Goal: Task Accomplishment & Management: Complete application form

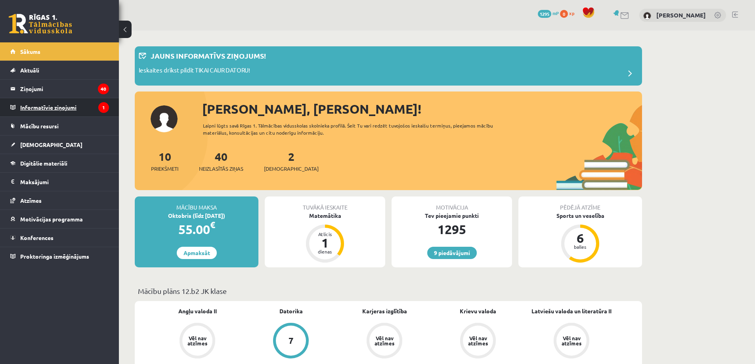
click at [42, 101] on legend "Informatīvie ziņojumi 1" at bounding box center [64, 107] width 89 height 18
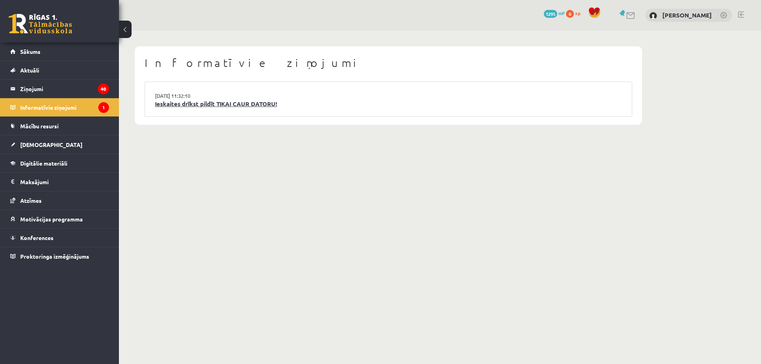
click at [213, 105] on link "Ieskaites drīkst pildīt TIKAI CAUR DATORU!" at bounding box center [388, 103] width 467 height 9
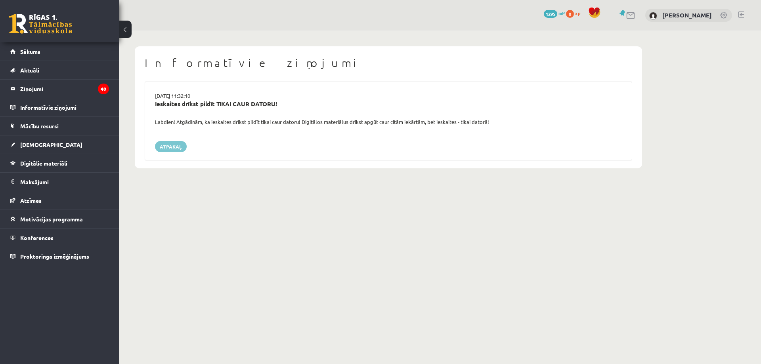
click at [174, 151] on link "Atpakaļ" at bounding box center [171, 146] width 32 height 11
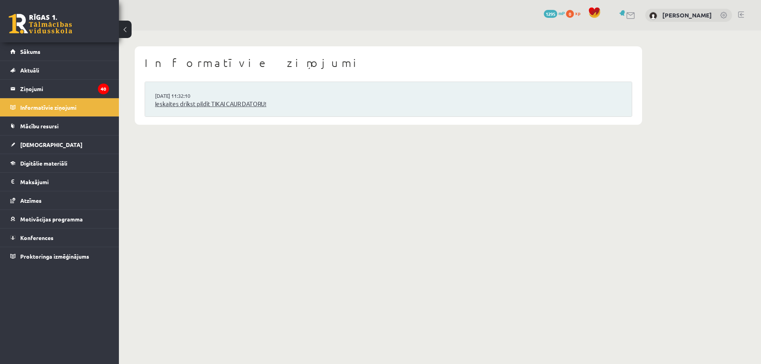
click at [189, 101] on link "Ieskaites drīkst pildīt TIKAI CAUR DATORU!" at bounding box center [388, 103] width 467 height 9
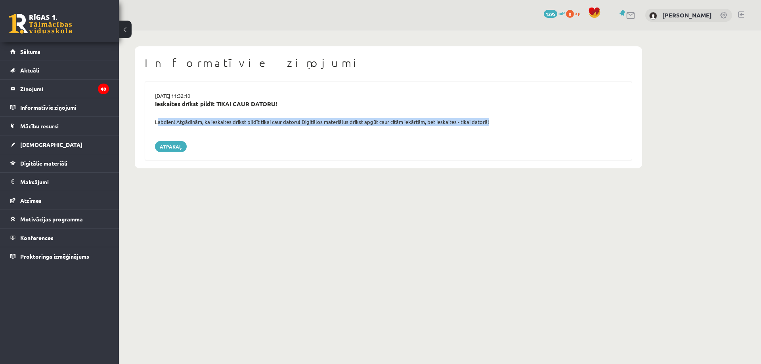
drag, startPoint x: 153, startPoint y: 120, endPoint x: 491, endPoint y: 128, distance: 338.0
click at [491, 128] on div "15.09.2025 11:32:10 Ieskaites drīkst pildīt TIKAI CAUR DATORU! Labdien! Atgādin…" at bounding box center [388, 121] width 487 height 79
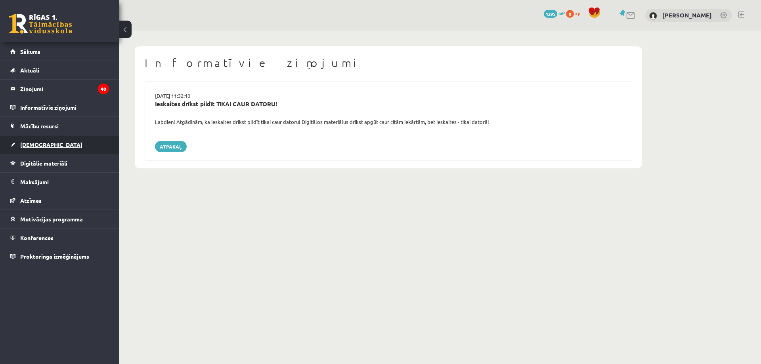
click at [41, 141] on link "[DEMOGRAPHIC_DATA]" at bounding box center [59, 144] width 99 height 18
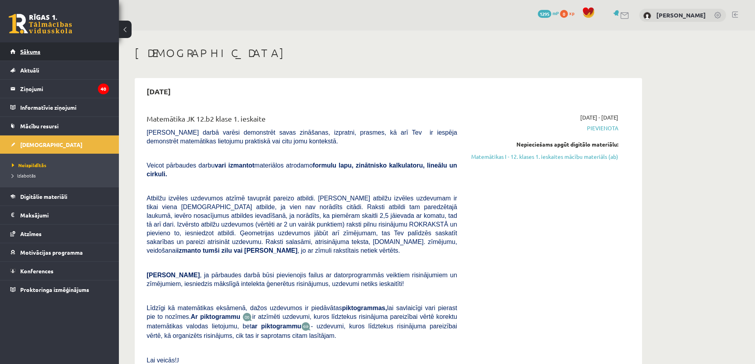
click at [30, 51] on span "Sākums" at bounding box center [30, 51] width 20 height 7
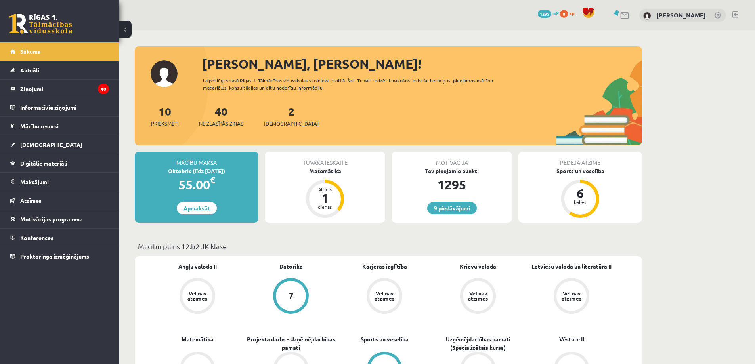
click at [321, 177] on div "Tuvākā ieskaite Matemātika Atlicis 1 dienas" at bounding box center [325, 187] width 120 height 71
click at [276, 112] on link "2 Ieskaites" at bounding box center [291, 115] width 55 height 23
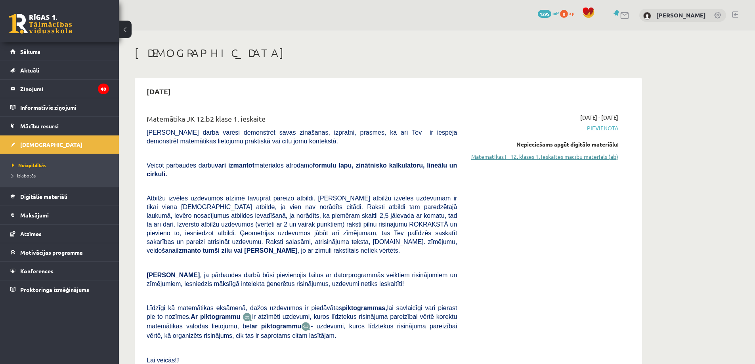
click at [545, 158] on link "Matemātikas I - 12. klases 1. ieskaites mācību materiāls (ab)" at bounding box center [543, 156] width 149 height 8
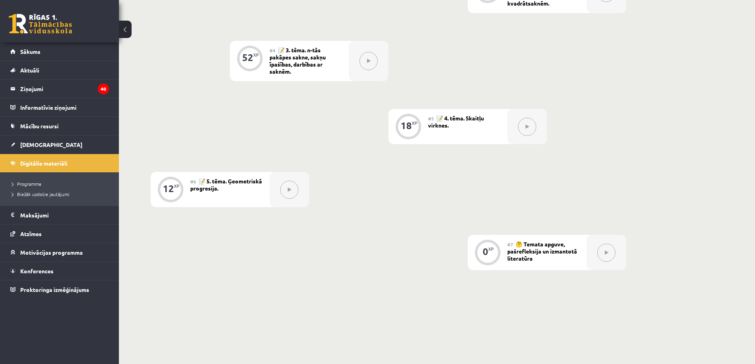
scroll to position [459, 0]
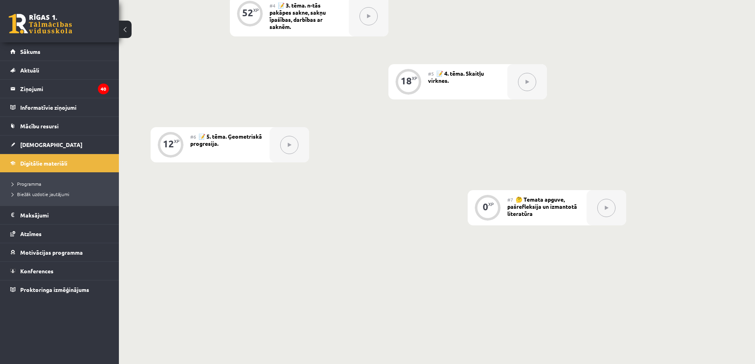
click at [609, 212] on button at bounding box center [606, 208] width 18 height 18
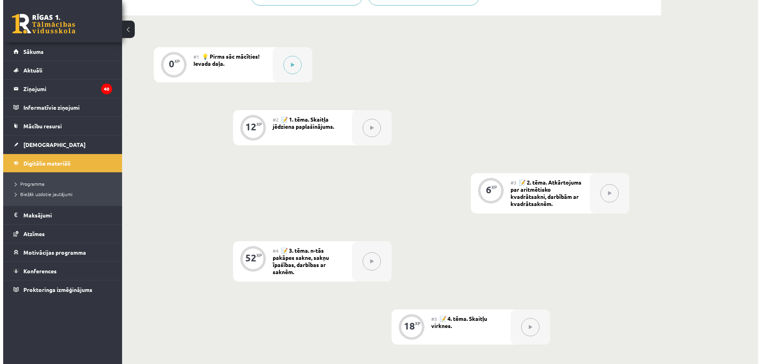
scroll to position [181, 0]
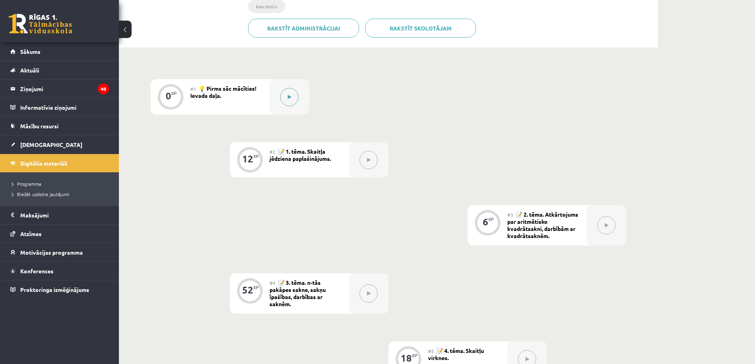
click at [296, 102] on div at bounding box center [289, 96] width 40 height 35
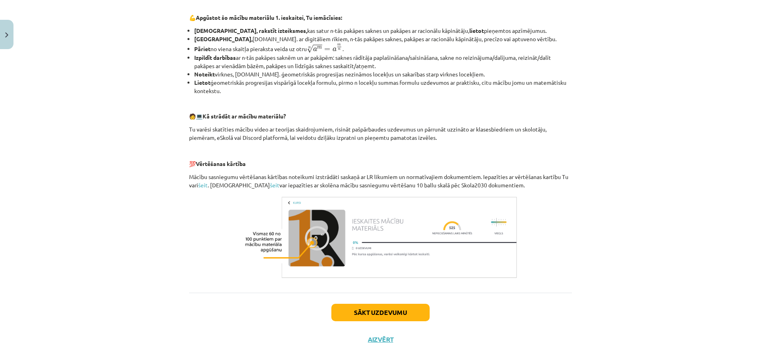
scroll to position [273, 0]
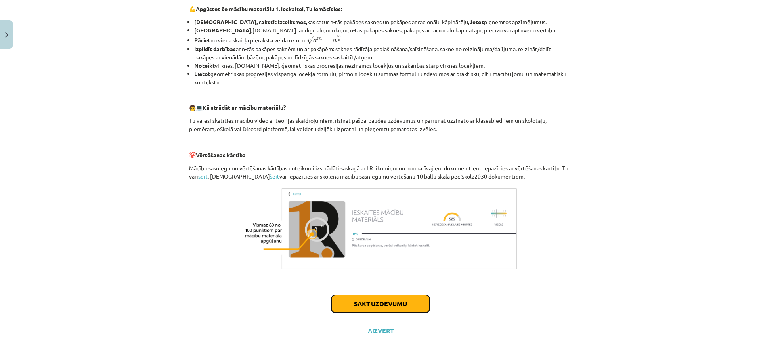
click at [373, 310] on button "Sākt uzdevumu" at bounding box center [380, 303] width 98 height 17
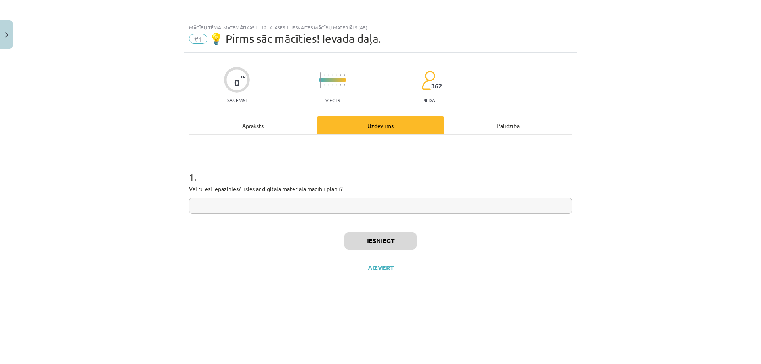
scroll to position [0, 0]
click at [277, 209] on input "text" at bounding box center [380, 206] width 383 height 16
type input "**"
click at [410, 238] on button "Iesniegt" at bounding box center [380, 240] width 72 height 17
click at [393, 275] on button "Nākamā nodarbība" at bounding box center [380, 273] width 78 height 18
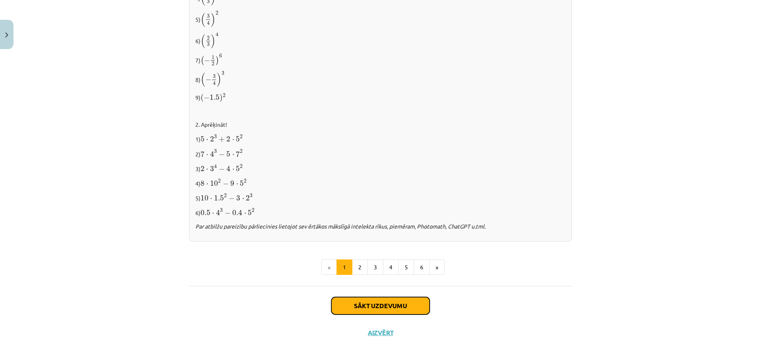
click at [385, 299] on button "Sākt uzdevumu" at bounding box center [380, 305] width 98 height 17
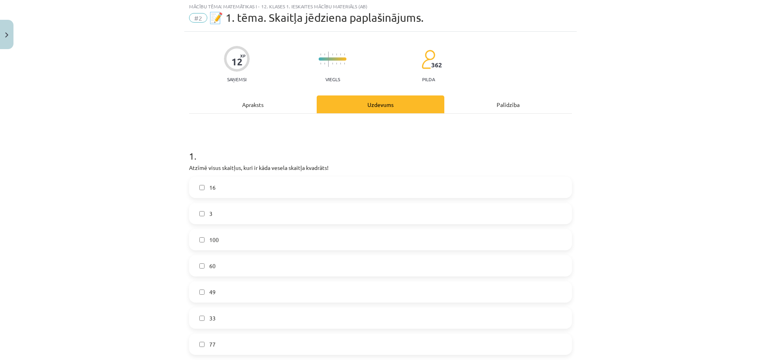
scroll to position [20, 0]
click at [213, 189] on label "16" at bounding box center [380, 189] width 381 height 20
click at [240, 237] on label "100" at bounding box center [380, 241] width 381 height 20
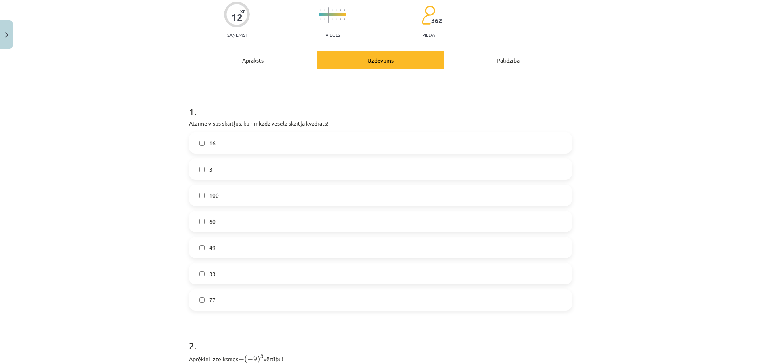
scroll to position [99, 0]
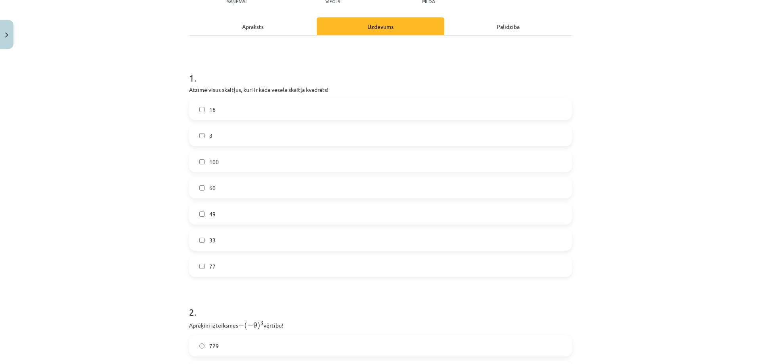
click at [226, 216] on label "49" at bounding box center [380, 214] width 381 height 20
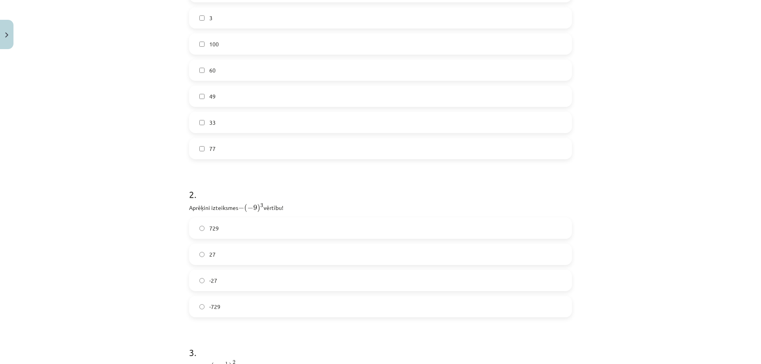
scroll to position [218, 0]
click at [210, 229] on span "729" at bounding box center [214, 227] width 10 height 8
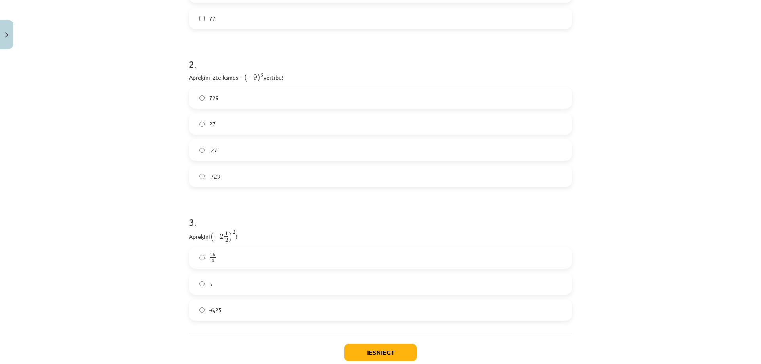
scroll to position [376, 0]
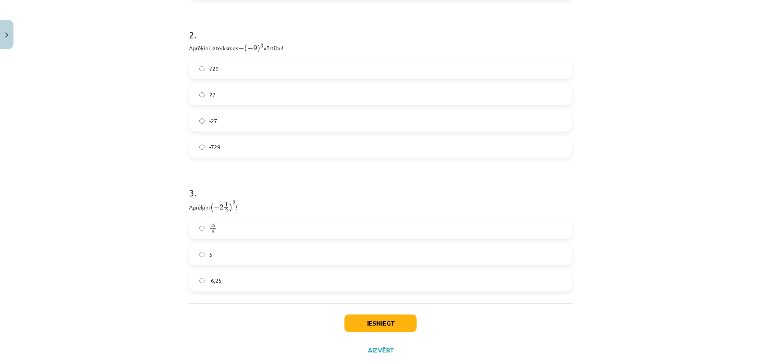
click at [221, 219] on label "25 4 25 4" at bounding box center [380, 229] width 381 height 20
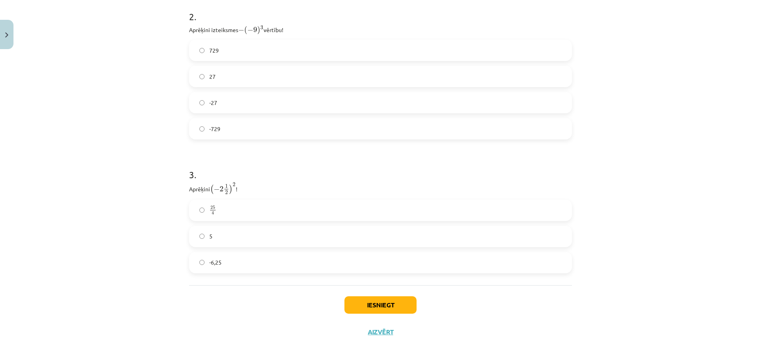
scroll to position [395, 0]
click at [370, 301] on button "Iesniegt" at bounding box center [380, 303] width 72 height 17
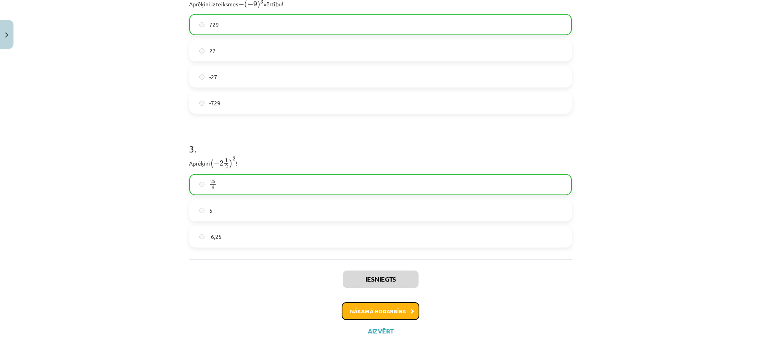
click at [389, 315] on button "Nākamā nodarbība" at bounding box center [380, 311] width 78 height 18
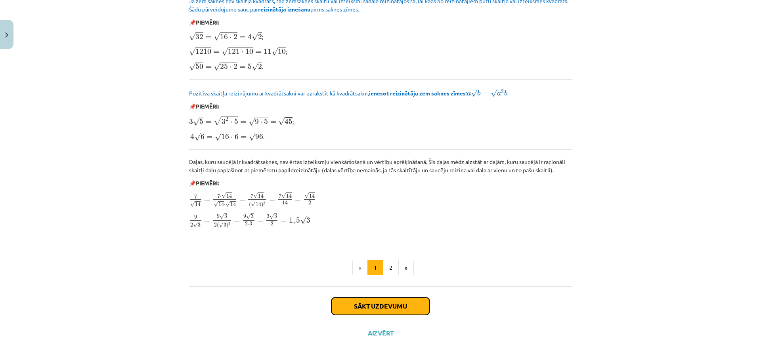
click at [376, 305] on button "Sākt uzdevumu" at bounding box center [380, 305] width 98 height 17
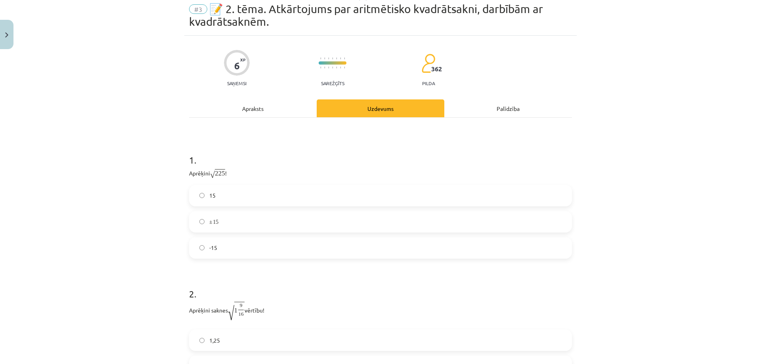
scroll to position [20, 0]
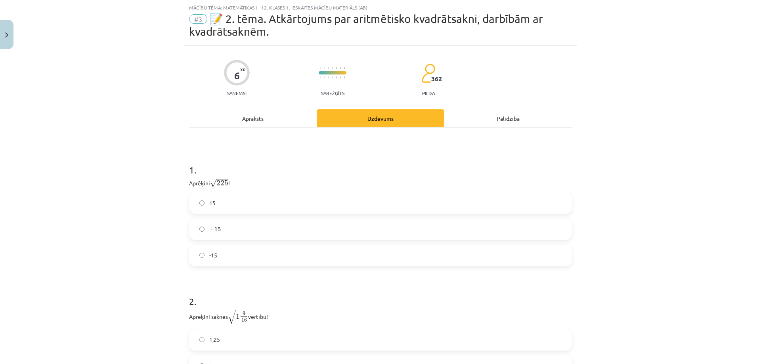
click at [215, 203] on label "15" at bounding box center [380, 203] width 381 height 20
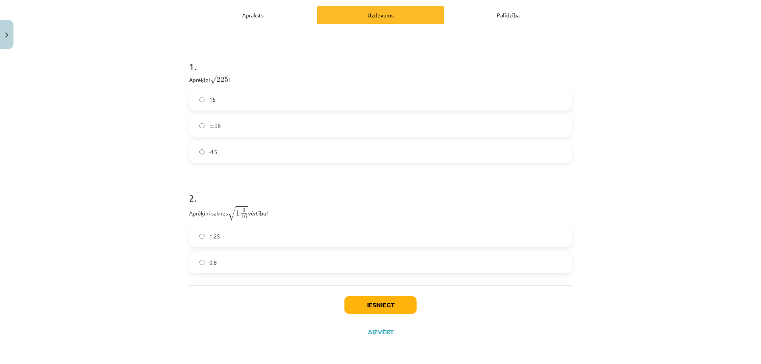
scroll to position [124, 0]
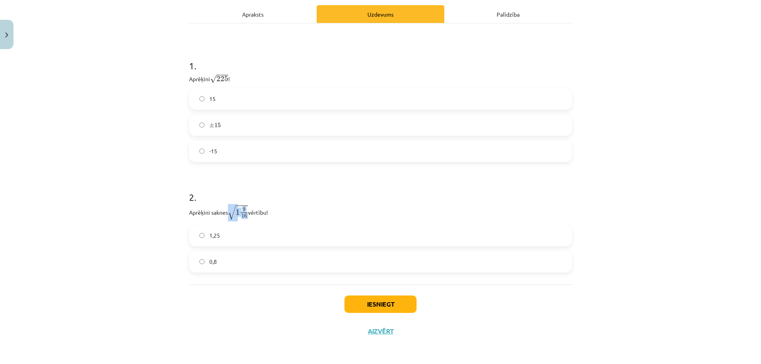
drag, startPoint x: 228, startPoint y: 213, endPoint x: 247, endPoint y: 213, distance: 19.0
click at [247, 213] on p "Aprēķini saknes √ 1 9 16 1 9 16 vērtību!" at bounding box center [380, 212] width 383 height 15
click at [227, 271] on label "0,8" at bounding box center [380, 262] width 381 height 20
click at [246, 229] on label "1,25" at bounding box center [380, 236] width 381 height 20
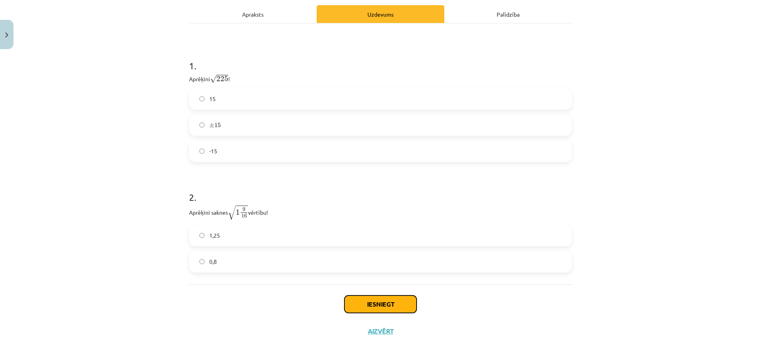
click at [389, 307] on button "Iesniegt" at bounding box center [380, 303] width 72 height 17
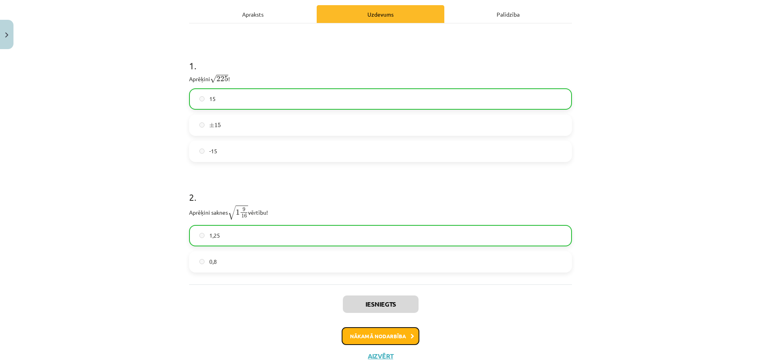
click at [395, 331] on button "Nākamā nodarbība" at bounding box center [380, 336] width 78 height 18
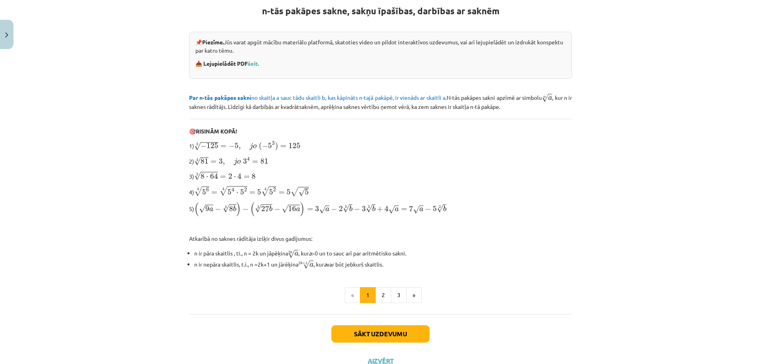
scroll to position [178, 0]
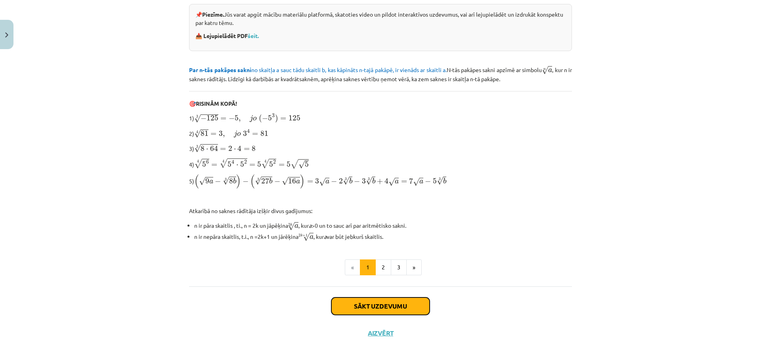
click at [367, 303] on button "Sākt uzdevumu" at bounding box center [380, 305] width 98 height 17
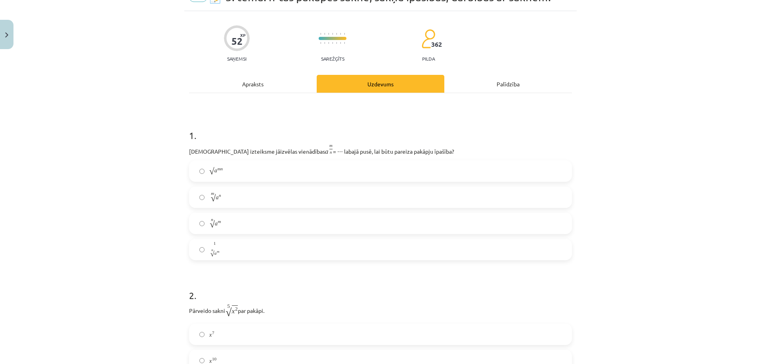
scroll to position [20, 0]
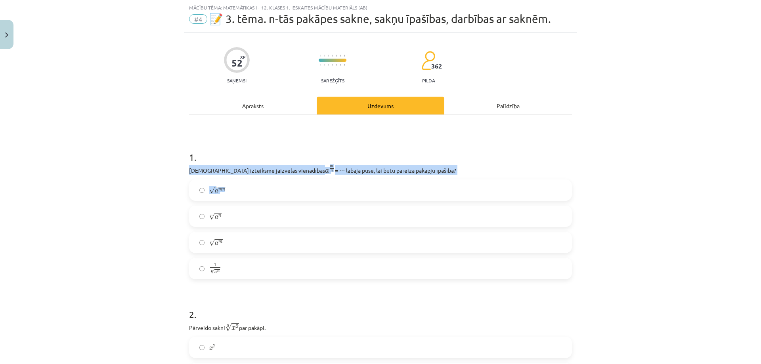
drag, startPoint x: 185, startPoint y: 169, endPoint x: 425, endPoint y: 175, distance: 240.5
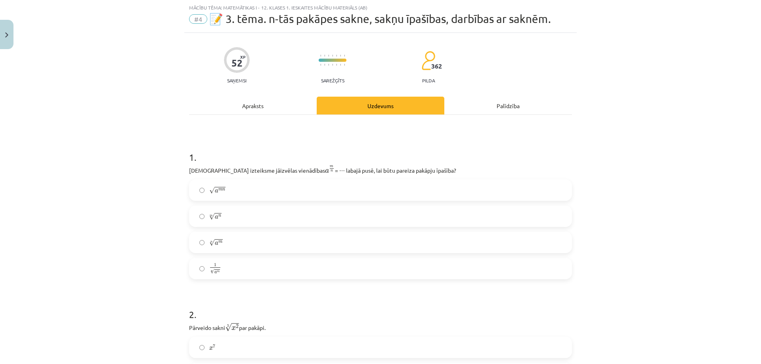
click at [425, 175] on div "1 . Kura izteiksme jāizvēlas vienādības a m n a m n = ⋯ labajā pusē, lai būtu p…" at bounding box center [380, 208] width 383 height 141
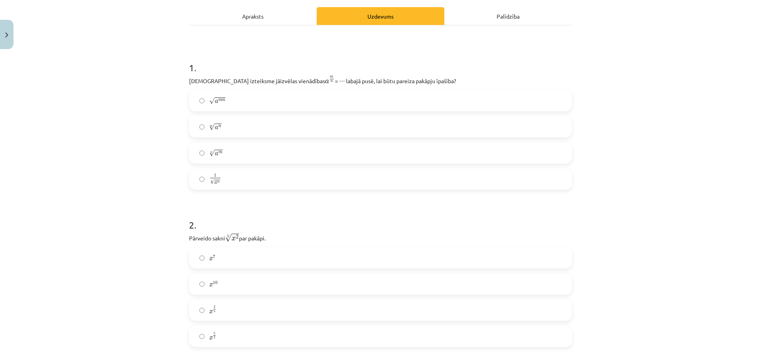
scroll to position [139, 0]
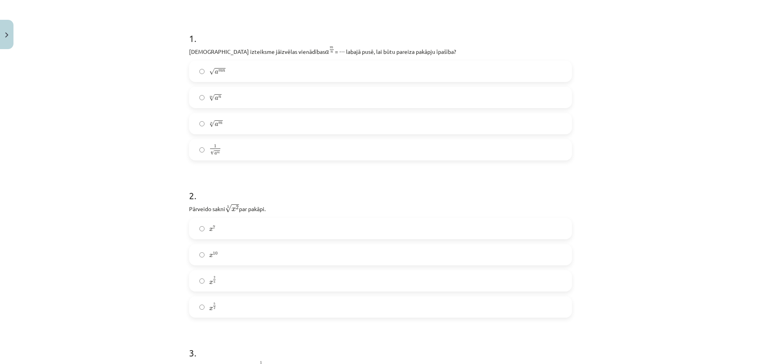
click at [228, 277] on label "x 2 5 x 2 5" at bounding box center [380, 281] width 381 height 20
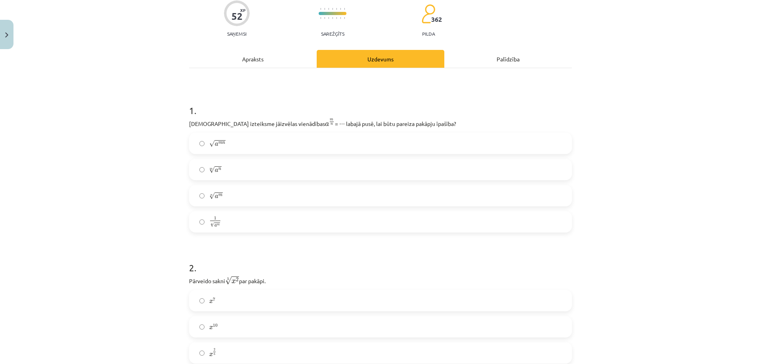
scroll to position [59, 0]
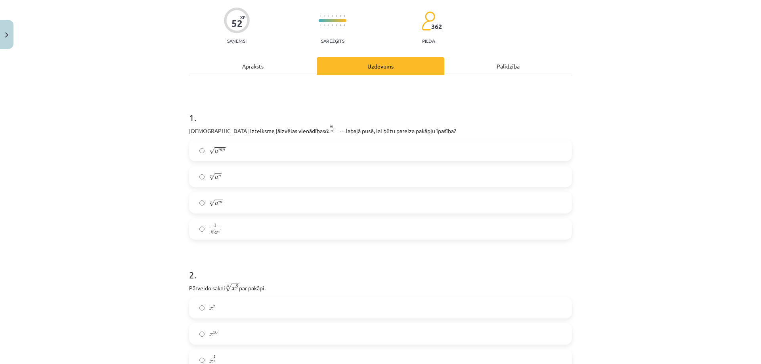
click at [239, 176] on label "m √ a n a n m" at bounding box center [380, 177] width 381 height 20
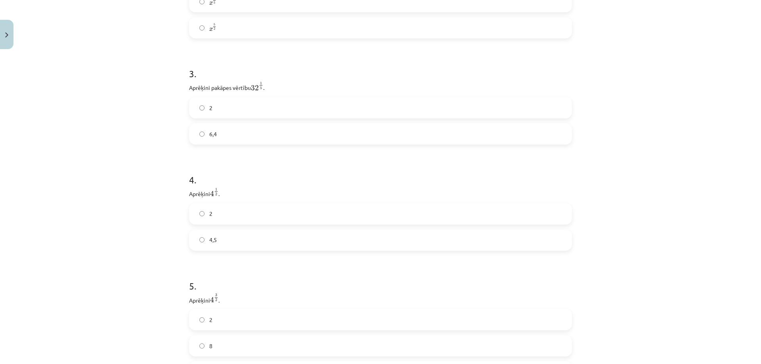
scroll to position [416, 0]
click at [235, 135] on label "6,4" at bounding box center [380, 136] width 381 height 20
click at [204, 182] on label "2" at bounding box center [380, 176] width 381 height 20
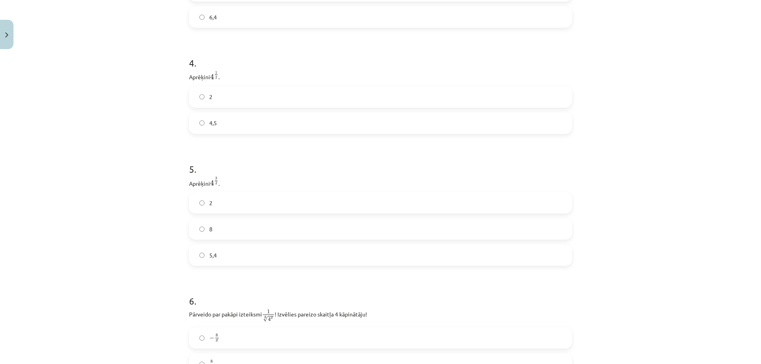
click at [222, 252] on label "5,4" at bounding box center [380, 255] width 381 height 20
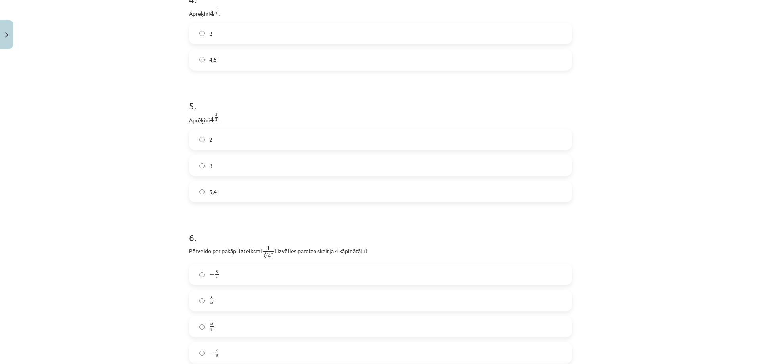
scroll to position [654, 0]
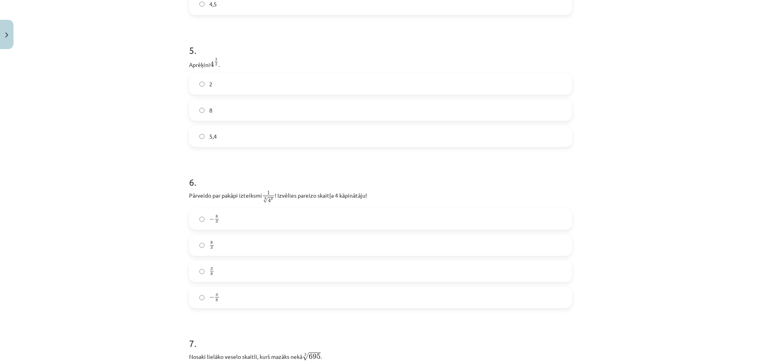
click at [234, 302] on label "− x 8 − x 8" at bounding box center [380, 298] width 381 height 20
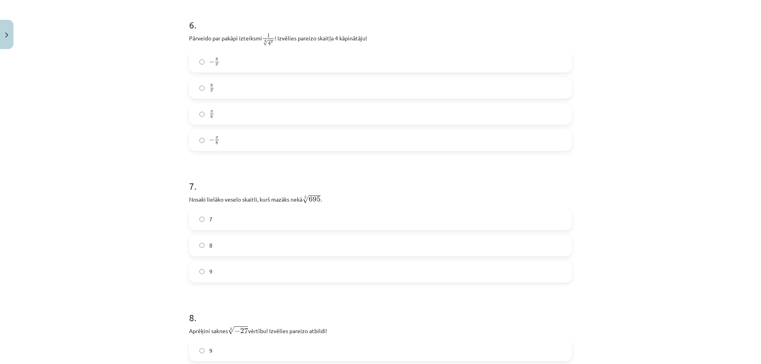
scroll to position [812, 0]
click at [202, 246] on label "8" at bounding box center [380, 244] width 381 height 20
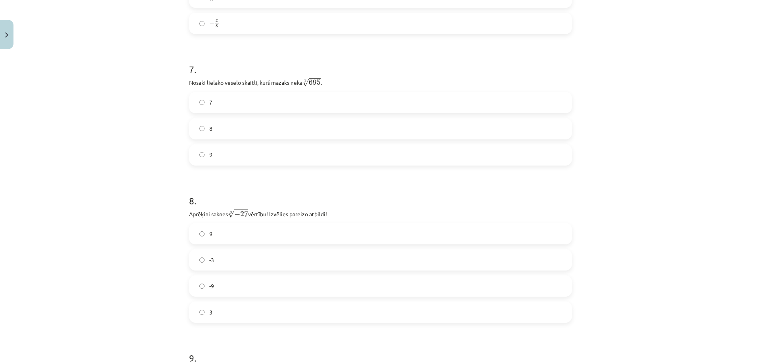
scroll to position [931, 0]
click at [211, 256] on span "-3" at bounding box center [211, 257] width 5 height 8
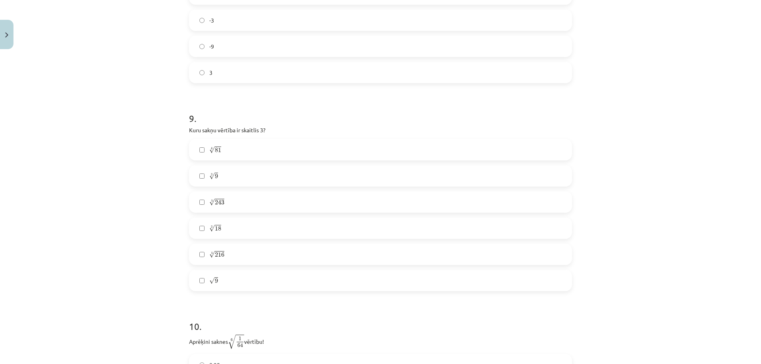
scroll to position [1169, 0]
click at [269, 150] on label "4 √ 81 81 4" at bounding box center [380, 149] width 381 height 20
click at [254, 195] on label "5 √ 243 243 5" at bounding box center [380, 201] width 381 height 20
click at [234, 289] on label "√ 9 9" at bounding box center [380, 279] width 381 height 20
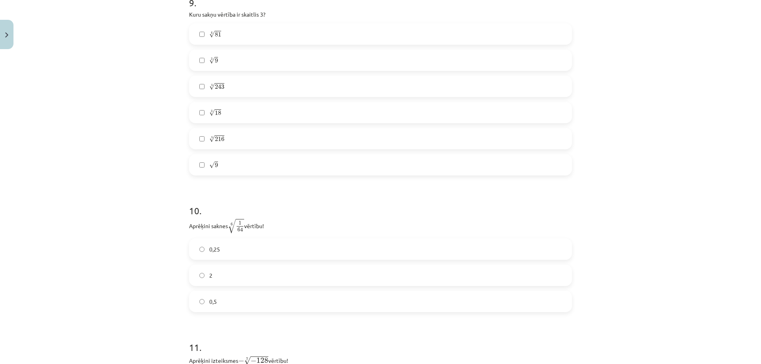
scroll to position [1327, 0]
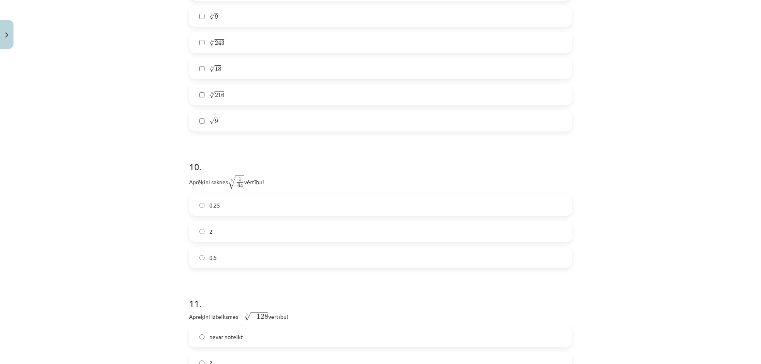
click at [238, 266] on label "0,5" at bounding box center [380, 258] width 381 height 20
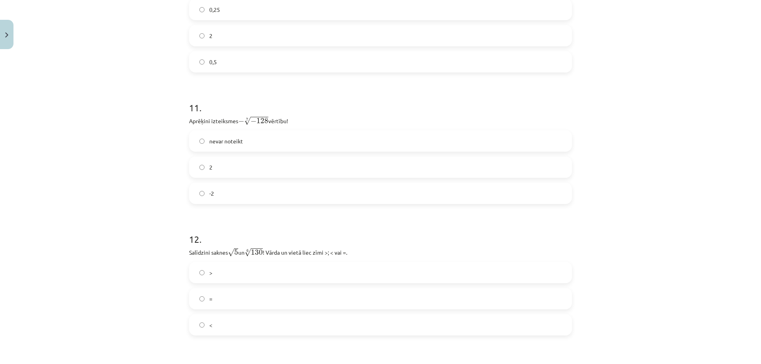
scroll to position [1525, 0]
click at [255, 176] on div "nevar noteikt 2 -2" at bounding box center [380, 165] width 383 height 74
click at [255, 162] on label "2" at bounding box center [380, 165] width 381 height 20
click at [246, 134] on label "nevar noteikt" at bounding box center [380, 139] width 381 height 20
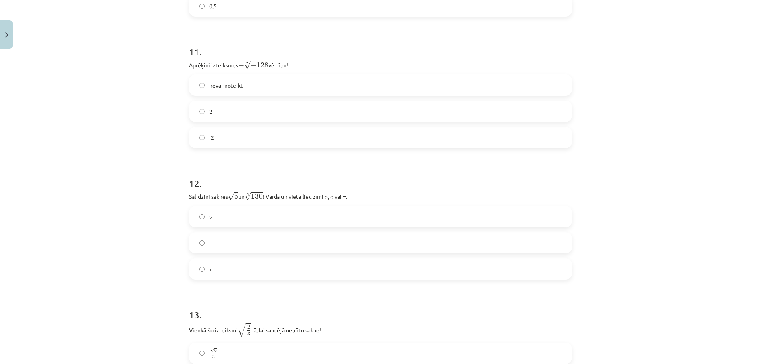
scroll to position [1604, 0]
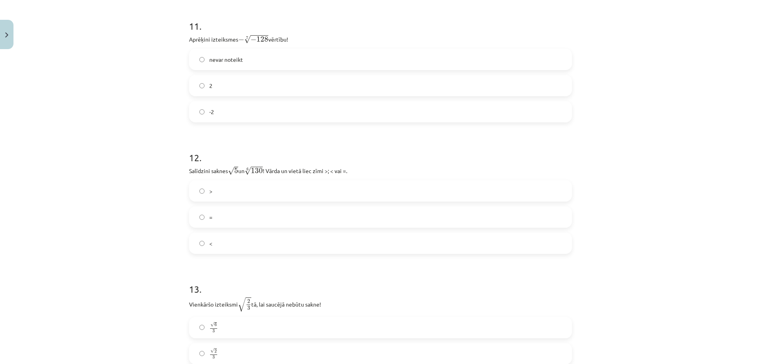
click at [238, 220] on label "=" at bounding box center [380, 217] width 381 height 20
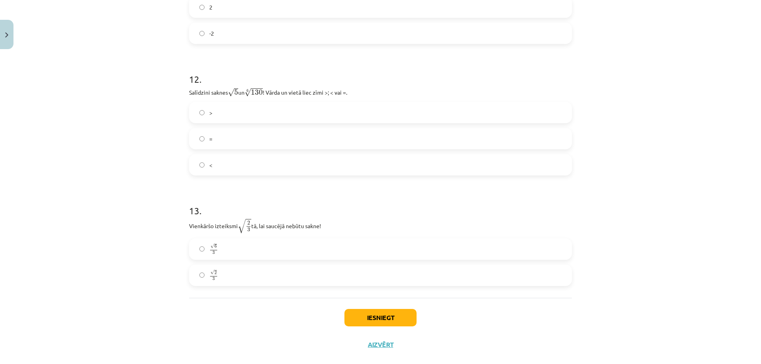
scroll to position [1697, 0]
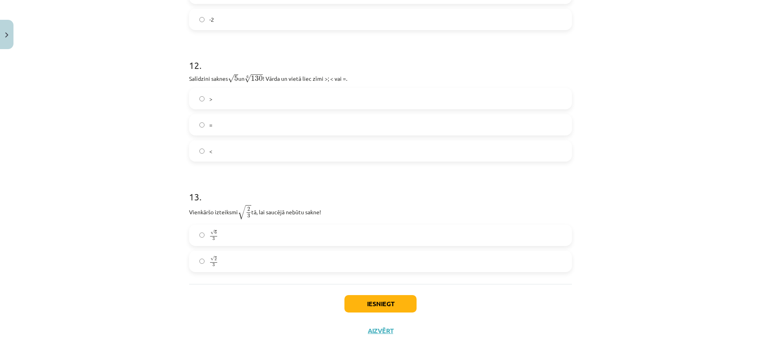
click at [225, 234] on label "√ 6 3 6 3" at bounding box center [380, 235] width 381 height 20
click at [388, 303] on button "Iesniegt" at bounding box center [380, 303] width 72 height 17
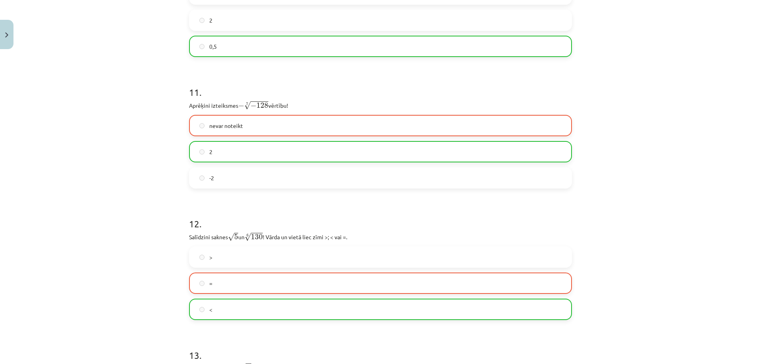
scroll to position [1722, 0]
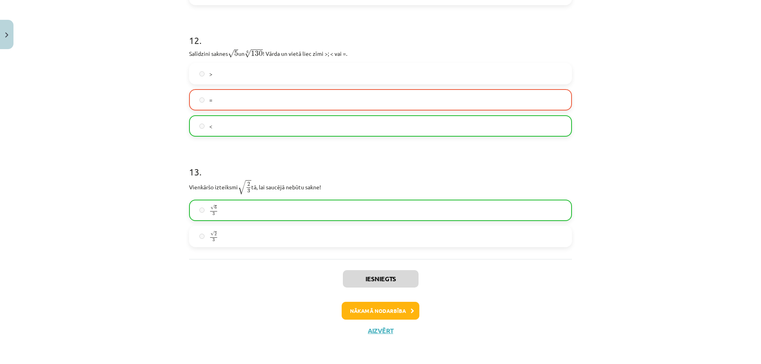
click at [385, 324] on div "Iesniegts Nākamā nodarbība Aizvērt" at bounding box center [380, 299] width 383 height 81
click at [386, 316] on button "Nākamā nodarbība" at bounding box center [380, 311] width 78 height 18
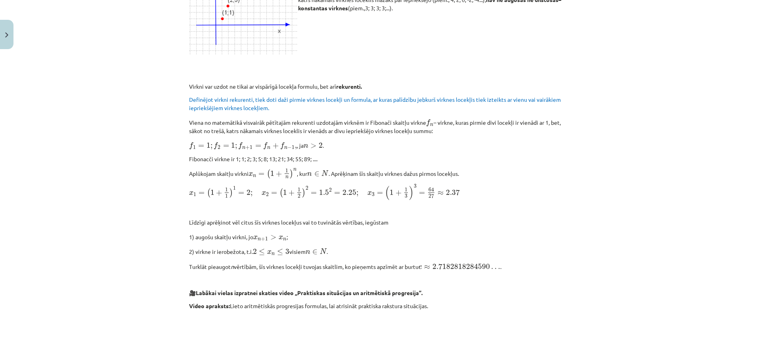
drag, startPoint x: 616, startPoint y: 126, endPoint x: 599, endPoint y: 204, distance: 79.5
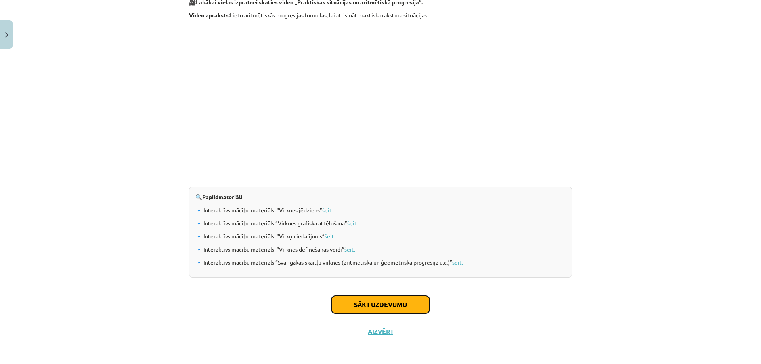
click at [378, 302] on button "Sākt uzdevumu" at bounding box center [380, 304] width 98 height 17
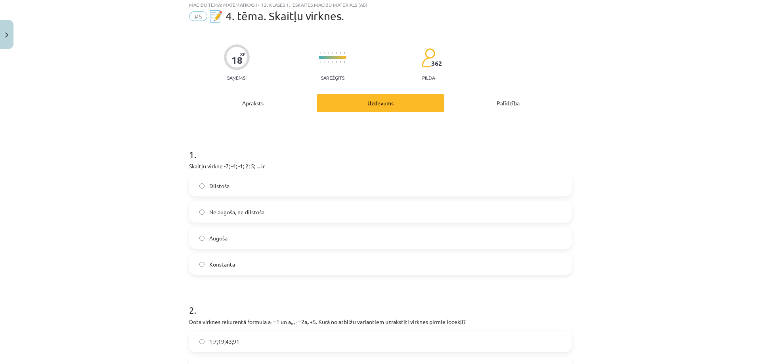
scroll to position [20, 0]
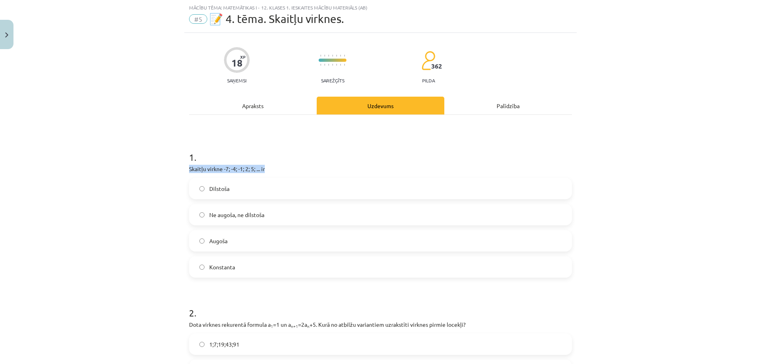
drag, startPoint x: 185, startPoint y: 167, endPoint x: 264, endPoint y: 166, distance: 79.2
copy p "Skaitļu virkne -7; -4; -1; 2; 5; ... ir"
click at [242, 266] on label "Konstanta" at bounding box center [380, 267] width 381 height 20
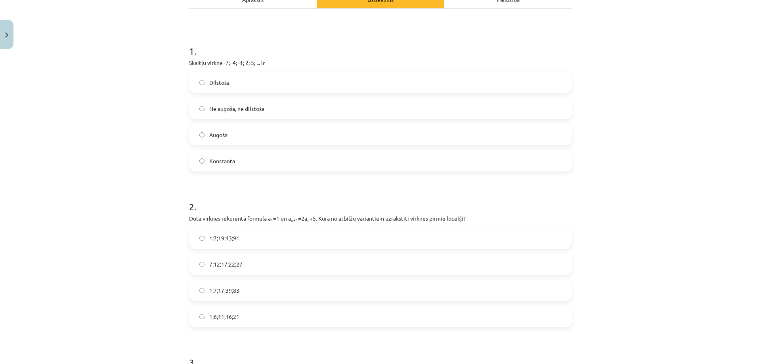
scroll to position [139, 0]
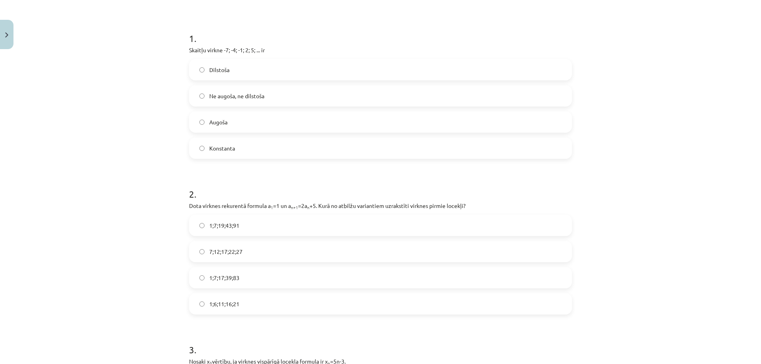
click at [234, 73] on label "Dilstoša" at bounding box center [380, 70] width 381 height 20
click at [204, 120] on label "Augoša" at bounding box center [380, 122] width 381 height 20
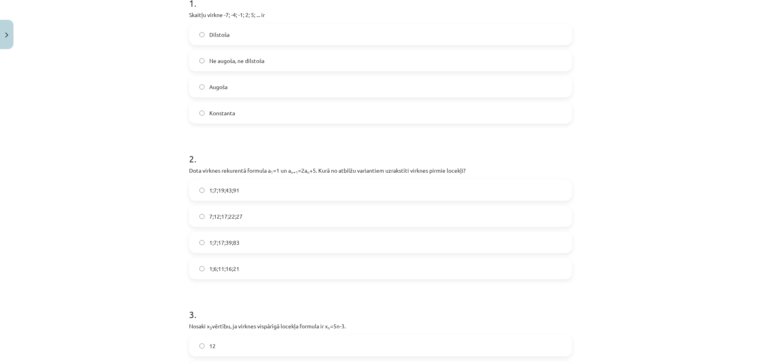
scroll to position [178, 0]
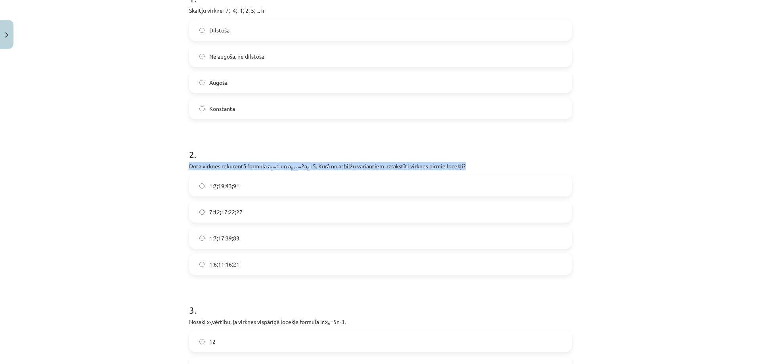
drag, startPoint x: 181, startPoint y: 164, endPoint x: 472, endPoint y: 161, distance: 291.6
click at [472, 161] on div "Mācību tēma: Matemātikas i - 12. klases 1. ieskaites mācību materiāls (ab) #5 📝…" at bounding box center [380, 182] width 761 height 364
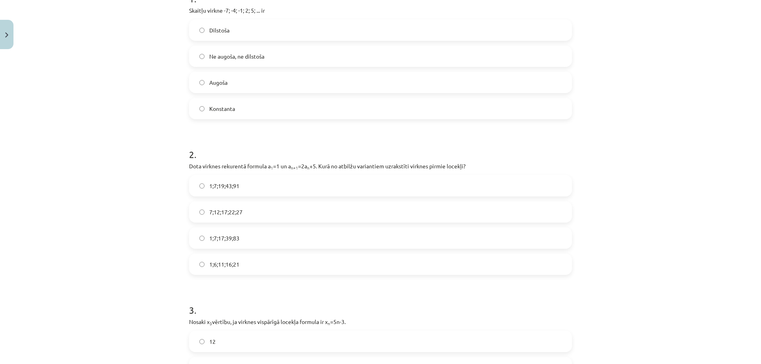
click at [274, 146] on h1 "2 ." at bounding box center [380, 147] width 383 height 25
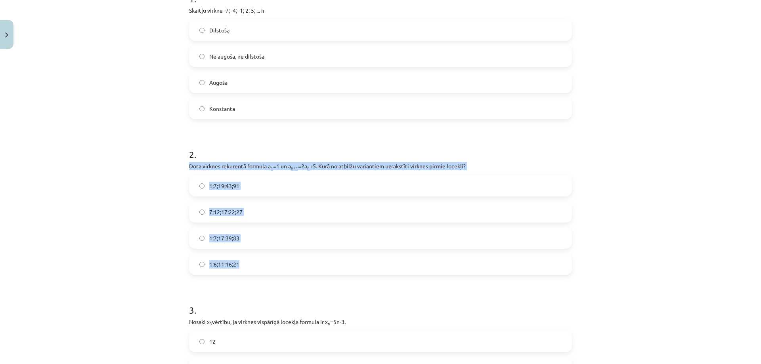
drag, startPoint x: 186, startPoint y: 166, endPoint x: 425, endPoint y: 253, distance: 255.1
click at [425, 253] on div "2 . Dota virknes rekurentā formula a 1 =1 un a n+1 =2a n +5. Kurā no atbilžu va…" at bounding box center [380, 205] width 383 height 140
copy div "Dota virknes rekurentā formula a 1 =1 un a n+1 =2a n +5. Kurā no atbilžu varian…"
click at [248, 187] on label "1;7;19;43;91" at bounding box center [380, 186] width 381 height 20
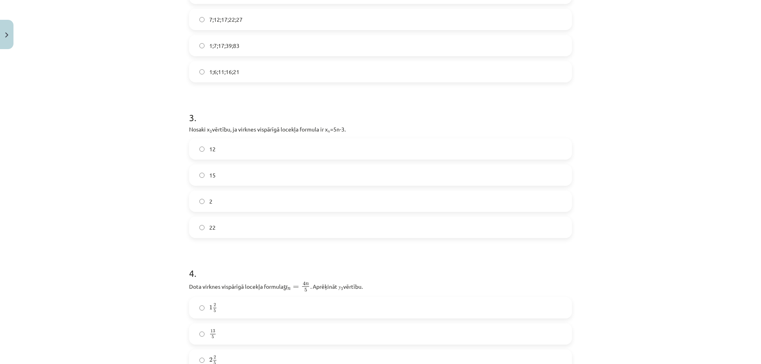
scroll to position [376, 0]
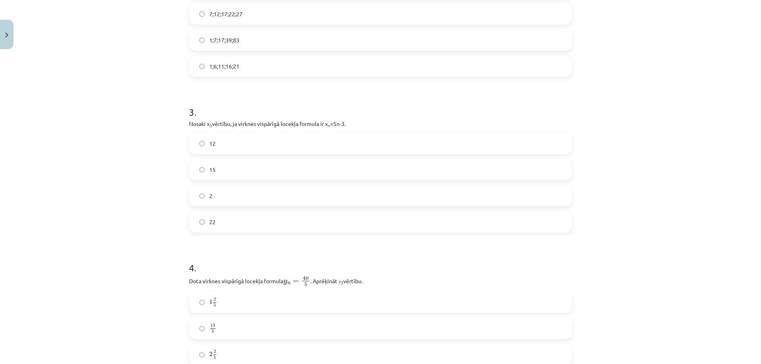
click at [221, 145] on label "12" at bounding box center [380, 143] width 381 height 20
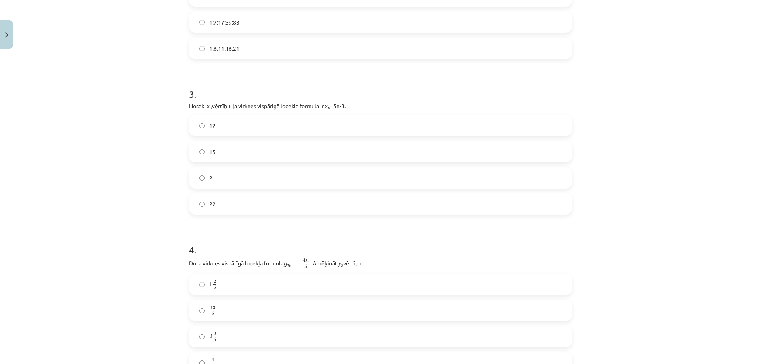
scroll to position [456, 0]
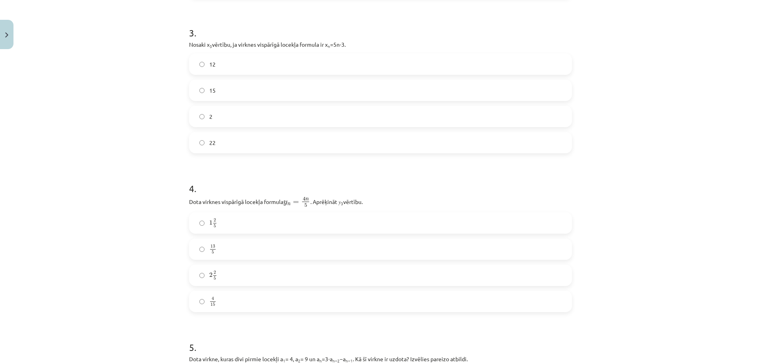
click at [232, 280] on label "2 2 5 2 2 5" at bounding box center [380, 275] width 381 height 20
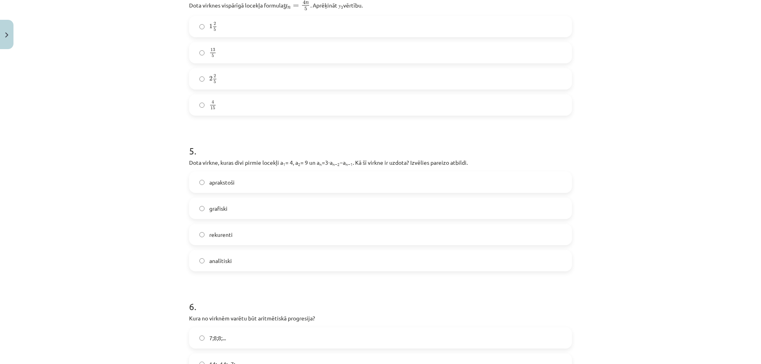
scroll to position [654, 0]
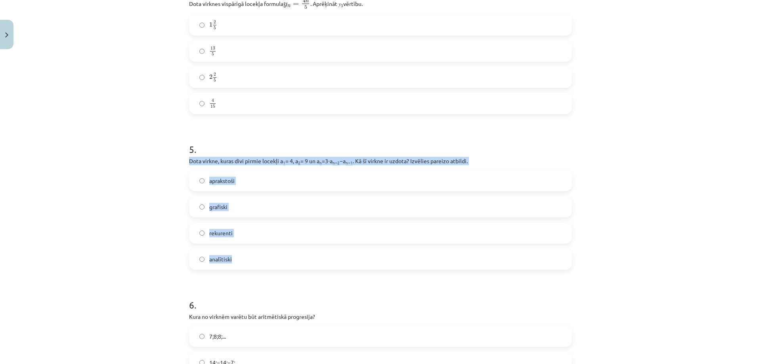
drag, startPoint x: 182, startPoint y: 159, endPoint x: 451, endPoint y: 256, distance: 285.8
copy div "Dota virkne, kuras divi pirmie locekļi a 1 = 4, a 2 = 9 un a n =3⋅a n−2 −a n−1 …"
click at [229, 238] on label "rekurenti" at bounding box center [380, 233] width 381 height 20
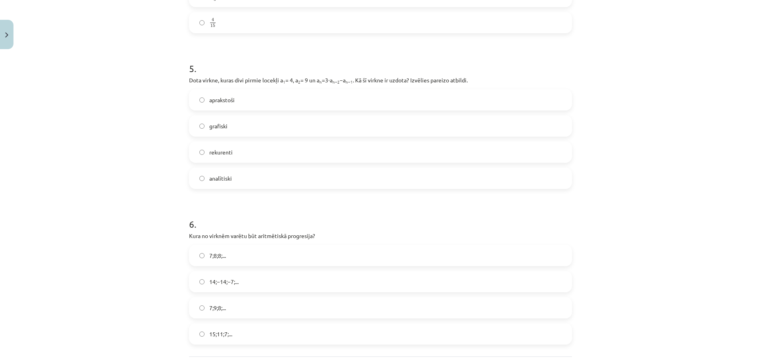
scroll to position [807, 0]
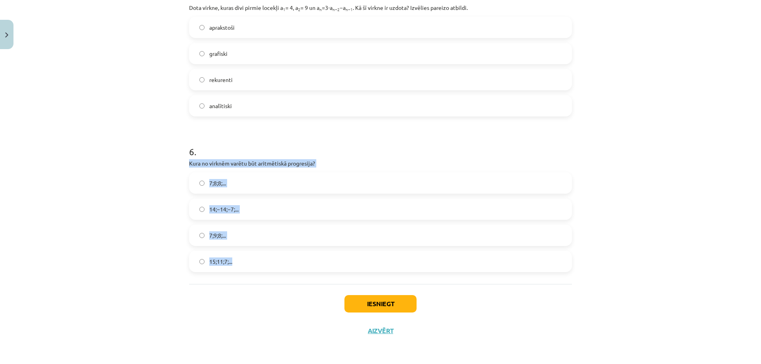
drag, startPoint x: 186, startPoint y: 160, endPoint x: 332, endPoint y: 250, distance: 172.4
copy div "Kura no virknēm varētu būt aritmētiskā progresija? 7;8;8;... 14;−14;−7;... 7;9;…"
click at [259, 251] on div "15;11;7;..." at bounding box center [380, 261] width 383 height 21
click at [226, 260] on span "15;11;7;..." at bounding box center [220, 261] width 23 height 8
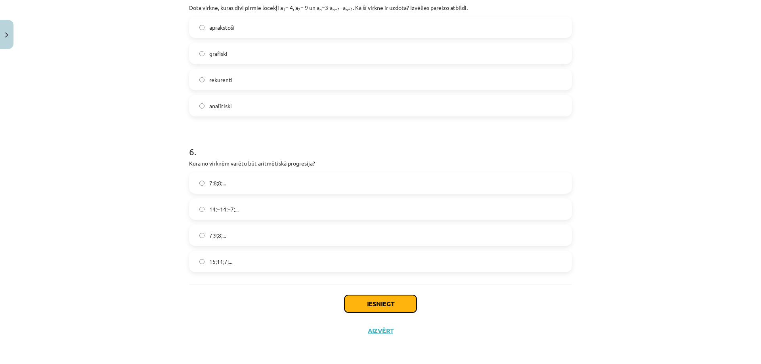
click at [383, 303] on button "Iesniegt" at bounding box center [380, 303] width 72 height 17
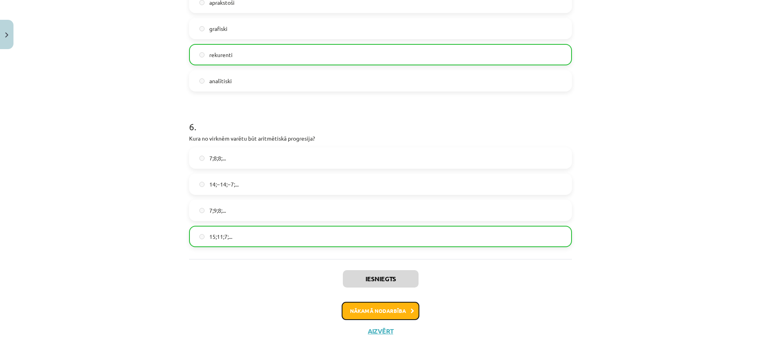
click at [396, 314] on button "Nākamā nodarbība" at bounding box center [380, 311] width 78 height 18
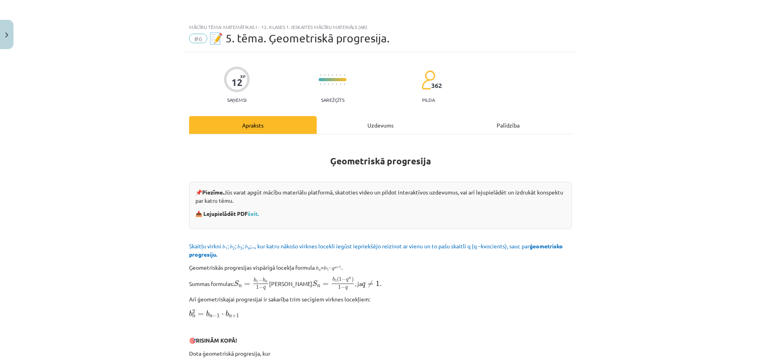
scroll to position [0, 0]
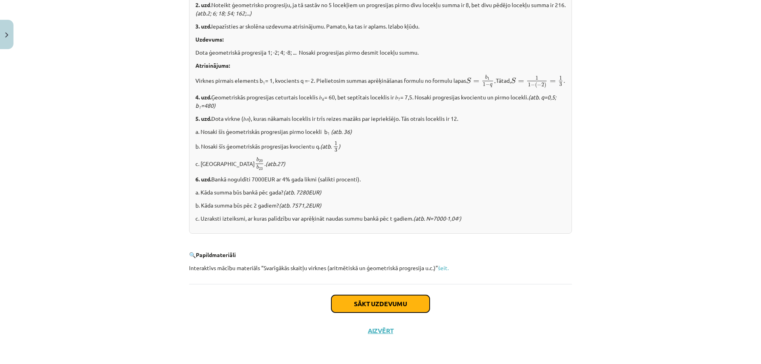
click at [360, 301] on button "Sākt uzdevumu" at bounding box center [380, 303] width 98 height 17
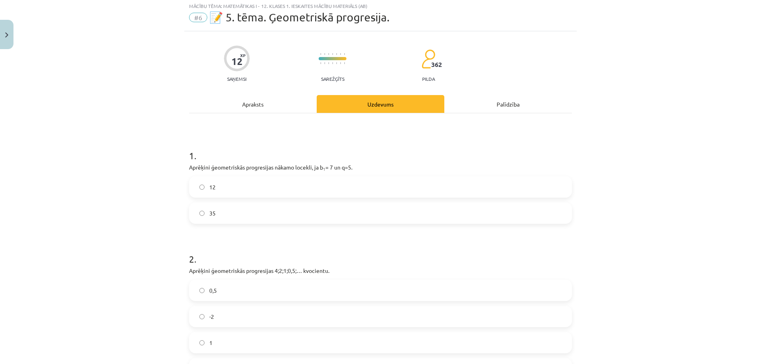
scroll to position [20, 0]
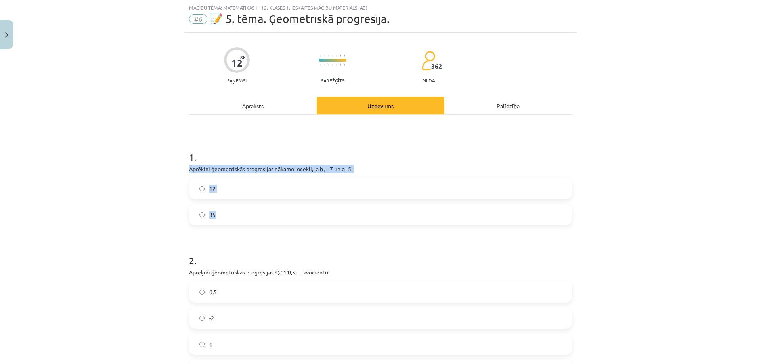
drag, startPoint x: 181, startPoint y: 168, endPoint x: 321, endPoint y: 206, distance: 145.4
click at [321, 206] on div "Mācību tēma: Matemātikas i - 12. klases 1. ieskaites mācību materiāls (ab) #6 📝…" at bounding box center [380, 182] width 761 height 364
copy div "Aprēķini ģeometriskās progresijas nākamo locekli, ja b 1 = 7 un q=5. 12 35"
click at [226, 212] on label "35" at bounding box center [380, 215] width 381 height 20
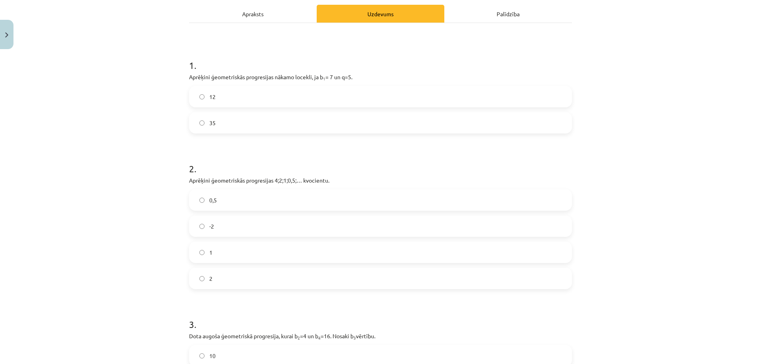
scroll to position [139, 0]
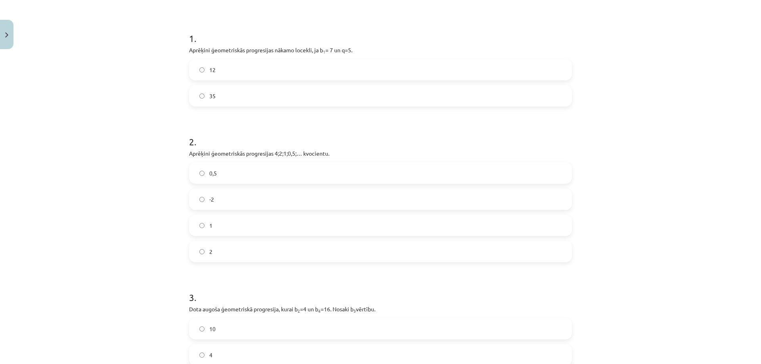
click at [219, 179] on label "0,5" at bounding box center [380, 173] width 381 height 20
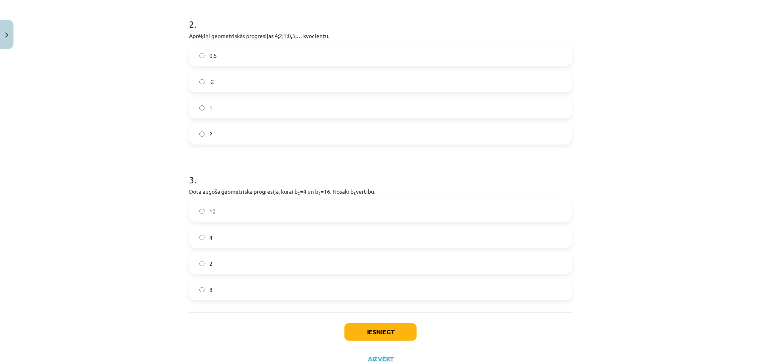
scroll to position [257, 0]
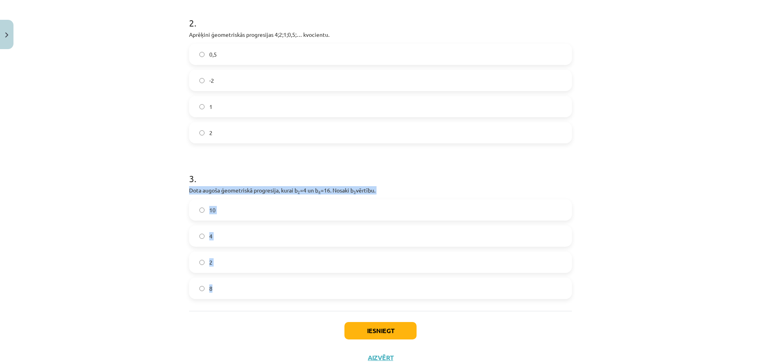
drag, startPoint x: 200, startPoint y: 187, endPoint x: 424, endPoint y: 279, distance: 242.1
click at [424, 279] on div "12 XP Saņemsi Sarežģīts 362 pilda Apraksts Uzdevums Palīdzība 1 . Aprēķini ģeom…" at bounding box center [380, 83] width 392 height 576
copy div "Dota augoša ģeometriskā progresija, kurai b 2 =4 un b 4 =16. Nosaki b 3 vērtību…"
click at [230, 290] on label "8" at bounding box center [380, 288] width 381 height 20
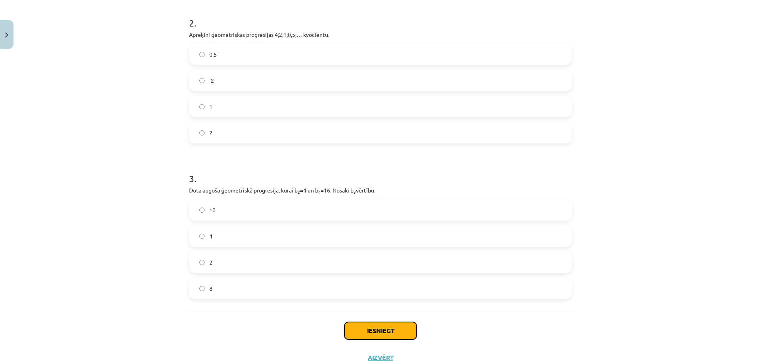
click at [371, 327] on button "Iesniegt" at bounding box center [380, 330] width 72 height 17
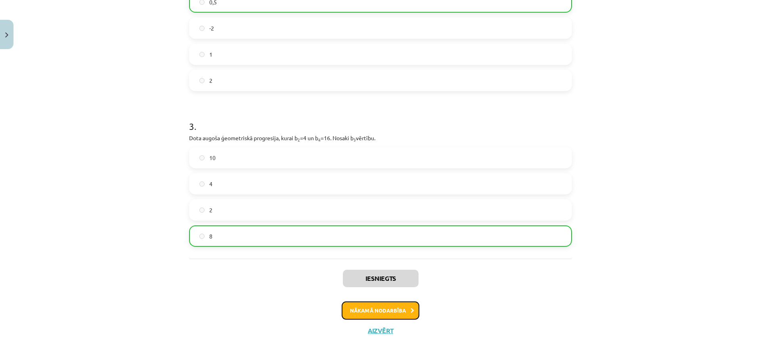
click at [399, 310] on button "Nākamā nodarbība" at bounding box center [380, 310] width 78 height 18
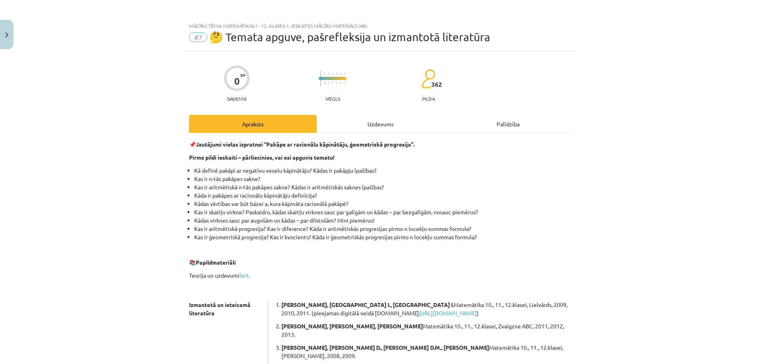
scroll to position [0, 0]
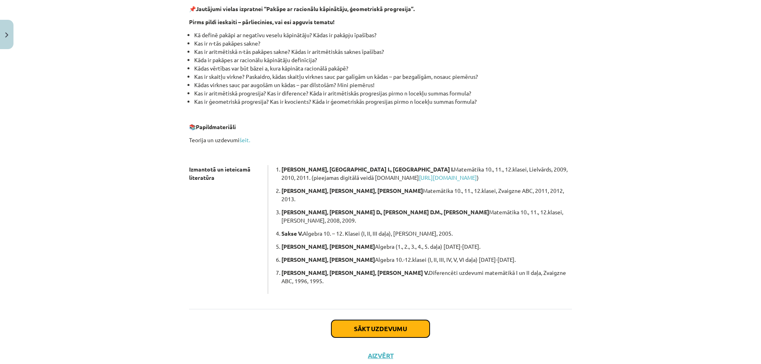
click at [389, 320] on button "Sākt uzdevumu" at bounding box center [380, 328] width 98 height 17
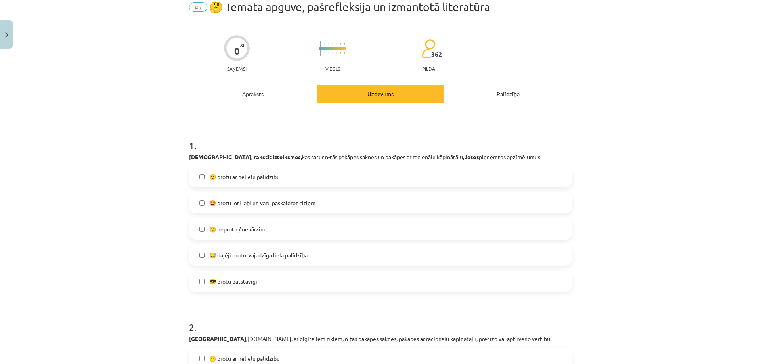
scroll to position [20, 0]
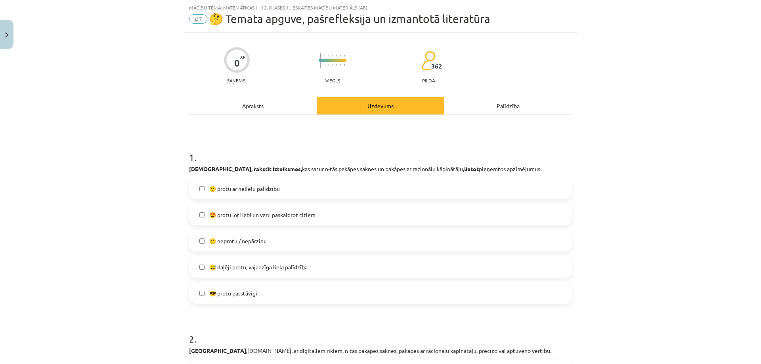
click at [264, 297] on label "😎 protu patstāvīgi" at bounding box center [380, 293] width 381 height 20
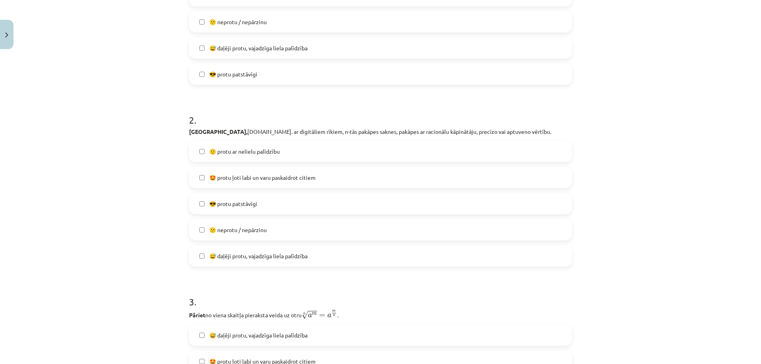
scroll to position [257, 0]
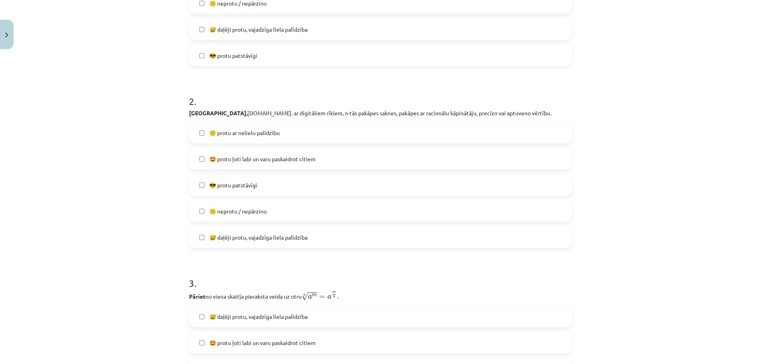
click at [238, 194] on label "😎 protu patstāvīgi" at bounding box center [380, 185] width 381 height 20
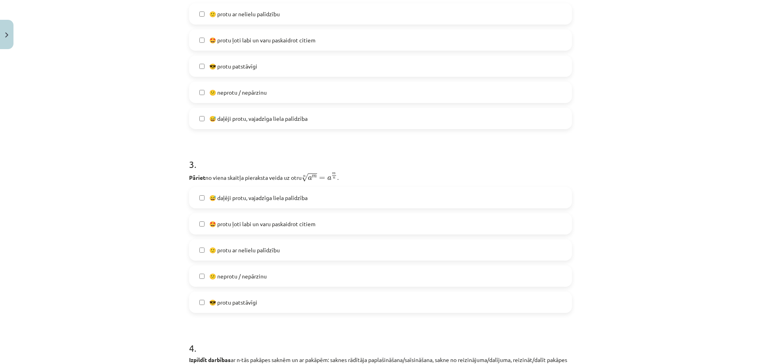
click at [242, 299] on span "😎 protu patstāvīgi" at bounding box center [233, 302] width 48 height 8
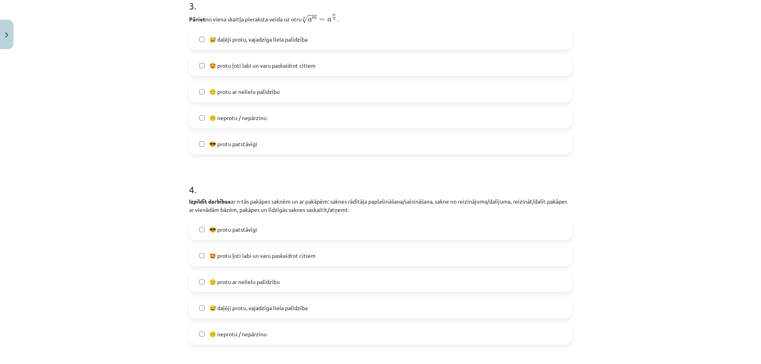
click at [231, 223] on label "😎 protu patstāvīgi" at bounding box center [380, 229] width 381 height 20
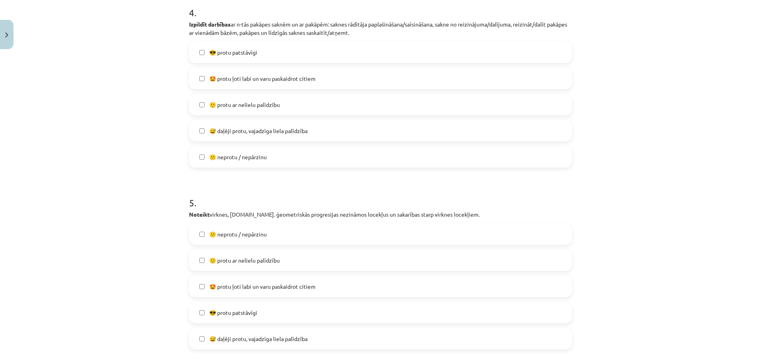
scroll to position [772, 0]
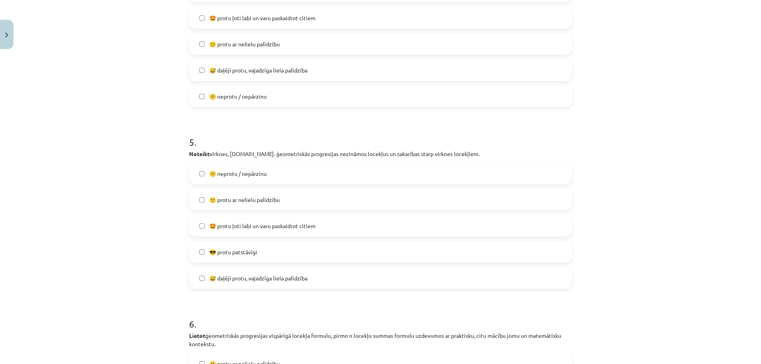
click at [244, 255] on span "😎 protu patstāvīgi" at bounding box center [233, 252] width 48 height 8
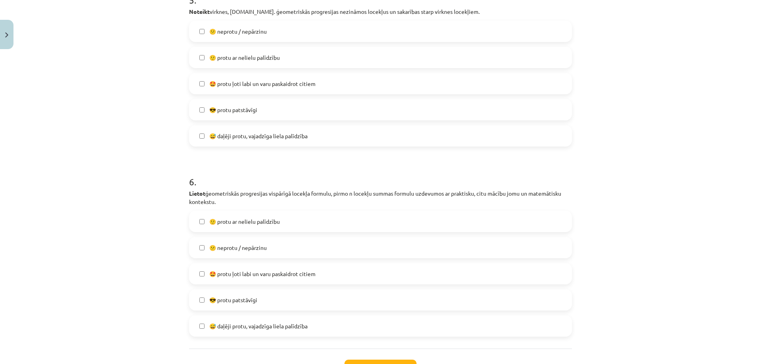
scroll to position [931, 0]
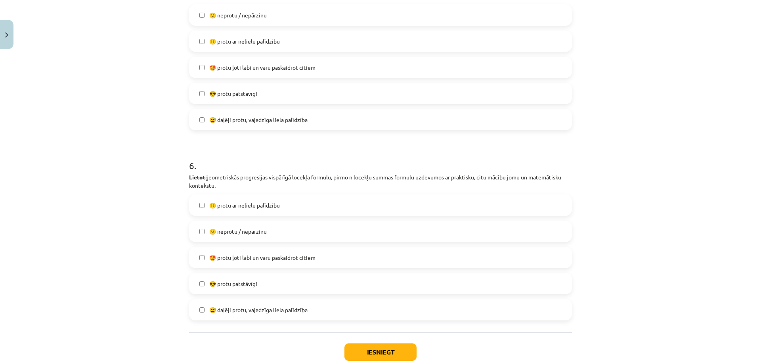
click at [242, 284] on span "😎 protu patstāvīgi" at bounding box center [233, 284] width 48 height 8
click at [376, 348] on button "Iesniegt" at bounding box center [380, 351] width 72 height 17
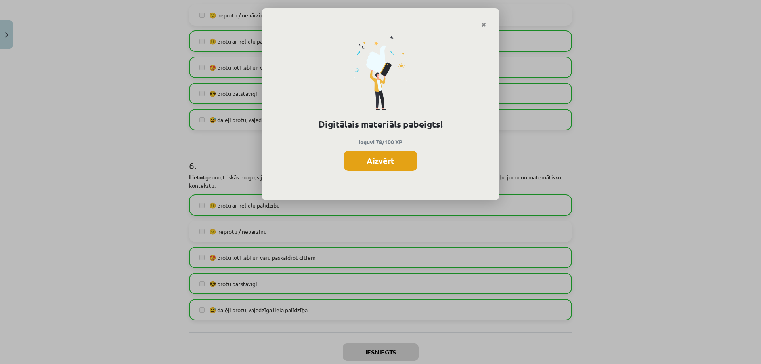
click at [373, 161] on button "Aizvērt" at bounding box center [380, 161] width 73 height 20
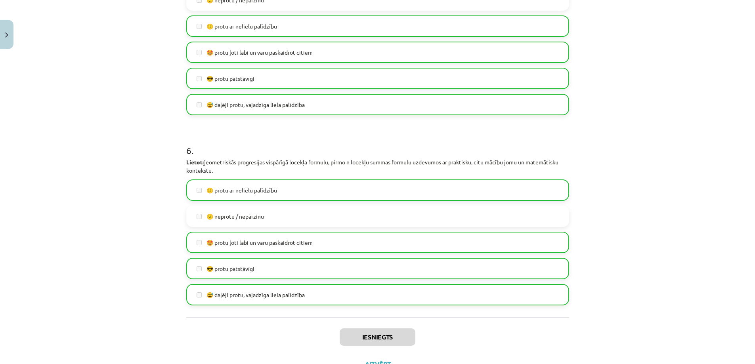
scroll to position [979, 0]
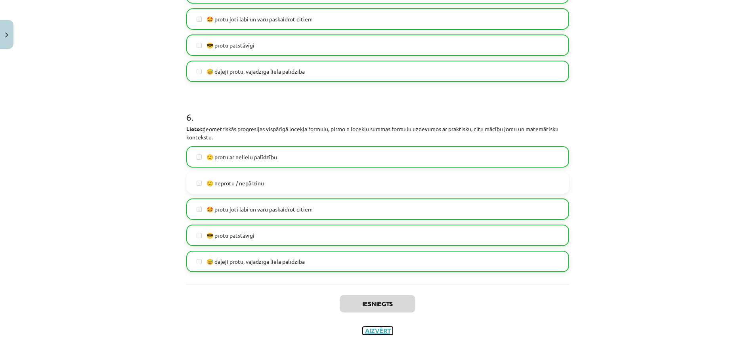
click at [374, 334] on button "Aizvērt" at bounding box center [377, 331] width 30 height 8
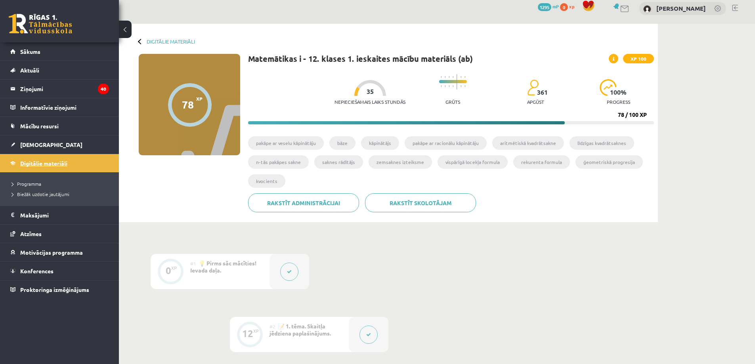
scroll to position [0, 0]
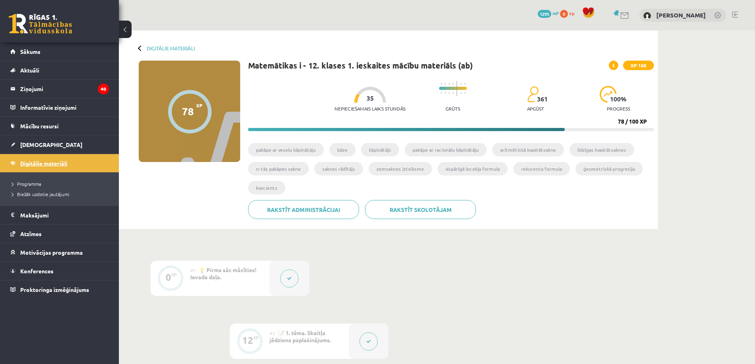
click at [57, 157] on link "Digitālie materiāli" at bounding box center [59, 163] width 99 height 18
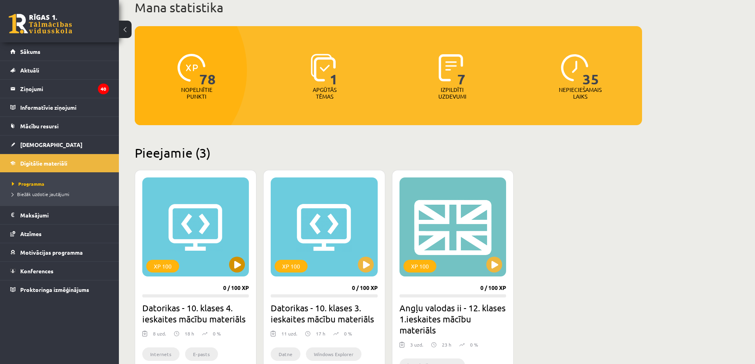
scroll to position [79, 0]
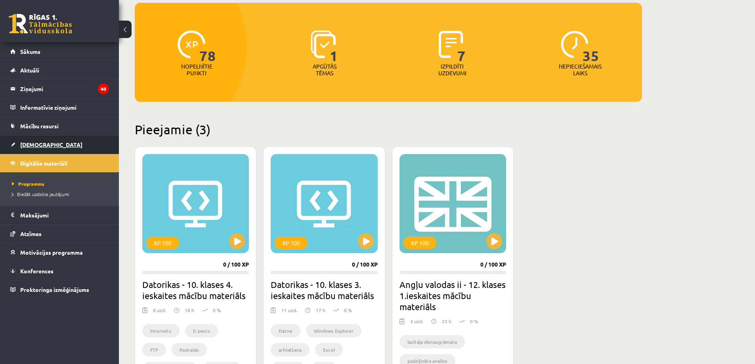
click at [34, 135] on link "[DEMOGRAPHIC_DATA]" at bounding box center [59, 144] width 99 height 18
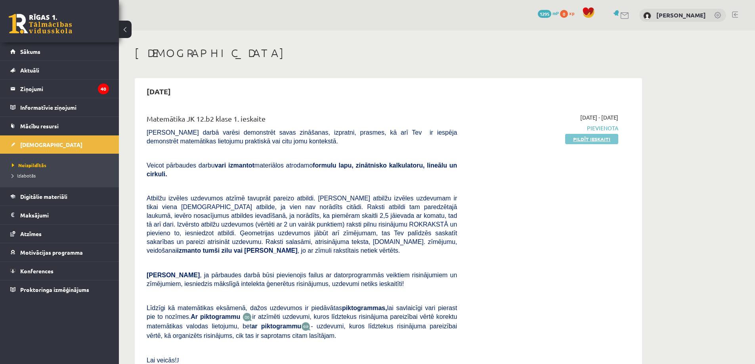
click at [595, 137] on link "Pildīt ieskaiti" at bounding box center [591, 139] width 53 height 10
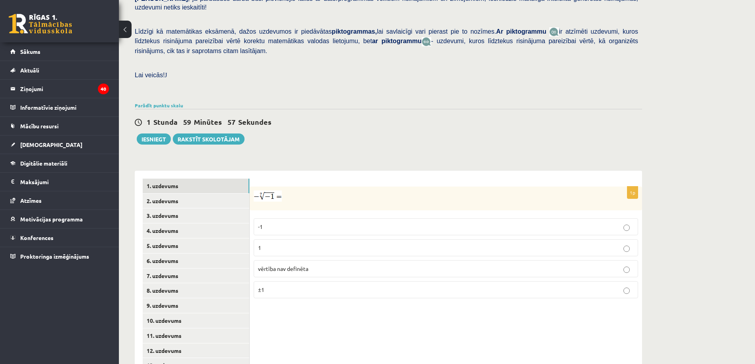
scroll to position [198, 0]
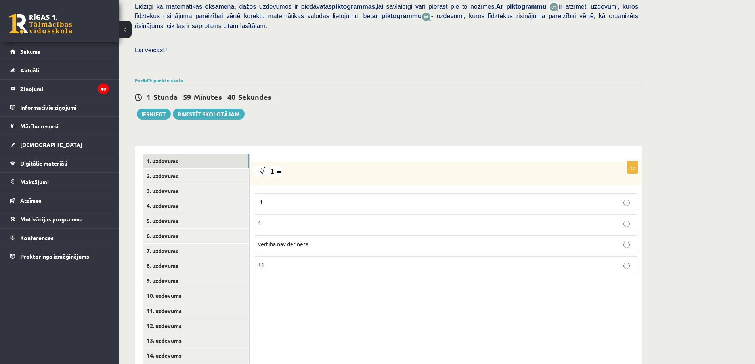
click at [278, 214] on label "1" at bounding box center [446, 222] width 384 height 17
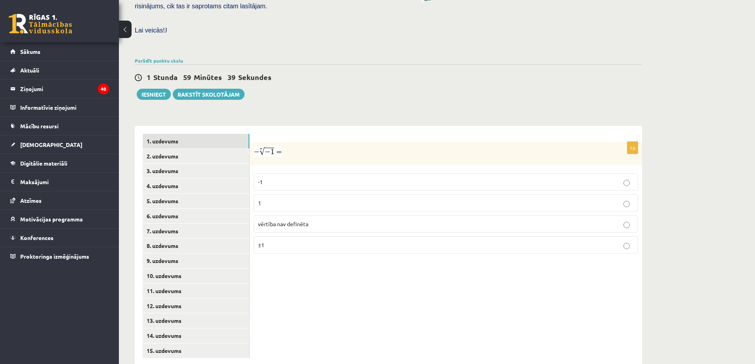
scroll to position [219, 0]
click at [190, 148] on link "2. uzdevums" at bounding box center [196, 155] width 107 height 15
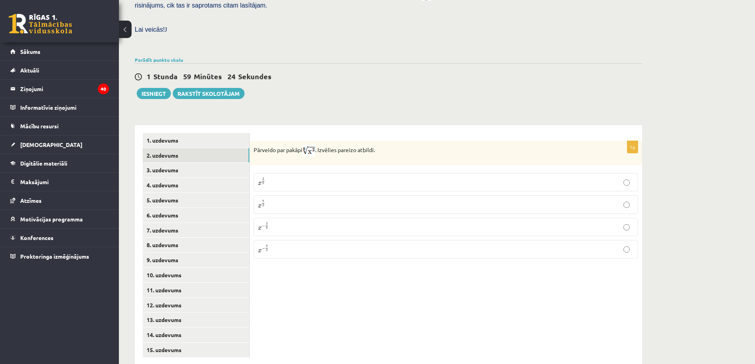
click at [294, 177] on p "x 3 8 x 3 8" at bounding box center [446, 182] width 376 height 10
click at [167, 163] on link "3. uzdevums" at bounding box center [196, 170] width 107 height 15
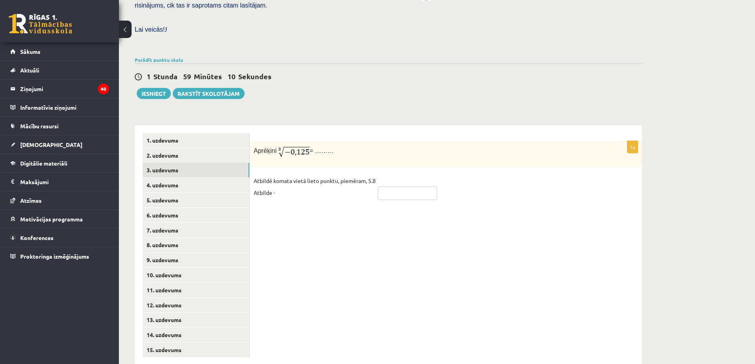
click at [397, 187] on input "text" at bounding box center [406, 193] width 59 height 13
type input "****"
click at [497, 200] on div "1p Aprēķini = ……… Atbildē komata vietā lieto punktu, piemēram, 5.8 Atbilde - **…" at bounding box center [446, 245] width 392 height 240
click at [163, 178] on link "4. uzdevums" at bounding box center [196, 185] width 107 height 15
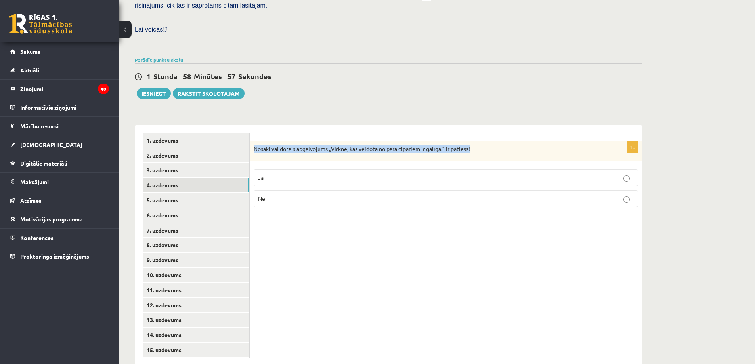
drag, startPoint x: 250, startPoint y: 131, endPoint x: 489, endPoint y: 132, distance: 238.9
click at [489, 141] on div "Nosaki vai dotais apgalvojums „Virkne, kas veidota no pāra cipariem ir galīga.”…" at bounding box center [446, 151] width 392 height 21
copy p "Nosaki vai dotais apgalvojums „Virkne, kas veidota no pāra cipariem ir galīga.”…"
click at [283, 173] on p "Jā" at bounding box center [446, 177] width 376 height 8
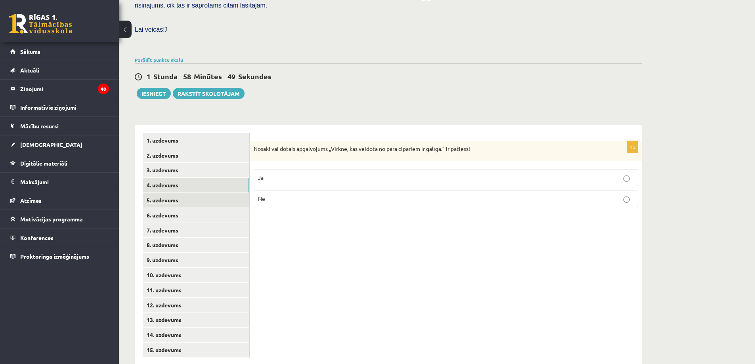
click at [188, 193] on link "5. uzdevums" at bounding box center [196, 200] width 107 height 15
drag, startPoint x: 254, startPoint y: 131, endPoint x: 484, endPoint y: 130, distance: 230.5
click at [484, 145] on p "Nosaki vai dotais apgalvojums „Skaitlis 6 ir virknes loceklis.” ir patiess!" at bounding box center [426, 149] width 345 height 9
copy p "Nosaki vai dotais apgalvojums „Skaitlis 6 ir virknes loceklis.” ir patiess!"
click at [402, 98] on div "Matemātika JK 12.b2 klase 1. ieskaite , Elizabete Linde (12.b2 JK klase) Pārbau…" at bounding box center [388, 97] width 539 height 570
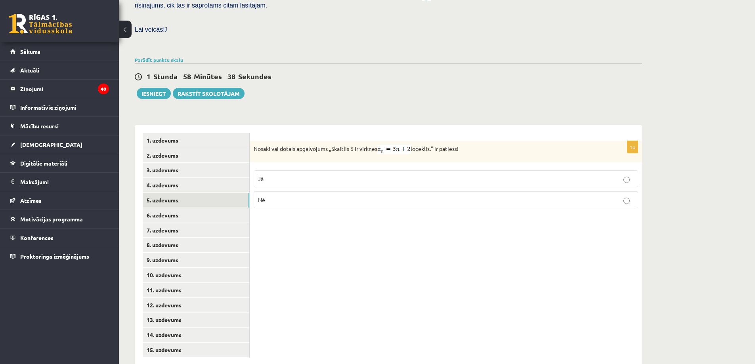
click at [296, 196] on p "Nē" at bounding box center [446, 200] width 376 height 8
click at [206, 208] on link "6. uzdevums" at bounding box center [196, 215] width 107 height 15
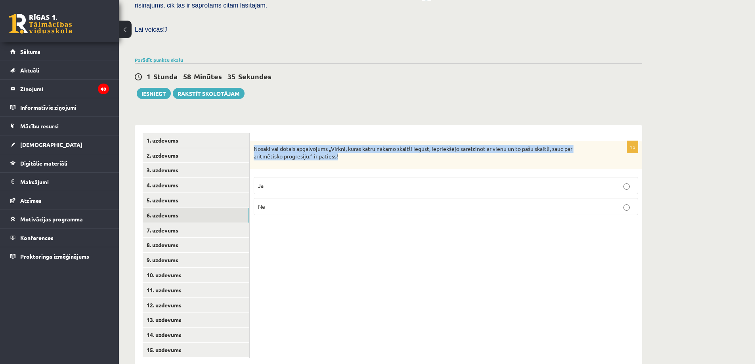
drag, startPoint x: 254, startPoint y: 130, endPoint x: 384, endPoint y: 140, distance: 130.0
click at [384, 145] on p "Nosaki vai dotais apgalvojums „Virkni, kuras katru nākamo skaitli iegūst, iepri…" at bounding box center [426, 152] width 345 height 15
copy p "Nosaki vai dotais apgalvojums „Virkni, kuras katru nākamo skaitli iegūst, iepri…"
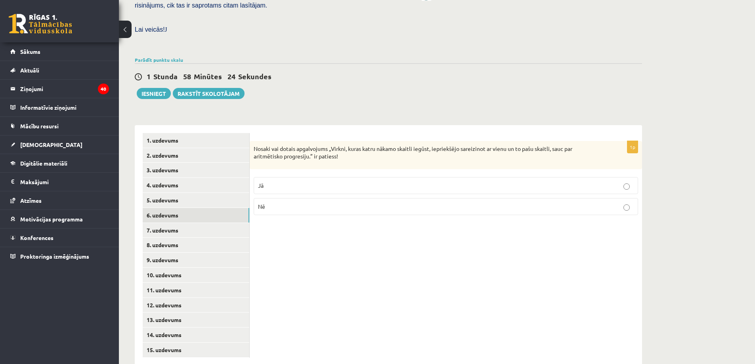
click at [274, 202] on p "Nē" at bounding box center [446, 206] width 376 height 8
click at [196, 223] on link "7. uzdevums" at bounding box center [196, 230] width 107 height 15
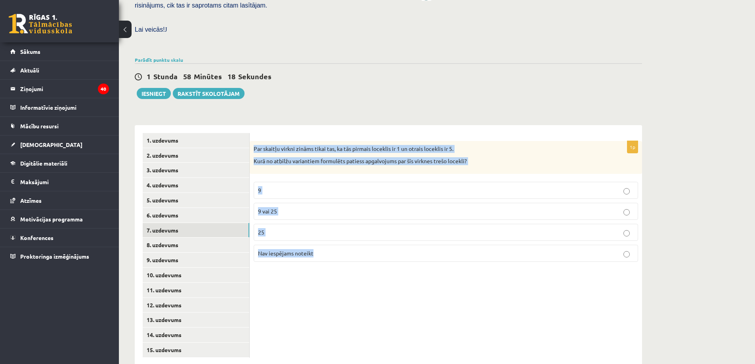
drag, startPoint x: 252, startPoint y: 129, endPoint x: 502, endPoint y: 239, distance: 273.1
click at [502, 239] on div "1p Par skaitļu virkni zināms tikai tas, ka tās pirmais loceklis ir 1 un otrais …" at bounding box center [446, 204] width 392 height 127
copy div "Par skaitļu virkni zināms tikai tas, ka tās pirmais loceklis ir 1 un otrais loc…"
click at [308, 249] on p "Nav iespējams noteikt" at bounding box center [446, 253] width 376 height 8
click at [314, 251] on div "1p Par skaitļu virkni zināms tikai tas, ka tās pirmais loceklis ir 1 un otrais …" at bounding box center [446, 204] width 392 height 127
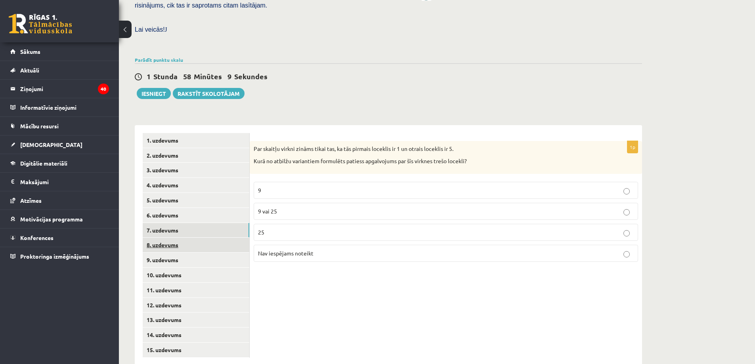
click at [196, 238] on link "8. uzdevums" at bounding box center [196, 245] width 107 height 15
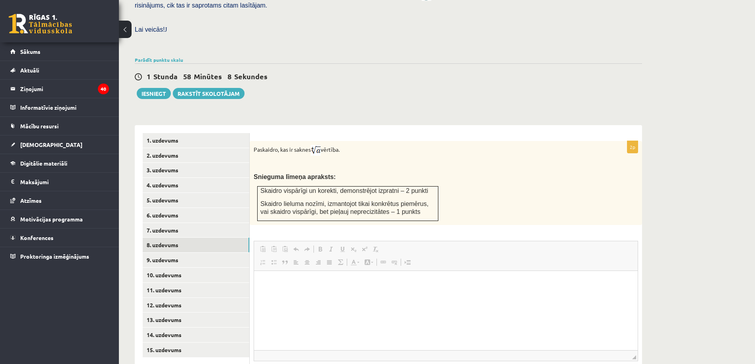
scroll to position [0, 0]
click at [316, 278] on p "Bagātinātā teksta redaktors, wiswyg-editor-user-answer-47024825088980" at bounding box center [446, 282] width 368 height 8
click at [309, 289] on html "**********" at bounding box center [445, 283] width 383 height 24
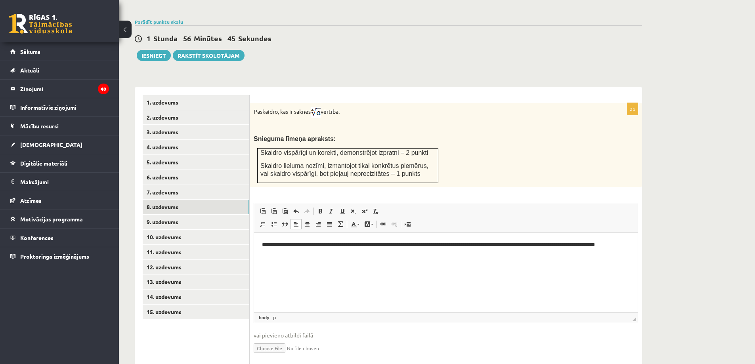
scroll to position [267, 0]
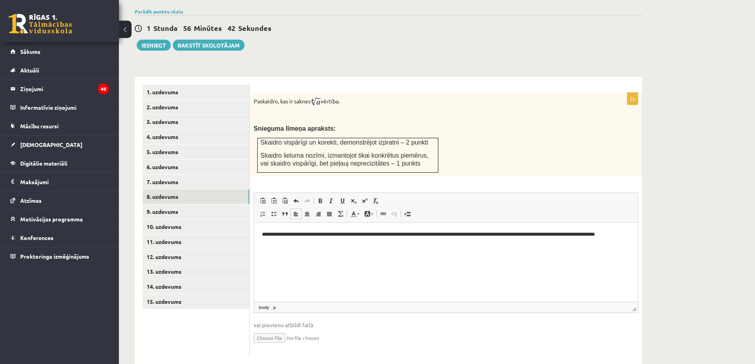
click at [359, 124] on p "Snieguma līmeņa apraksts:" at bounding box center [426, 128] width 345 height 8
click at [166, 204] on link "9. uzdevums" at bounding box center [196, 211] width 107 height 15
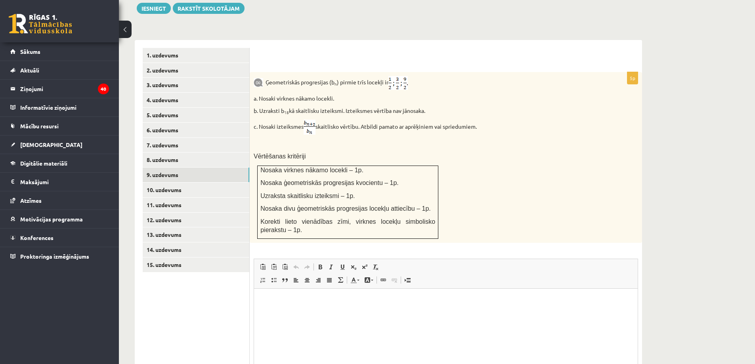
scroll to position [307, 0]
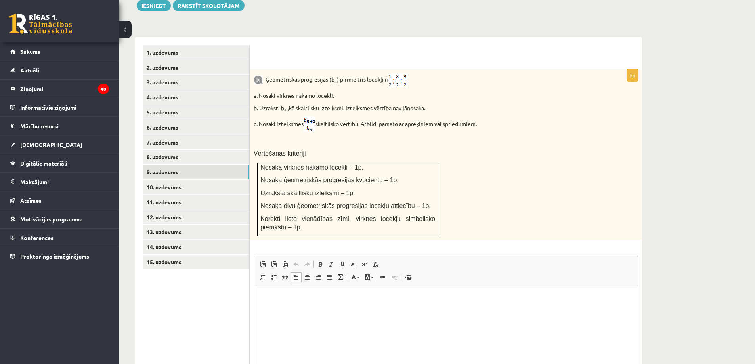
click at [290, 310] on html at bounding box center [445, 298] width 383 height 24
click at [305, 303] on body "******* **" at bounding box center [446, 304] width 368 height 21
click at [359, 202] on span "Nosaka divu ģeometriskās progresijas locekļu attiecību – 1p." at bounding box center [345, 205] width 170 height 7
click at [271, 319] on html "******* **" at bounding box center [445, 304] width 383 height 37
click at [290, 311] on p "**" at bounding box center [446, 311] width 368 height 8
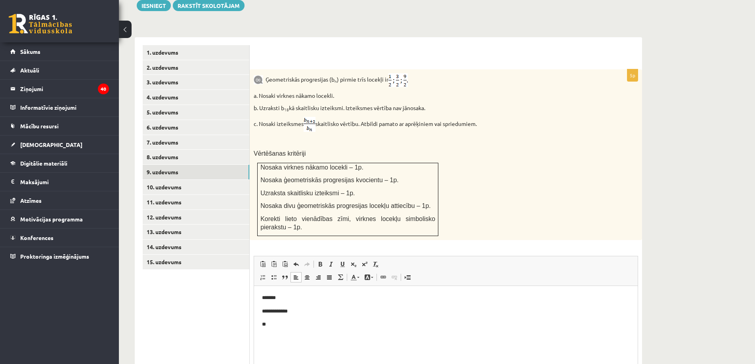
drag, startPoint x: 276, startPoint y: 324, endPoint x: 499, endPoint y: 591, distance: 347.8
click at [276, 324] on p "**" at bounding box center [446, 324] width 368 height 8
click at [282, 324] on p "**" at bounding box center [446, 324] width 368 height 8
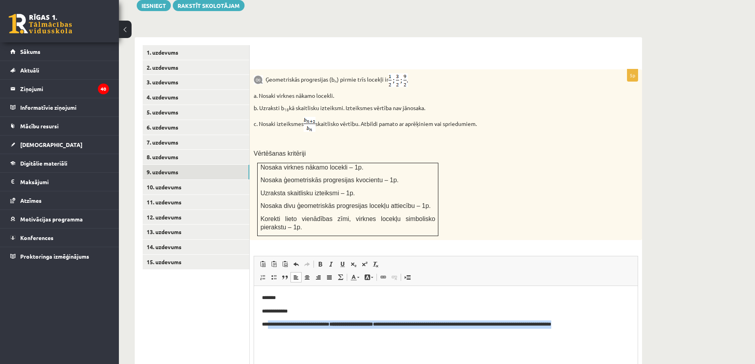
drag, startPoint x: 267, startPoint y: 324, endPoint x: 591, endPoint y: 326, distance: 323.2
click at [591, 326] on p "**********" at bounding box center [446, 324] width 368 height 8
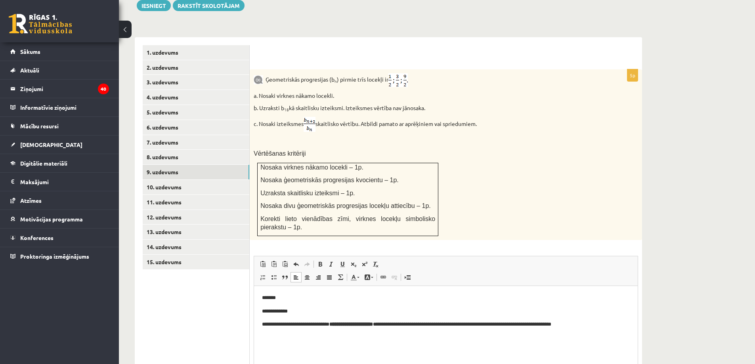
click at [382, 314] on p "**********" at bounding box center [446, 311] width 368 height 8
drag, startPoint x: 333, startPoint y: 323, endPoint x: 389, endPoint y: 322, distance: 56.7
click at [389, 322] on p "**********" at bounding box center [446, 324] width 368 height 8
click at [280, 364] on link "strong" at bounding box center [286, 370] width 17 height 7
click at [320, 261] on span at bounding box center [320, 264] width 6 height 6
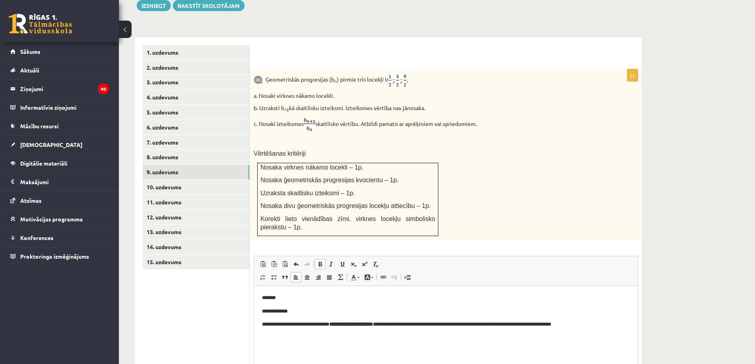
click at [367, 315] on p "**********" at bounding box center [446, 311] width 368 height 8
drag, startPoint x: 332, startPoint y: 324, endPoint x: 389, endPoint y: 327, distance: 56.7
click at [373, 327] on strong "**********" at bounding box center [351, 324] width 44 height 5
click at [317, 261] on span at bounding box center [320, 264] width 6 height 6
click at [322, 261] on span at bounding box center [320, 264] width 6 height 6
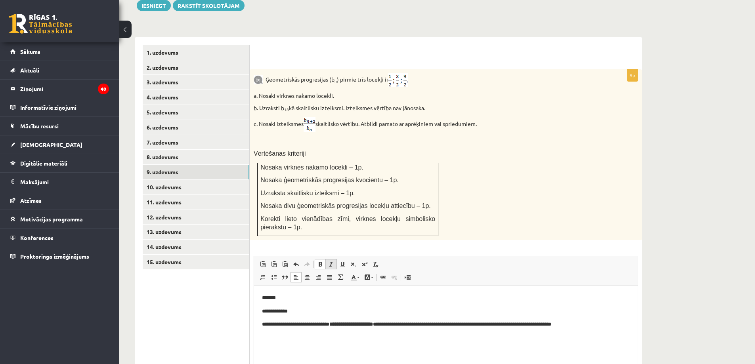
click at [330, 261] on span at bounding box center [331, 264] width 6 height 6
click at [323, 261] on span at bounding box center [320, 264] width 6 height 6
click at [499, 328] on p "**********" at bounding box center [446, 324] width 368 height 8
click at [587, 325] on p "**********" at bounding box center [446, 324] width 368 height 8
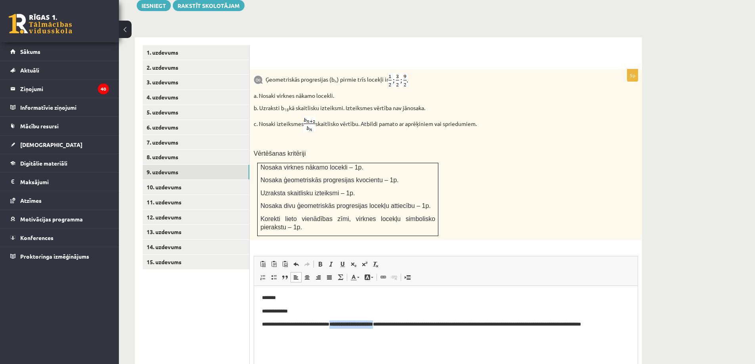
drag, startPoint x: 341, startPoint y: 324, endPoint x: 388, endPoint y: 325, distance: 47.5
click at [373, 325] on strong "**********" at bounding box center [351, 324] width 44 height 5
drag, startPoint x: 297, startPoint y: 324, endPoint x: 326, endPoint y: 327, distance: 29.4
click at [326, 327] on p "**********" at bounding box center [446, 324] width 368 height 8
click at [413, 324] on p "**********" at bounding box center [446, 324] width 368 height 8
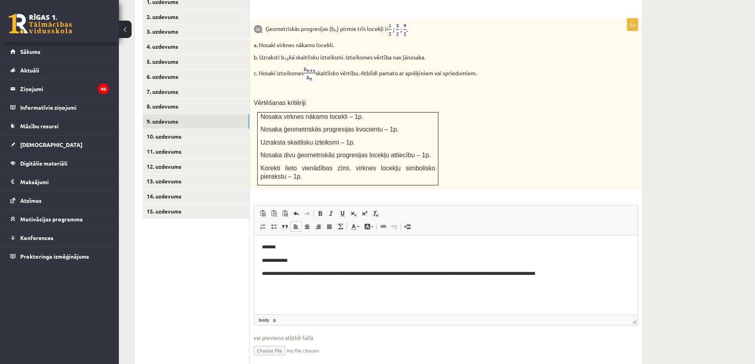
scroll to position [370, 0]
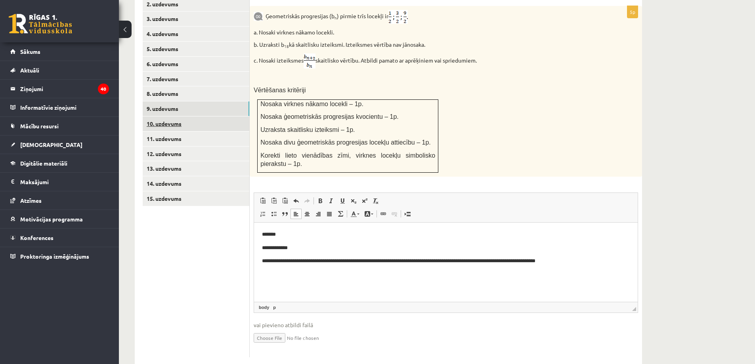
click at [179, 116] on link "10. uzdevums" at bounding box center [196, 123] width 107 height 15
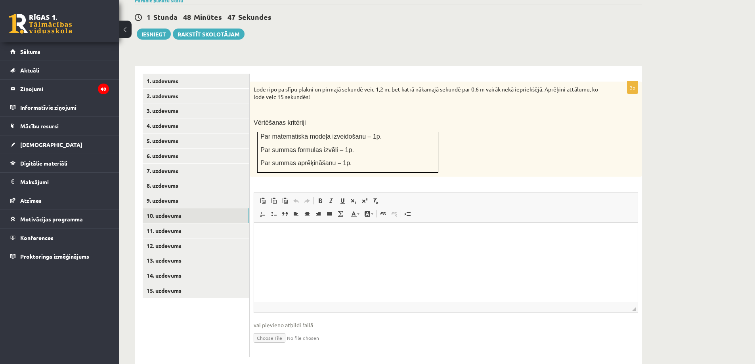
scroll to position [0, 0]
click at [172, 223] on link "11. uzdevums" at bounding box center [196, 230] width 107 height 15
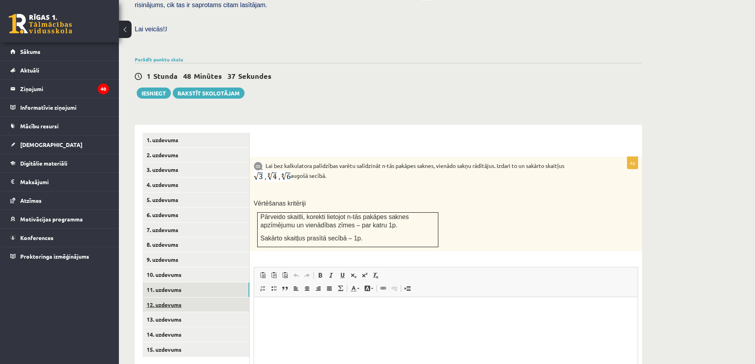
click at [188, 297] on link "12. uzdevums" at bounding box center [196, 304] width 107 height 15
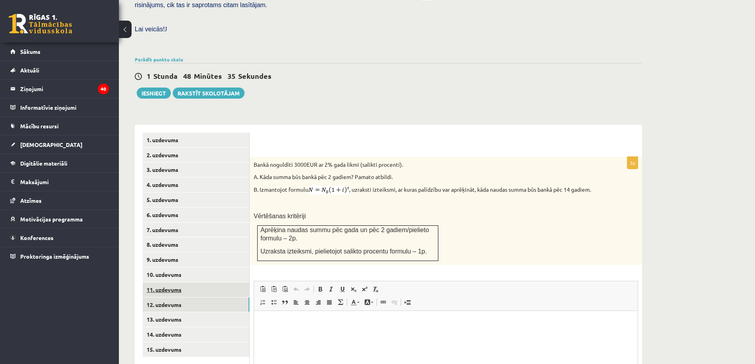
click at [191, 282] on link "11. uzdevums" at bounding box center [196, 289] width 107 height 15
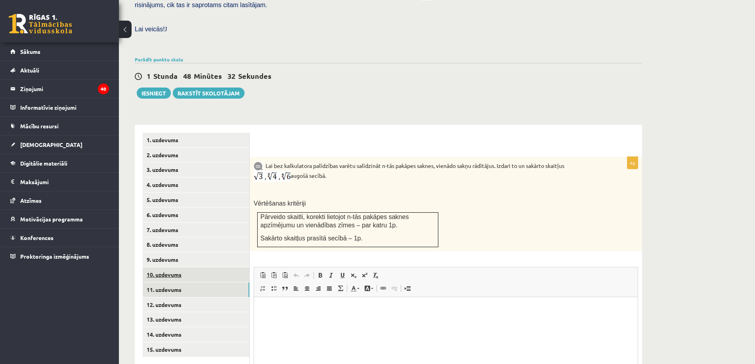
click at [187, 267] on link "10. uzdevums" at bounding box center [196, 274] width 107 height 15
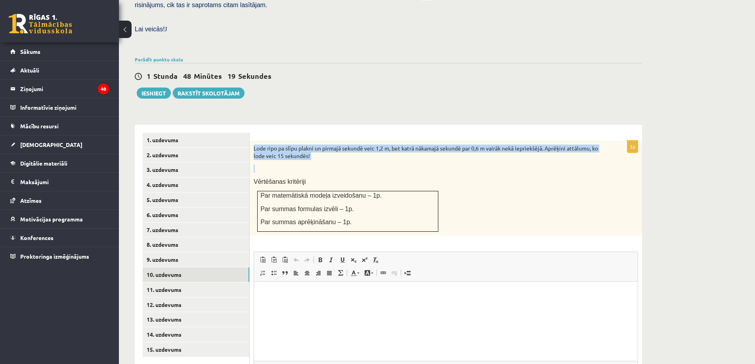
drag, startPoint x: 252, startPoint y: 130, endPoint x: 337, endPoint y: 145, distance: 86.0
click at [337, 145] on div "Lode ripo pa slīpu plakni un pirmajā sekundē veic 1,2 m, bet katrā nākamajā sek…" at bounding box center [446, 188] width 392 height 95
click at [331, 145] on p "Lode ripo pa slīpu plakni un pirmajā sekundē veic 1,2 m, bet katrā nākamajā sek…" at bounding box center [426, 152] width 345 height 15
drag, startPoint x: 324, startPoint y: 139, endPoint x: 253, endPoint y: 128, distance: 72.4
click at [253, 141] on div "Lode ripo pa slīpu plakni un pirmajā sekundē veic 1,2 m, bet katrā nākamajā sek…" at bounding box center [446, 188] width 392 height 95
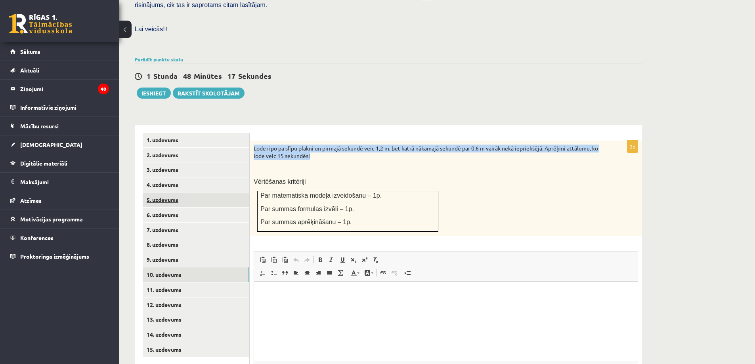
copy p "Lode ripo pa slīpu plakni un pirmajā sekundē veic 1,2 m, bet katrā nākamajā sek…"
click at [184, 282] on link "11. uzdevums" at bounding box center [196, 289] width 107 height 15
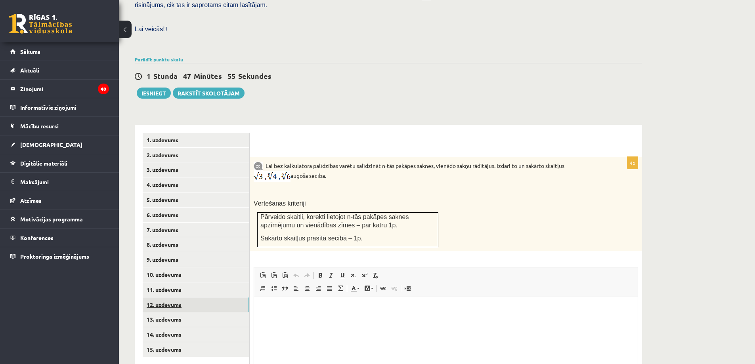
click at [196, 297] on link "12. uzdevums" at bounding box center [196, 304] width 107 height 15
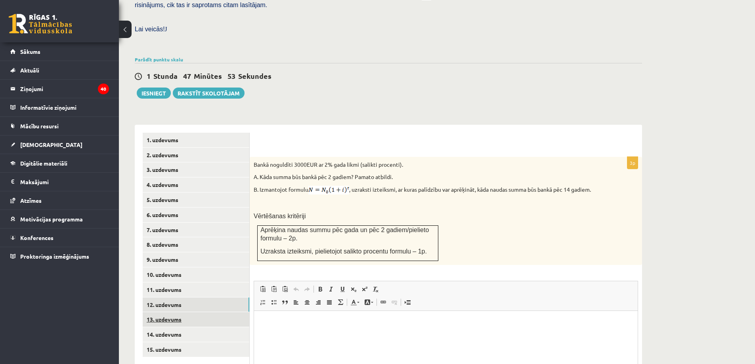
click at [185, 312] on link "13. uzdevums" at bounding box center [196, 319] width 107 height 15
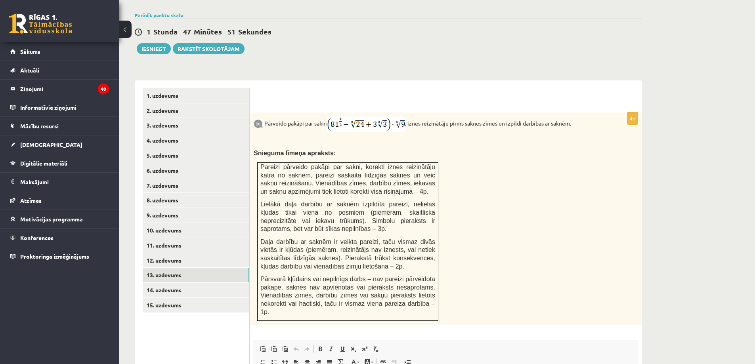
scroll to position [298, 0]
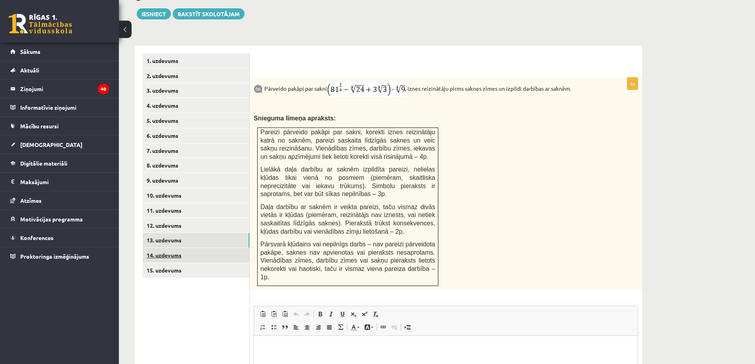
click at [163, 248] on link "14. uzdevums" at bounding box center [196, 255] width 107 height 15
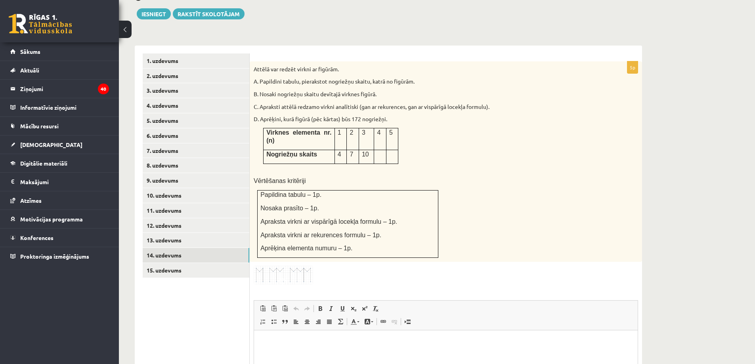
scroll to position [0, 0]
click at [271, 266] on img at bounding box center [283, 275] width 59 height 19
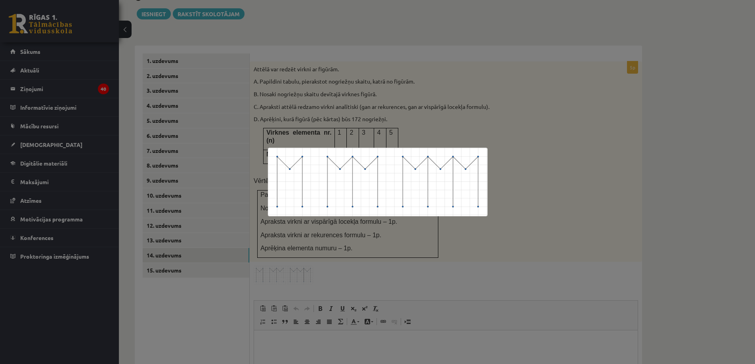
click at [297, 164] on img at bounding box center [377, 182] width 219 height 69
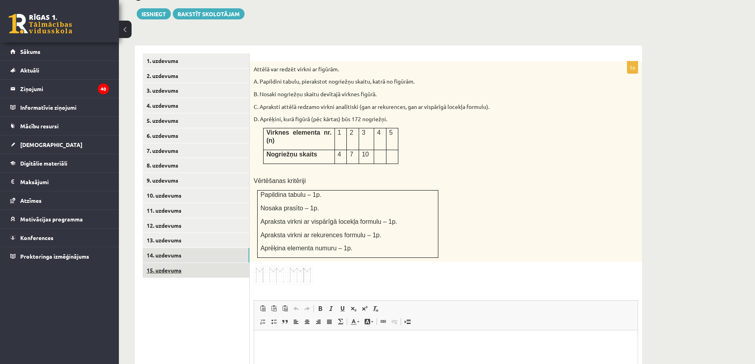
click at [175, 263] on link "15. uzdevums" at bounding box center [196, 270] width 107 height 15
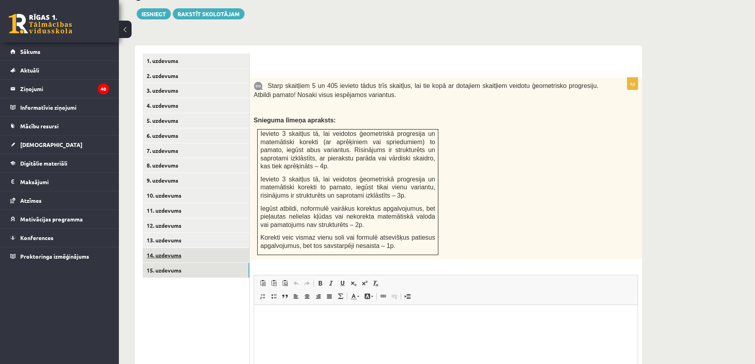
click at [187, 248] on link "14. uzdevums" at bounding box center [196, 255] width 107 height 15
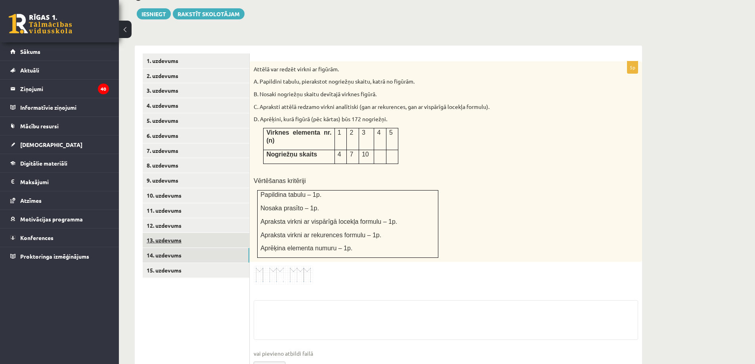
click at [187, 233] on link "13. uzdevums" at bounding box center [196, 240] width 107 height 15
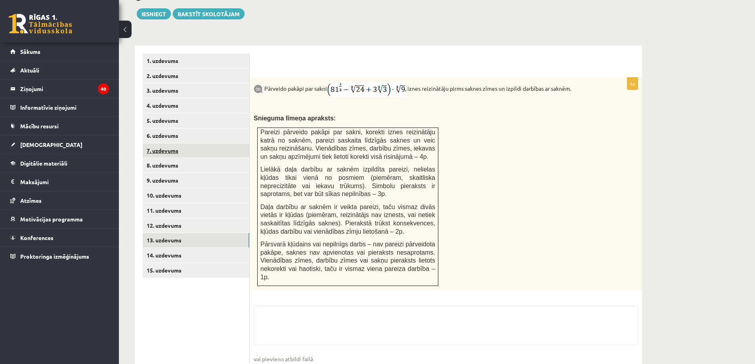
click at [179, 143] on link "7. uzdevums" at bounding box center [196, 150] width 107 height 15
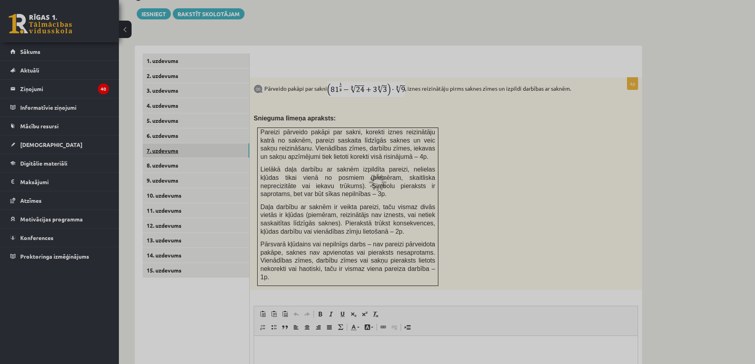
scroll to position [219, 0]
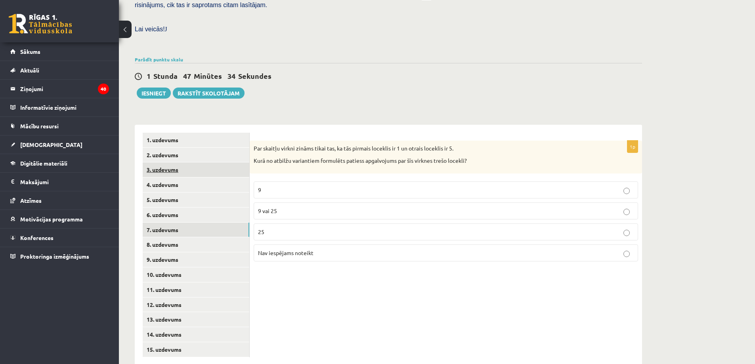
click at [177, 162] on link "3. uzdevums" at bounding box center [196, 169] width 107 height 15
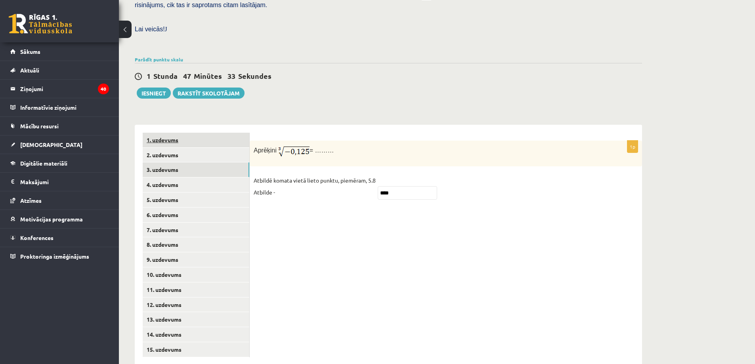
click at [168, 133] on link "1. uzdevums" at bounding box center [196, 140] width 107 height 15
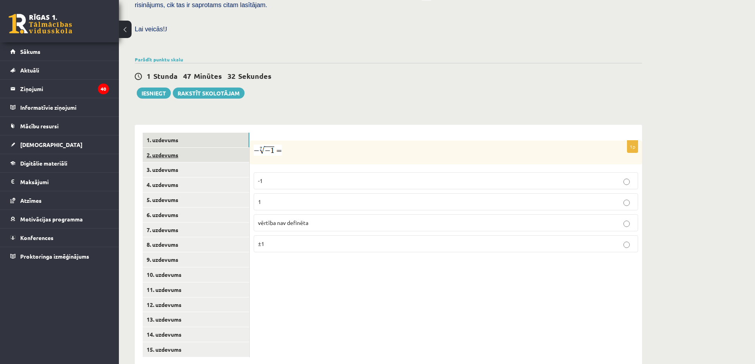
click at [172, 148] on link "2. uzdevums" at bounding box center [196, 155] width 107 height 15
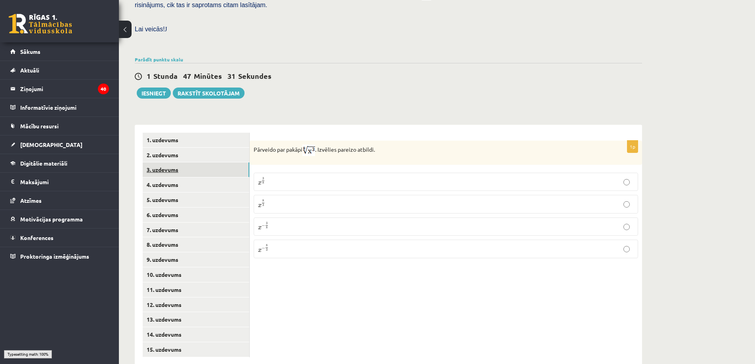
click at [172, 162] on link "3. uzdevums" at bounding box center [196, 169] width 107 height 15
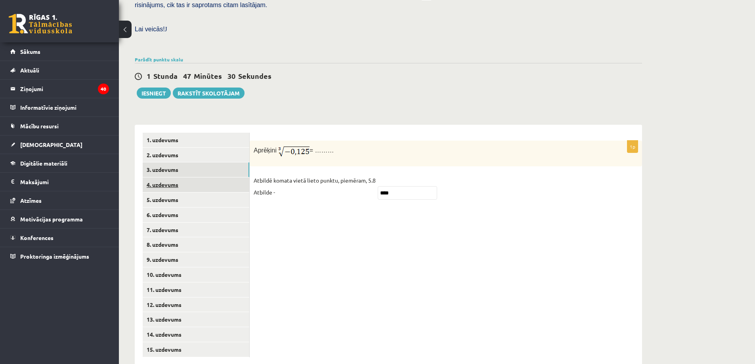
click at [173, 177] on link "4. uzdevums" at bounding box center [196, 184] width 107 height 15
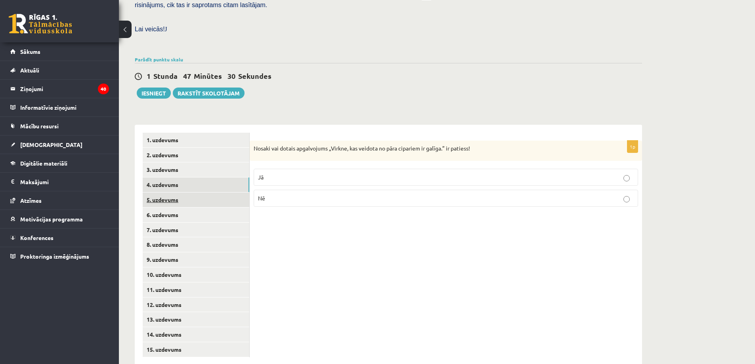
click at [173, 193] on link "5. uzdevums" at bounding box center [196, 200] width 107 height 15
click at [171, 208] on link "6. uzdevums" at bounding box center [196, 215] width 107 height 15
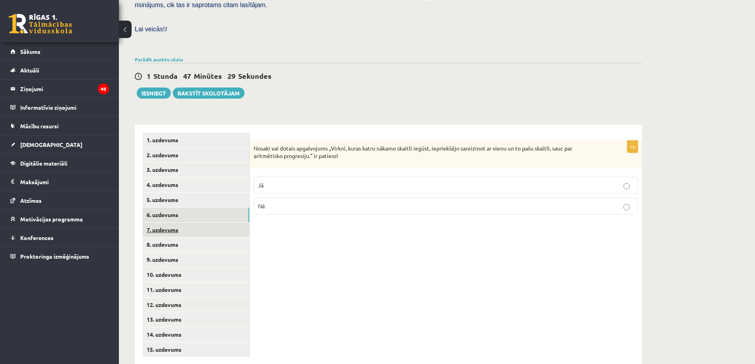
click at [171, 223] on link "7. uzdevums" at bounding box center [196, 230] width 107 height 15
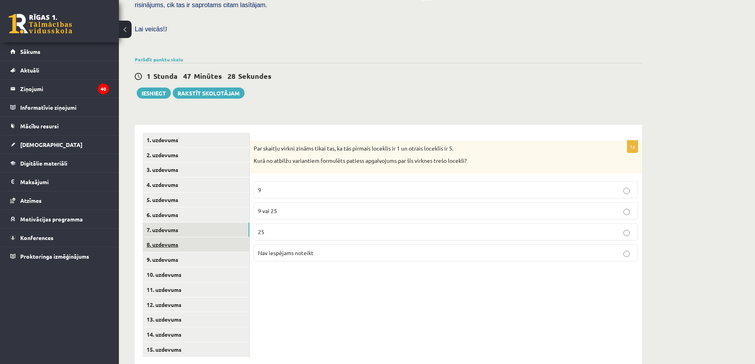
click at [172, 237] on link "8. uzdevums" at bounding box center [196, 244] width 107 height 15
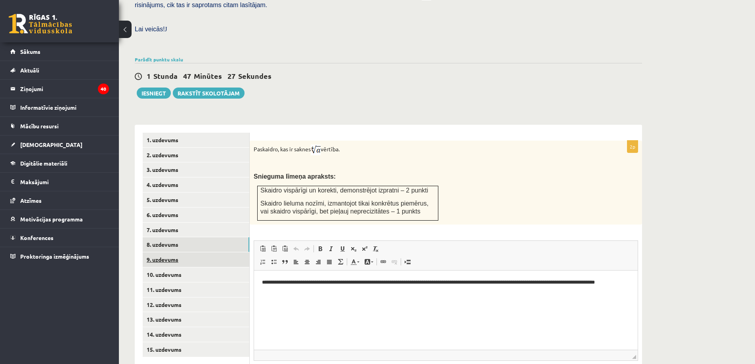
scroll to position [0, 0]
click at [165, 252] on link "9. uzdevums" at bounding box center [196, 259] width 107 height 15
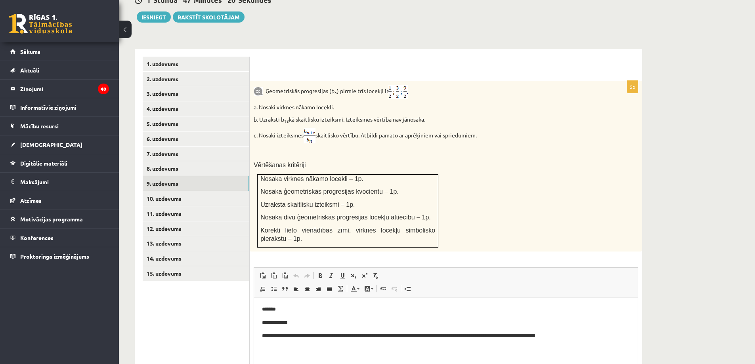
scroll to position [298, 0]
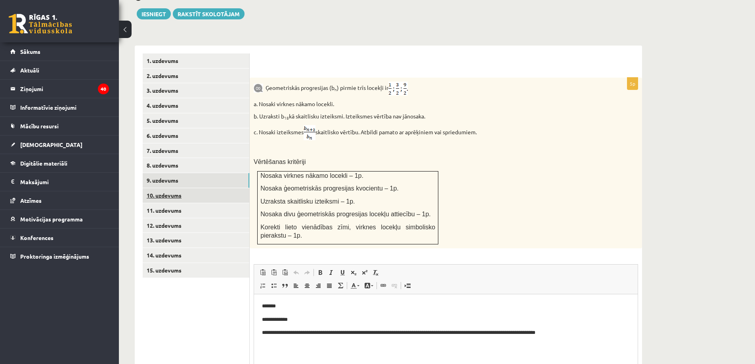
click at [159, 188] on link "10. uzdevums" at bounding box center [196, 195] width 107 height 15
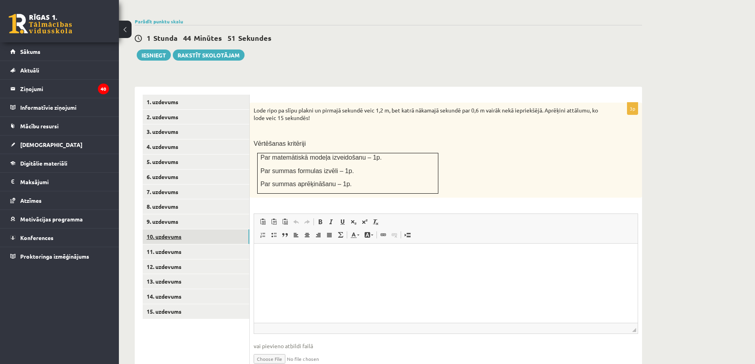
scroll to position [278, 0]
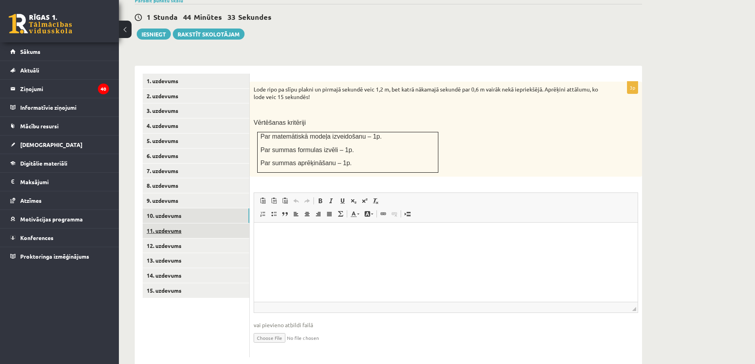
click at [185, 223] on link "11. uzdevums" at bounding box center [196, 230] width 107 height 15
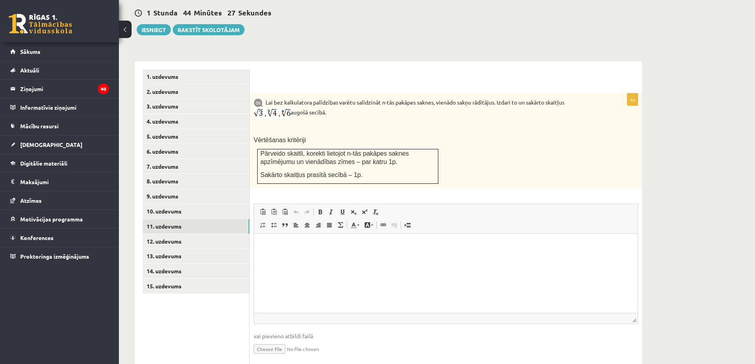
scroll to position [294, 0]
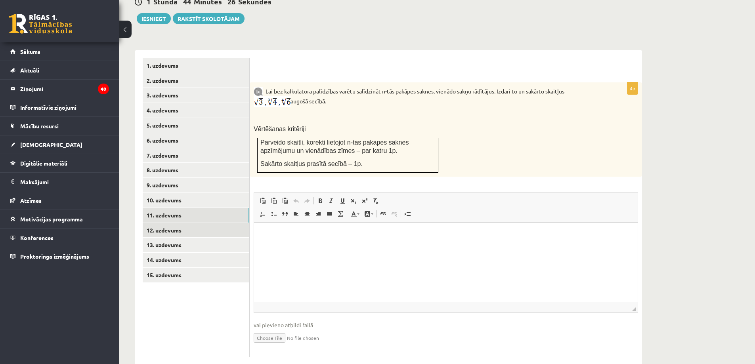
click at [182, 223] on link "12. uzdevums" at bounding box center [196, 230] width 107 height 15
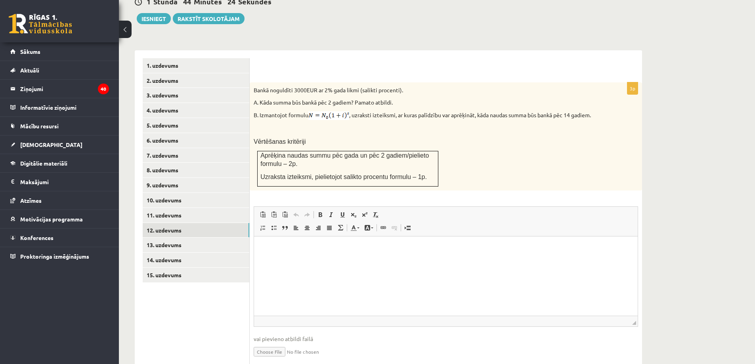
scroll to position [0, 0]
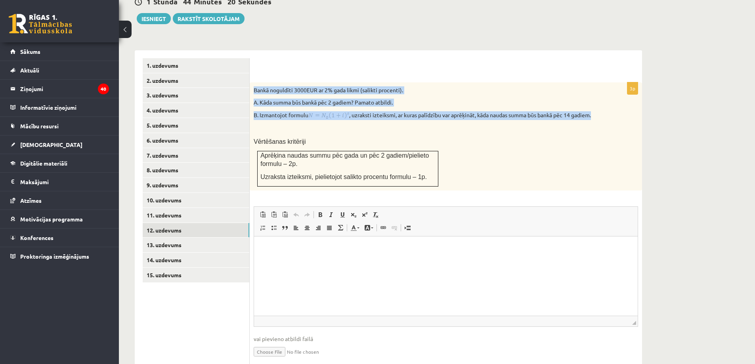
drag, startPoint x: 254, startPoint y: 70, endPoint x: 608, endPoint y: 99, distance: 355.7
click at [608, 99] on div "Bankā noguldīti 3000EUR ar 2% gada likmi (salikti procenti). A. Kāda summa būs …" at bounding box center [446, 136] width 392 height 109
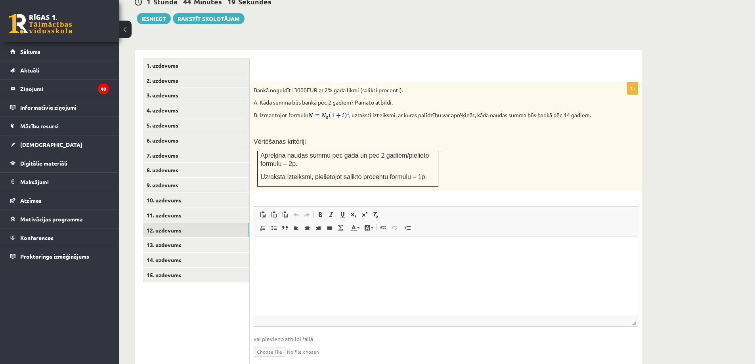
click at [572, 137] on p "Vērtēšanas kritēriji" at bounding box center [426, 141] width 345 height 8
click at [170, 238] on link "13. uzdevums" at bounding box center [196, 245] width 107 height 15
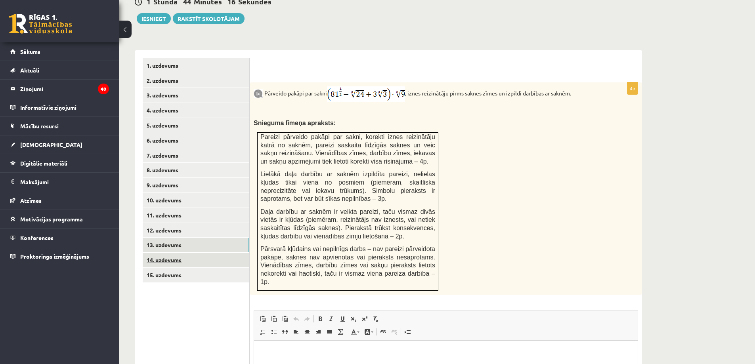
click at [171, 253] on link "14. uzdevums" at bounding box center [196, 260] width 107 height 15
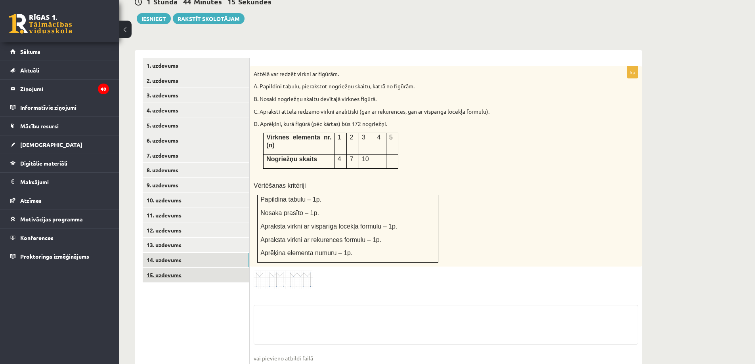
click at [175, 268] on link "15. uzdevums" at bounding box center [196, 275] width 107 height 15
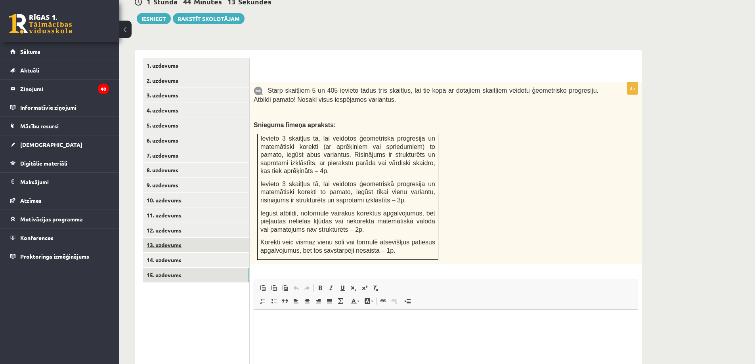
click at [164, 238] on link "13. uzdevums" at bounding box center [196, 245] width 107 height 15
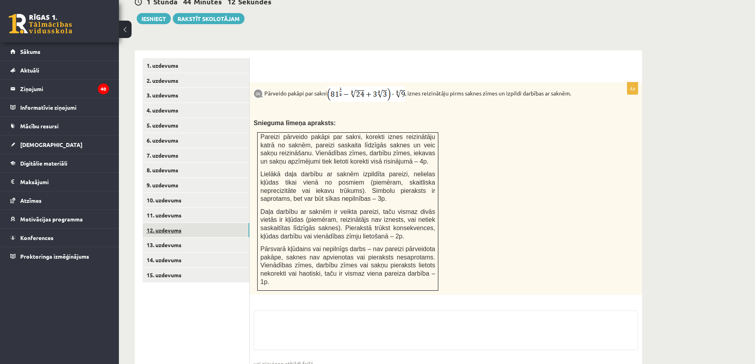
click at [168, 223] on link "12. uzdevums" at bounding box center [196, 230] width 107 height 15
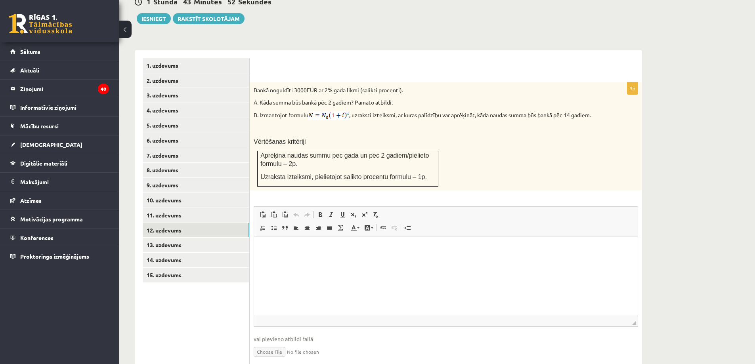
click at [344, 261] on html at bounding box center [445, 248] width 383 height 24
click at [179, 238] on link "13. uzdevums" at bounding box center [196, 245] width 107 height 15
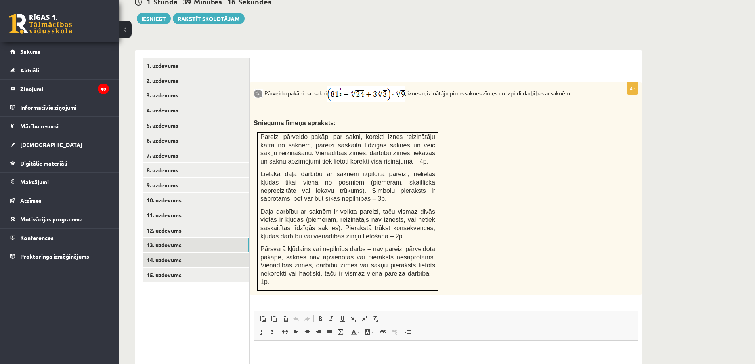
click at [193, 253] on link "14. uzdevums" at bounding box center [196, 260] width 107 height 15
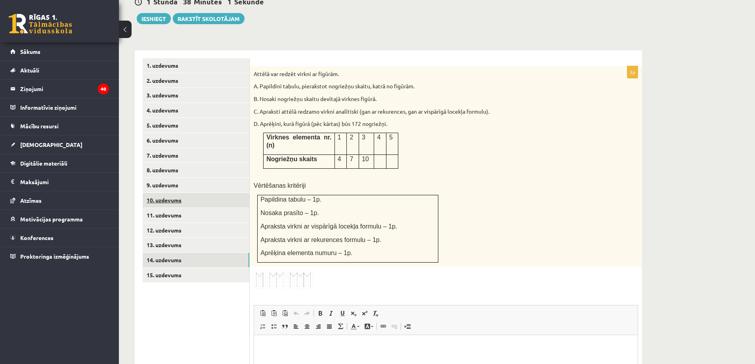
click at [168, 193] on link "10. uzdevums" at bounding box center [196, 200] width 107 height 15
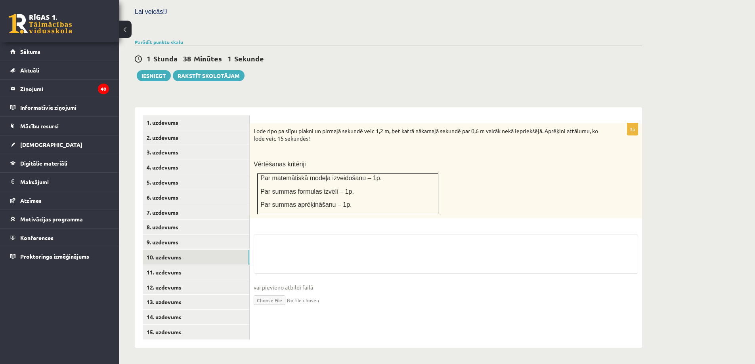
scroll to position [219, 0]
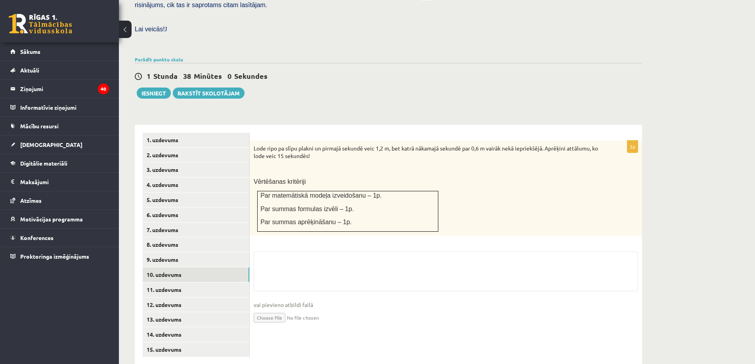
click at [276, 309] on input "file" at bounding box center [446, 317] width 384 height 16
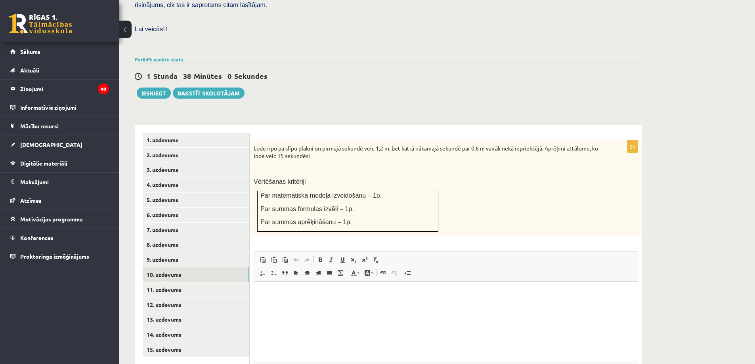
scroll to position [0, 0]
type input "**********"
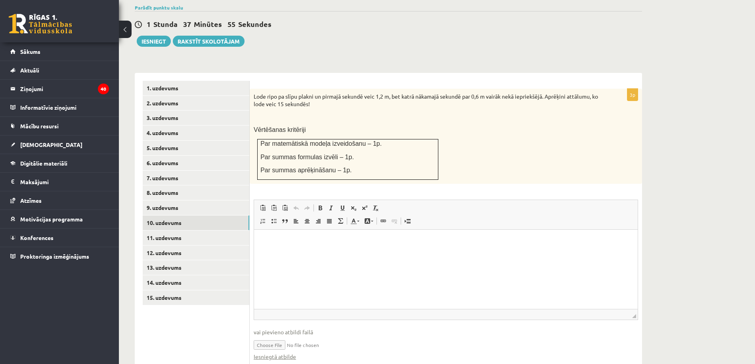
scroll to position [286, 0]
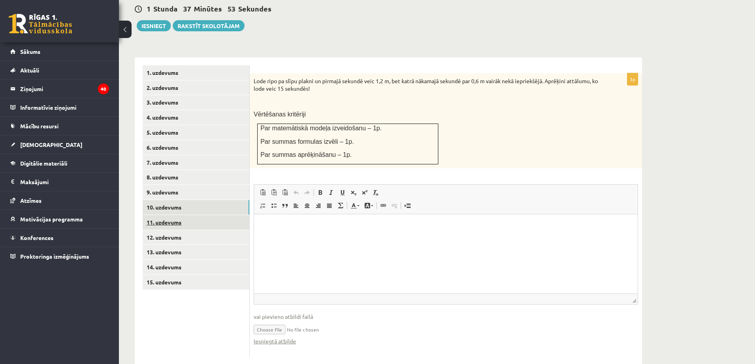
click at [174, 215] on link "11. uzdevums" at bounding box center [196, 222] width 107 height 15
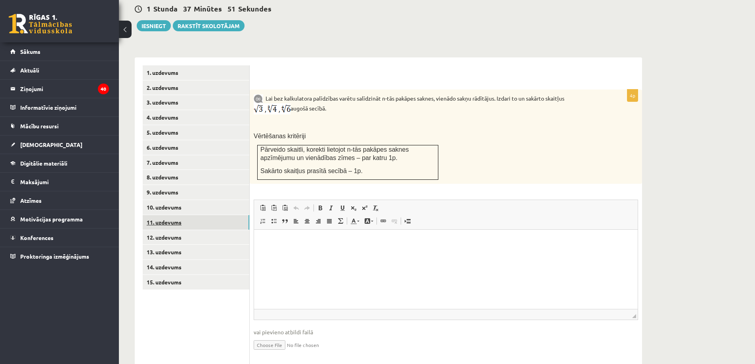
scroll to position [0, 0]
click at [166, 230] on link "12. uzdevums" at bounding box center [196, 237] width 107 height 15
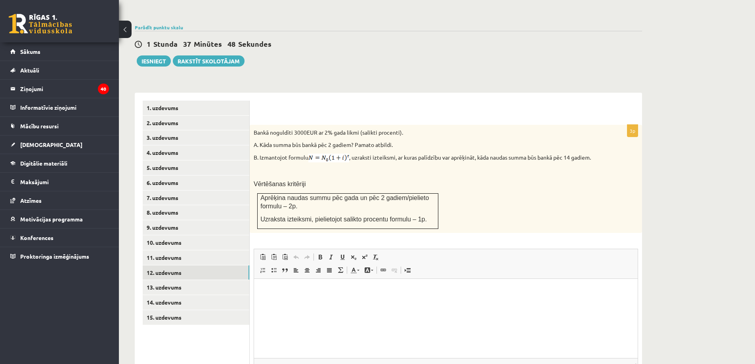
scroll to position [307, 0]
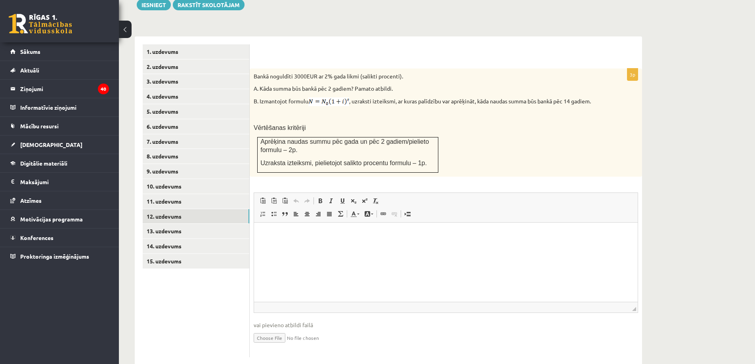
click at [276, 329] on input "file" at bounding box center [446, 337] width 384 height 16
type input "**********"
click at [155, 224] on link "13. uzdevums" at bounding box center [196, 231] width 107 height 15
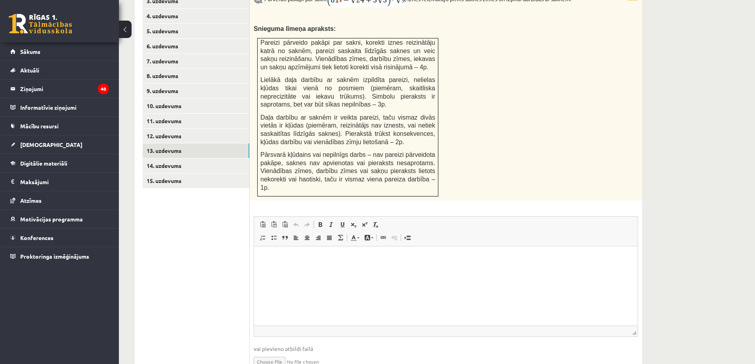
scroll to position [404, 0]
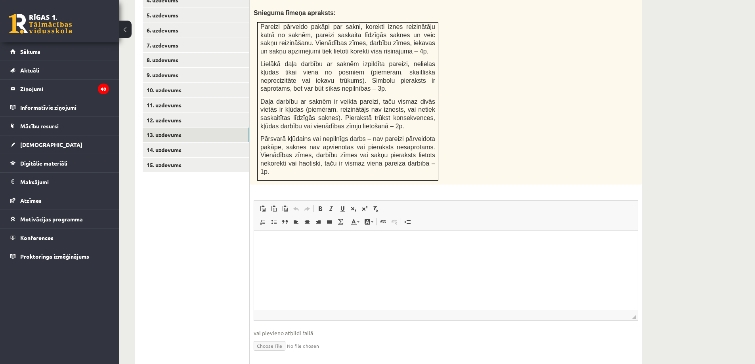
click at [270, 337] on input "file" at bounding box center [446, 345] width 384 height 16
type input "**********"
click at [189, 143] on link "14. uzdevums" at bounding box center [196, 150] width 107 height 15
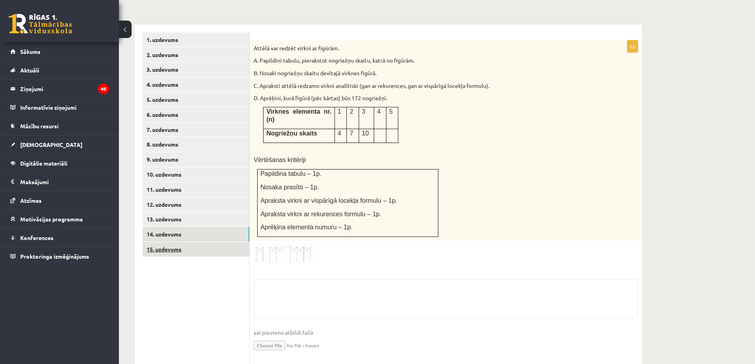
click at [174, 242] on link "15. uzdevums" at bounding box center [196, 249] width 107 height 15
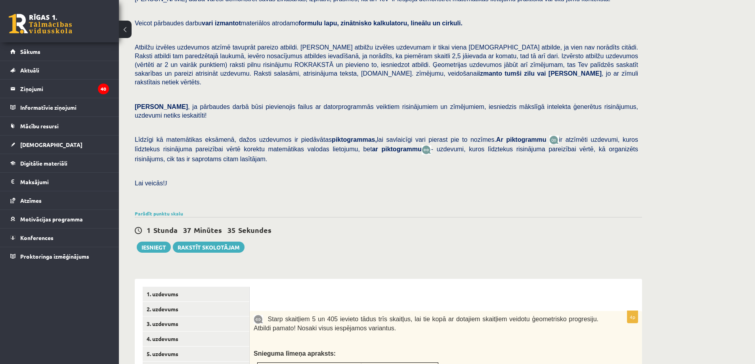
scroll to position [64, 0]
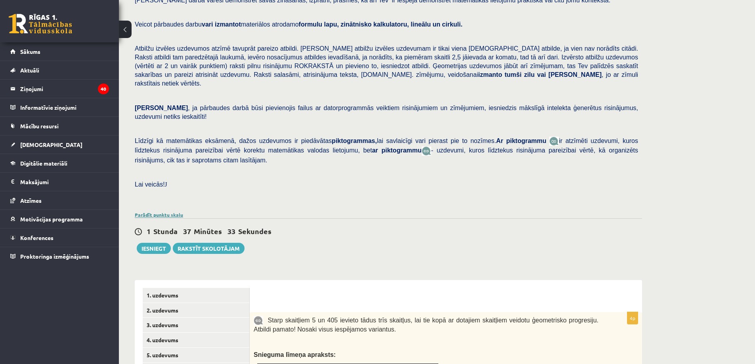
click at [173, 212] on link "Parādīt punktu skalu" at bounding box center [159, 215] width 48 height 6
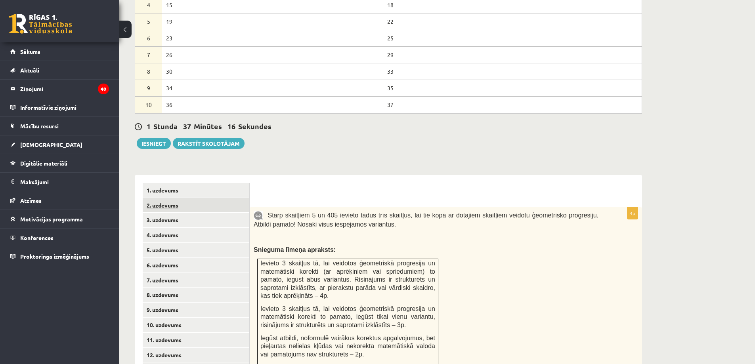
scroll to position [381, 0]
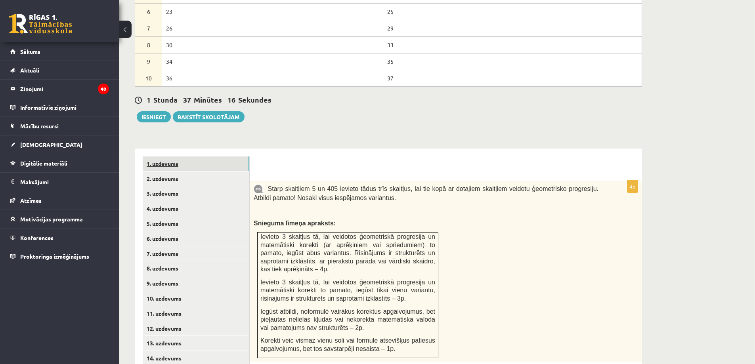
click at [193, 156] on link "1. uzdevums" at bounding box center [196, 163] width 107 height 15
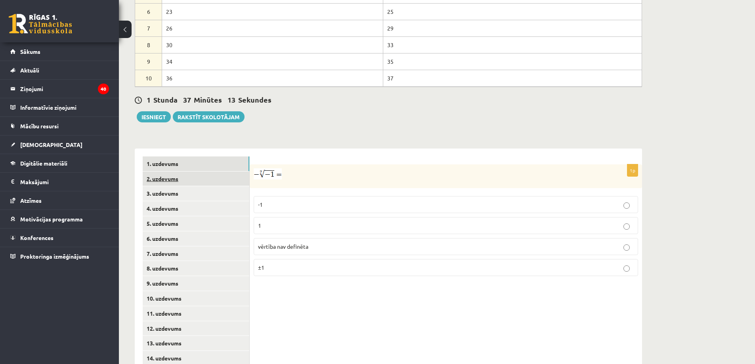
click at [213, 172] on link "2. uzdevums" at bounding box center [196, 179] width 107 height 15
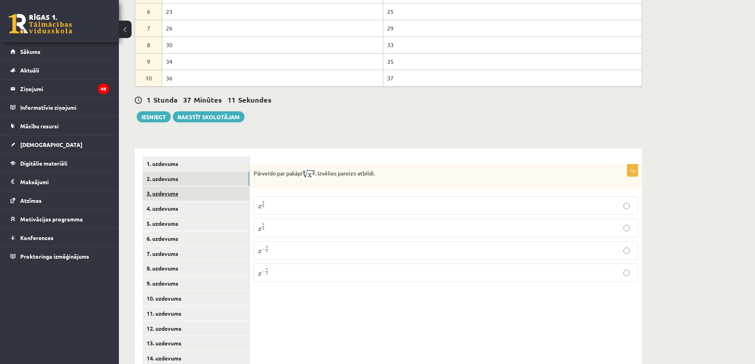
click at [198, 186] on link "3. uzdevums" at bounding box center [196, 193] width 107 height 15
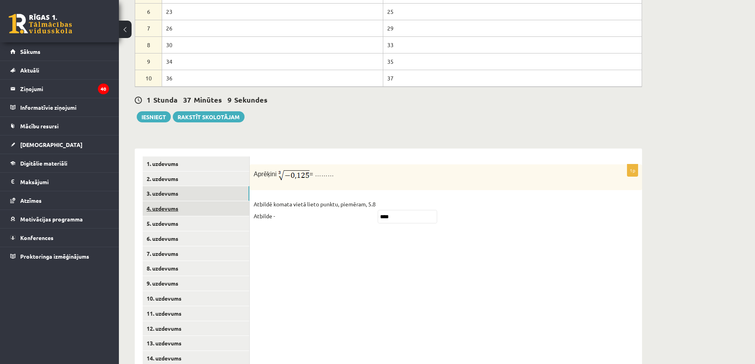
click at [177, 201] on link "4. uzdevums" at bounding box center [196, 208] width 107 height 15
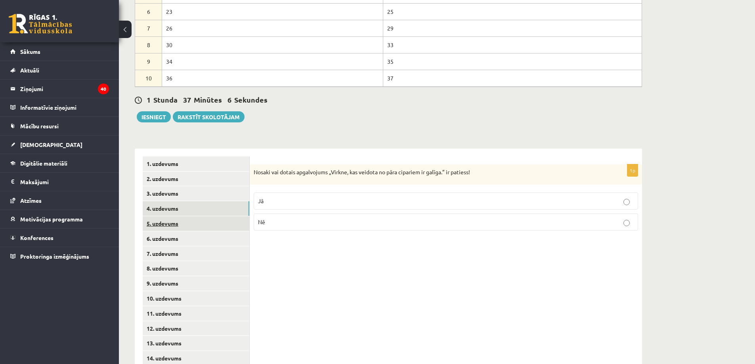
click at [177, 216] on link "5. uzdevums" at bounding box center [196, 223] width 107 height 15
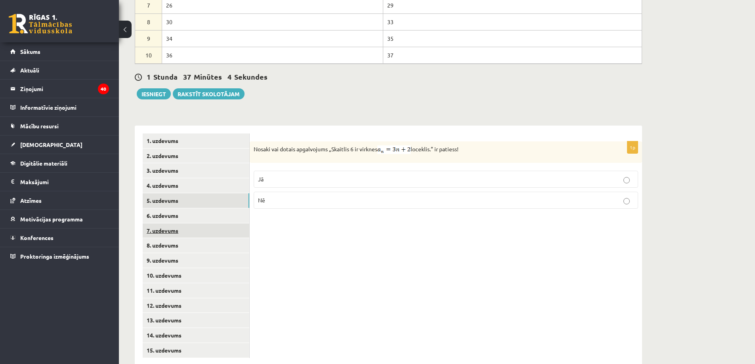
scroll to position [404, 0]
click at [194, 208] on link "6. uzdevums" at bounding box center [196, 215] width 107 height 15
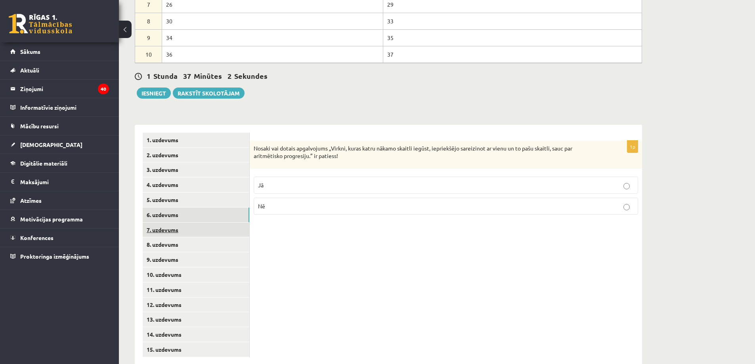
click at [178, 223] on link "7. uzdevums" at bounding box center [196, 230] width 107 height 15
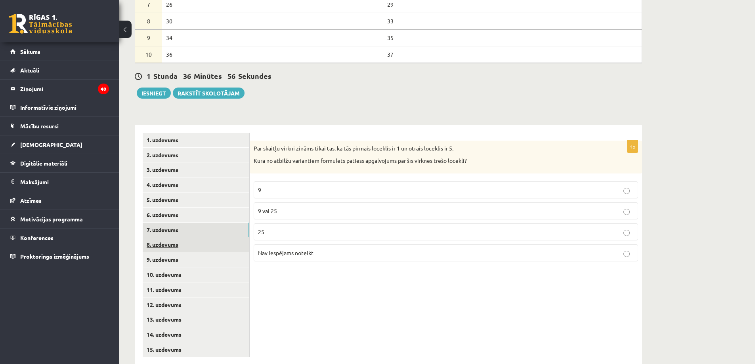
click at [185, 237] on link "8. uzdevums" at bounding box center [196, 244] width 107 height 15
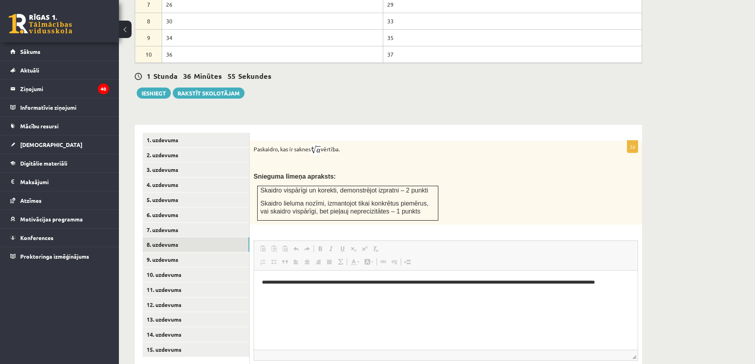
scroll to position [0, 0]
click at [187, 252] on link "9. uzdevums" at bounding box center [196, 259] width 107 height 15
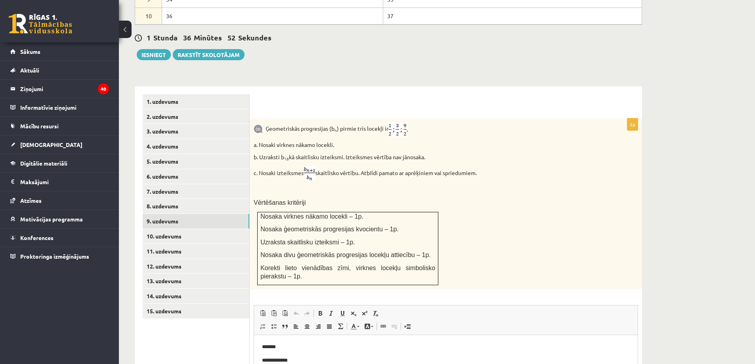
scroll to position [444, 0]
click at [163, 228] on link "10. uzdevums" at bounding box center [196, 235] width 107 height 15
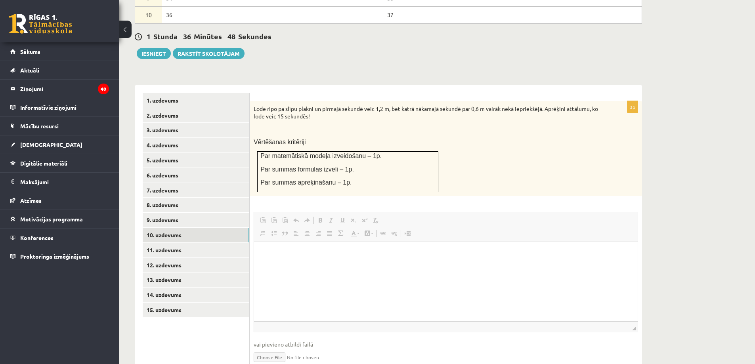
scroll to position [0, 0]
click at [174, 243] on link "11. uzdevums" at bounding box center [196, 250] width 107 height 15
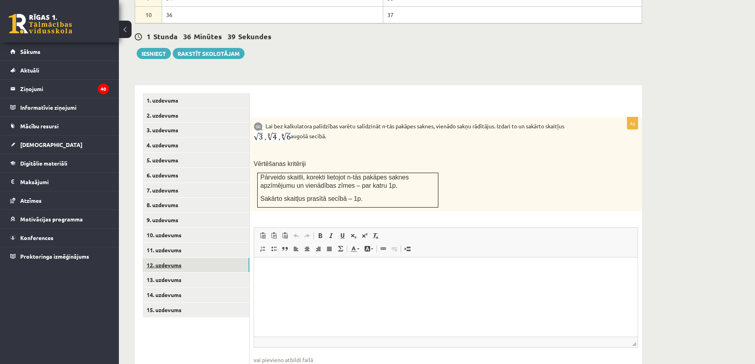
click at [172, 258] on link "12. uzdevums" at bounding box center [196, 265] width 107 height 15
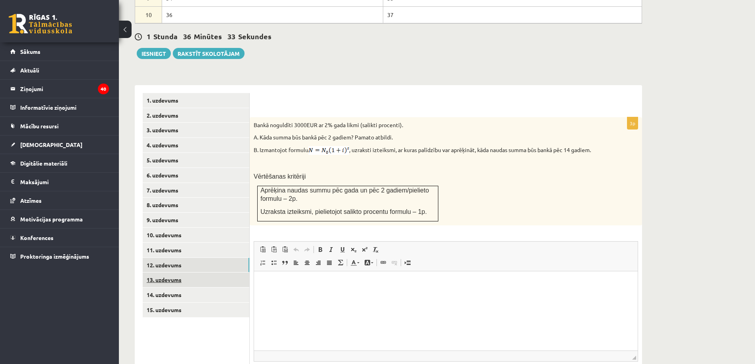
click at [188, 273] on link "13. uzdevums" at bounding box center [196, 280] width 107 height 15
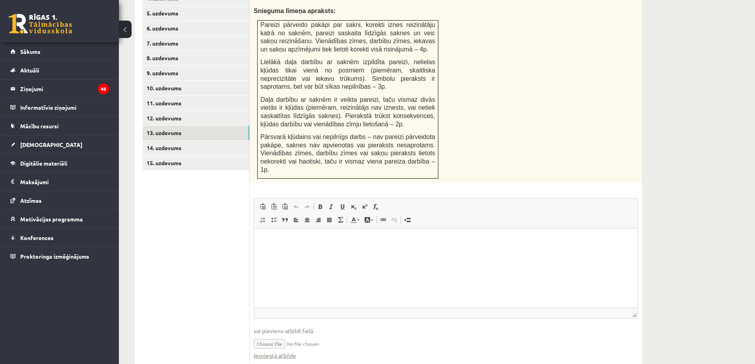
scroll to position [597, 0]
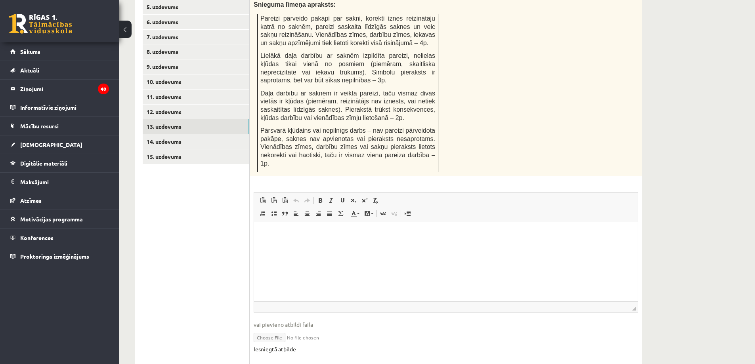
click at [280, 345] on link "Iesniegtā atbilde" at bounding box center [275, 349] width 42 height 8
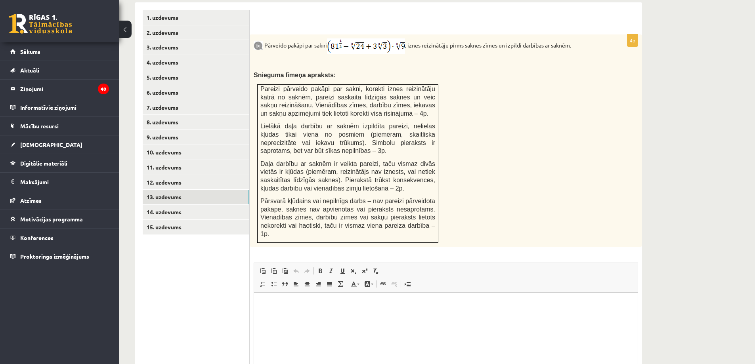
scroll to position [518, 0]
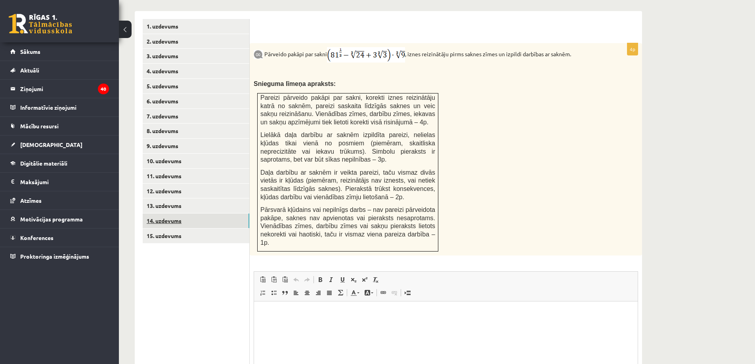
click at [196, 213] on link "14. uzdevums" at bounding box center [196, 220] width 107 height 15
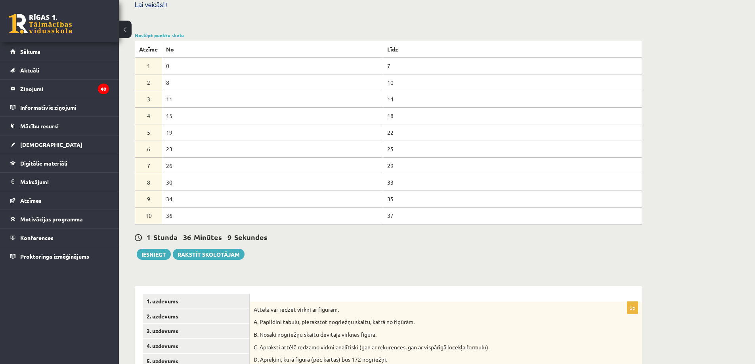
scroll to position [241, 0]
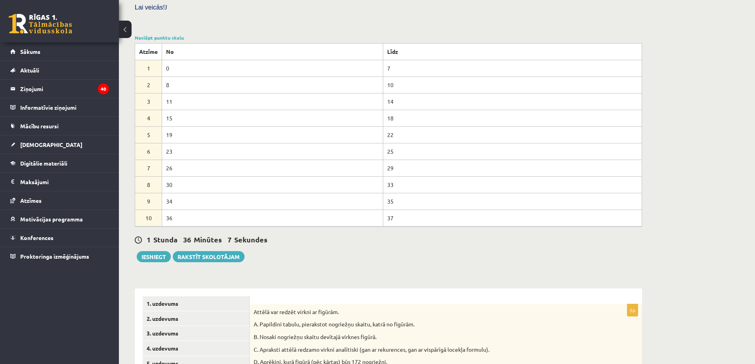
drag, startPoint x: 167, startPoint y: 132, endPoint x: 195, endPoint y: 134, distance: 28.2
click at [195, 143] on td "23" at bounding box center [272, 151] width 221 height 17
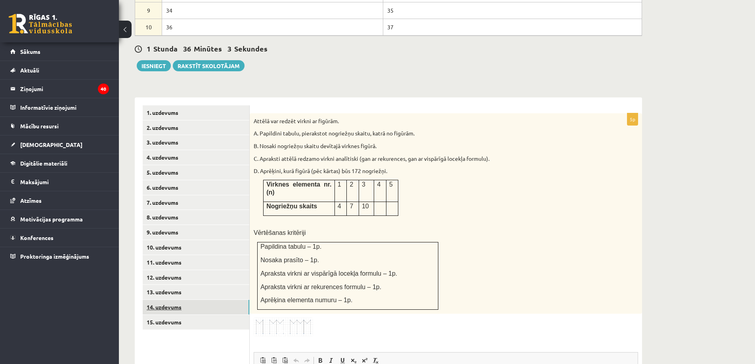
scroll to position [439, 0]
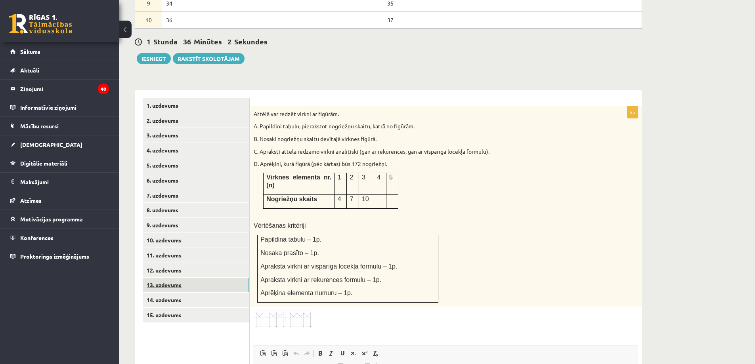
click at [183, 278] on link "13. uzdevums" at bounding box center [196, 285] width 107 height 15
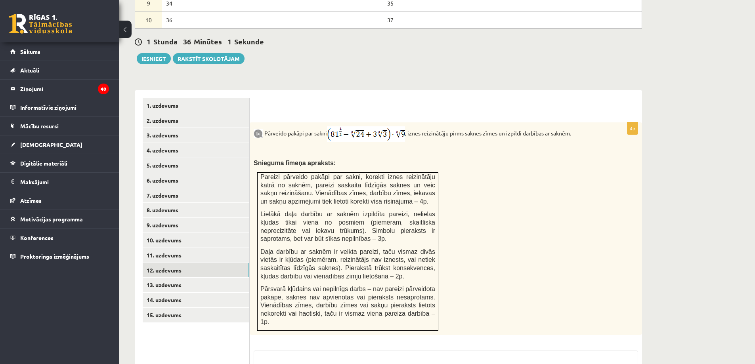
click at [183, 263] on link "12. uzdevums" at bounding box center [196, 270] width 107 height 15
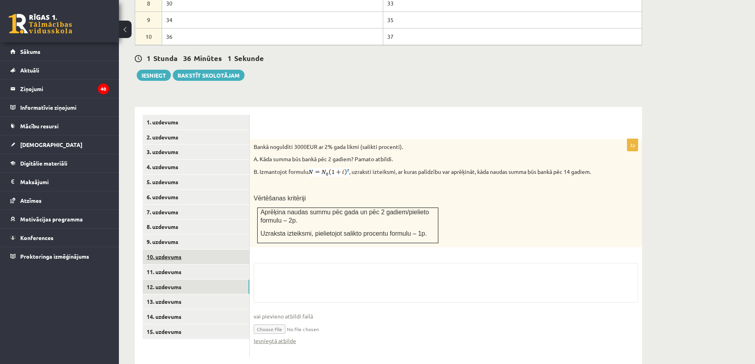
click at [183, 250] on link "10. uzdevums" at bounding box center [196, 257] width 107 height 15
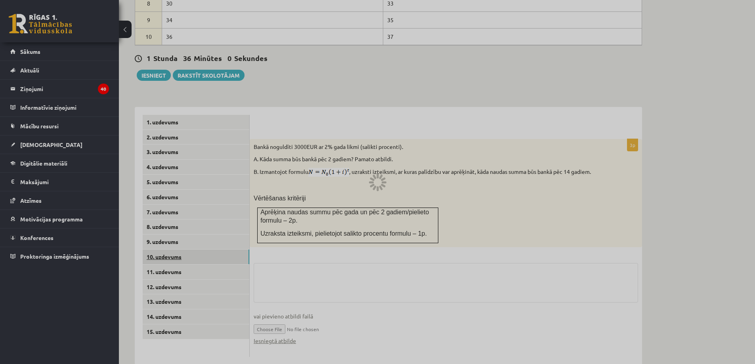
scroll to position [404, 0]
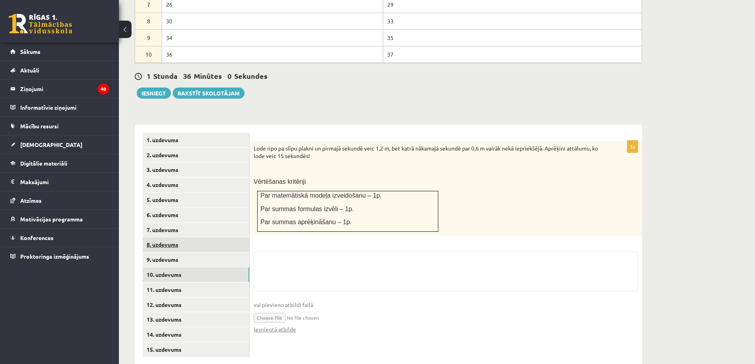
click at [183, 237] on link "8. uzdevums" at bounding box center [196, 244] width 107 height 15
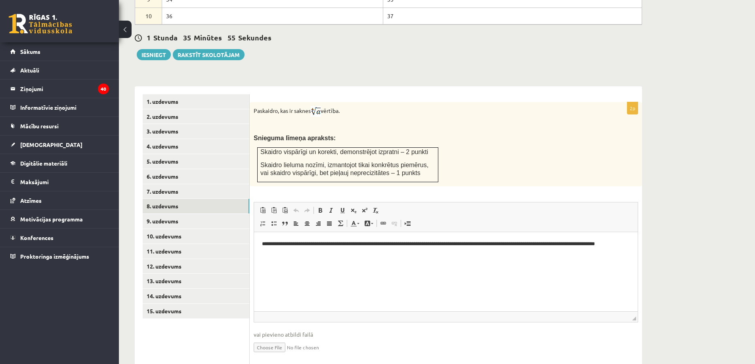
scroll to position [444, 0]
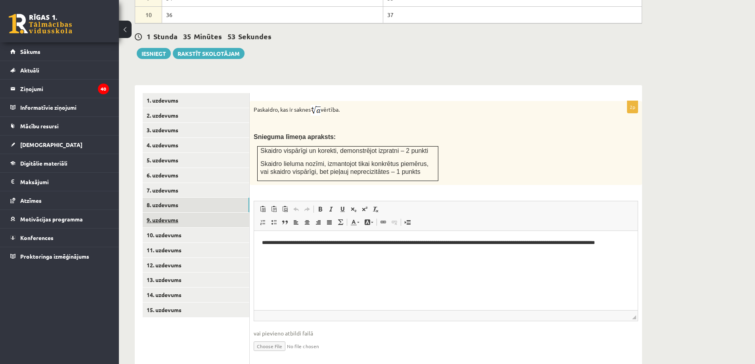
click at [180, 213] on link "9. uzdevums" at bounding box center [196, 220] width 107 height 15
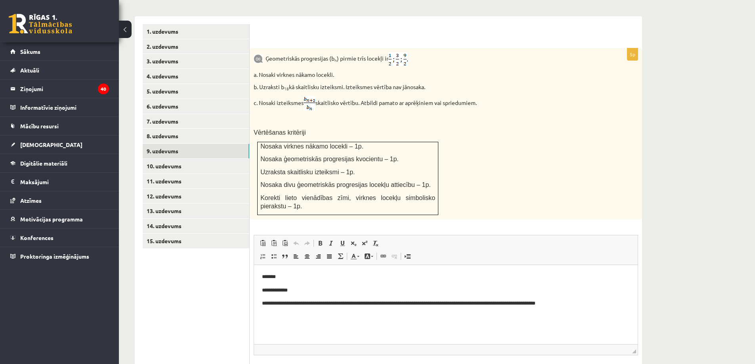
scroll to position [516, 0]
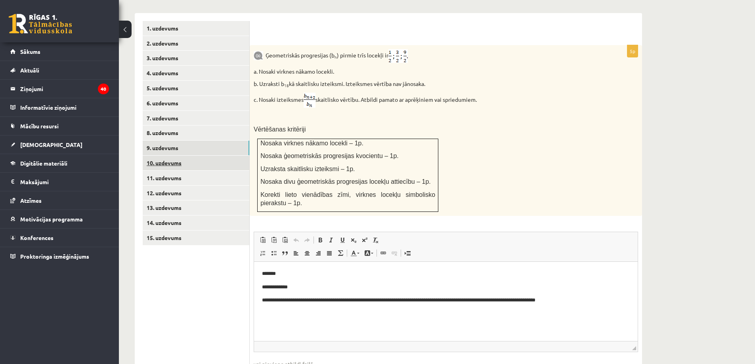
click at [184, 156] on link "10. uzdevums" at bounding box center [196, 163] width 107 height 15
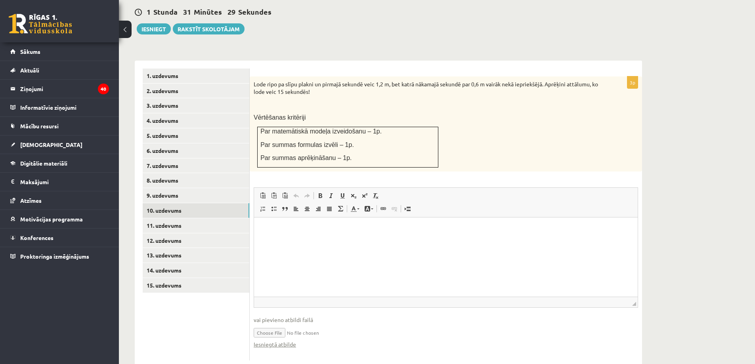
scroll to position [472, 0]
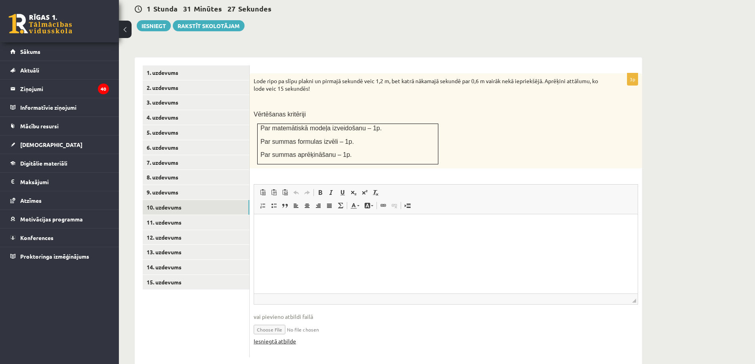
click at [286, 337] on link "Iesniegtā atbilde" at bounding box center [275, 341] width 42 height 8
click at [174, 215] on link "11. uzdevums" at bounding box center [196, 222] width 107 height 15
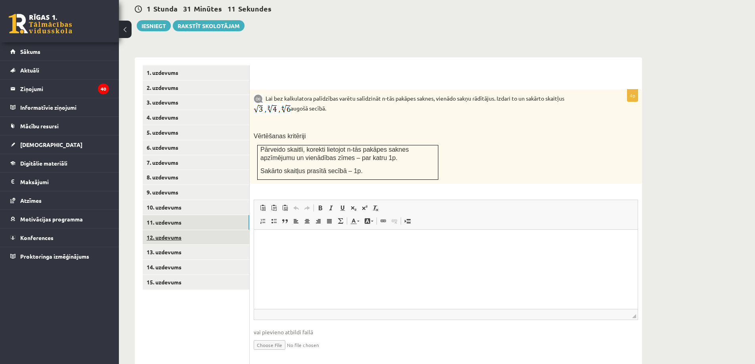
scroll to position [0, 0]
click at [186, 230] on link "12. uzdevums" at bounding box center [196, 237] width 107 height 15
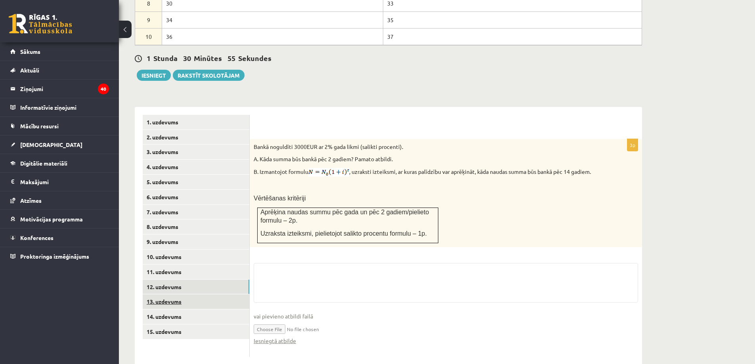
scroll to position [472, 0]
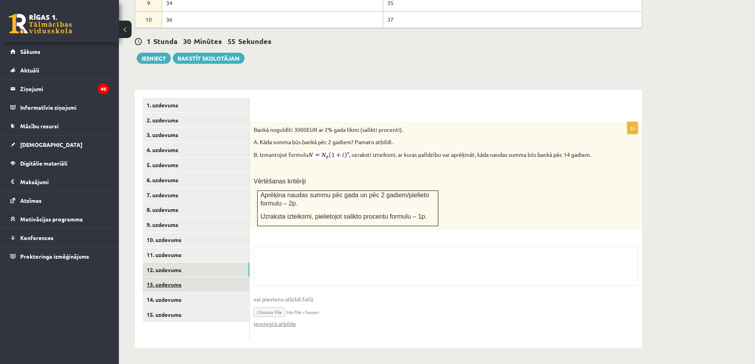
click at [179, 286] on ul "1. uzdevums 2. uzdevums 3. uzdevums 4. uzdevums 5. uzdevums 6. uzdevums 7. uzde…" at bounding box center [196, 219] width 107 height 242
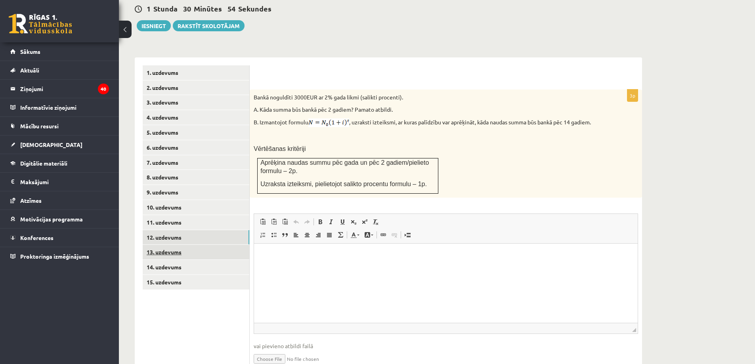
scroll to position [0, 0]
click at [168, 245] on link "13. uzdevums" at bounding box center [196, 252] width 107 height 15
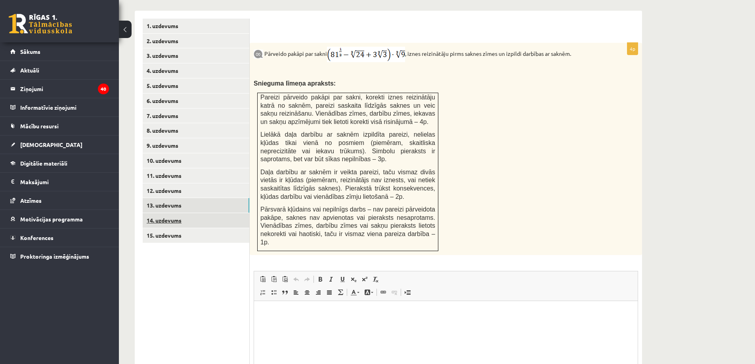
click at [162, 213] on link "14. uzdevums" at bounding box center [196, 220] width 107 height 15
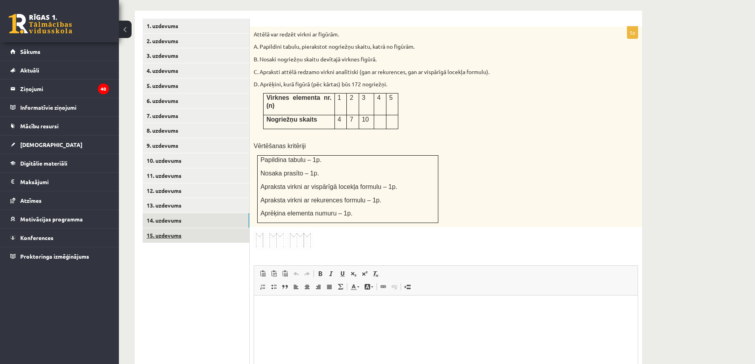
click at [171, 228] on link "15. uzdevums" at bounding box center [196, 235] width 107 height 15
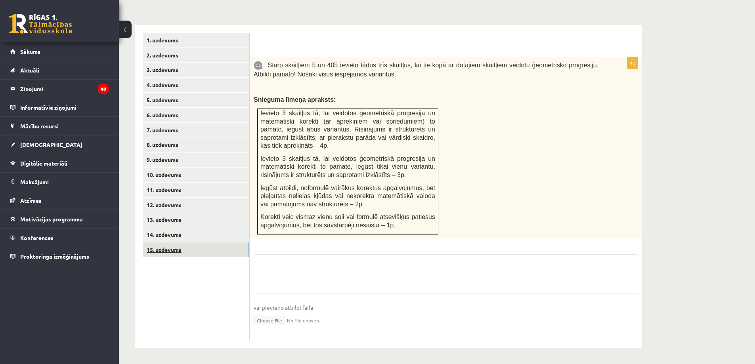
scroll to position [487, 0]
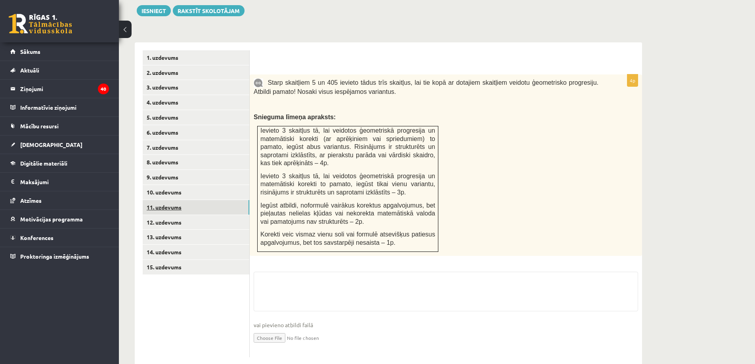
click at [166, 200] on link "11. uzdevums" at bounding box center [196, 207] width 107 height 15
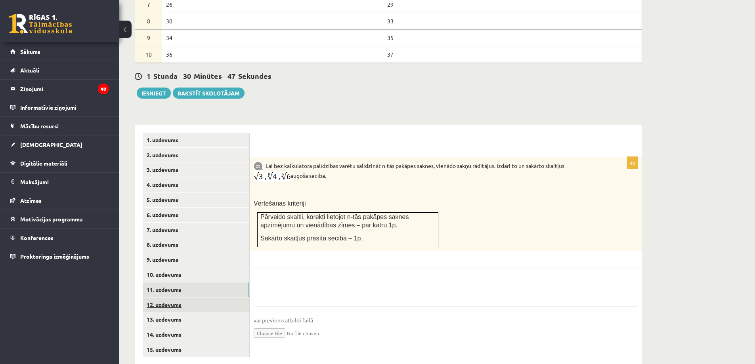
click at [165, 297] on link "12. uzdevums" at bounding box center [196, 304] width 107 height 15
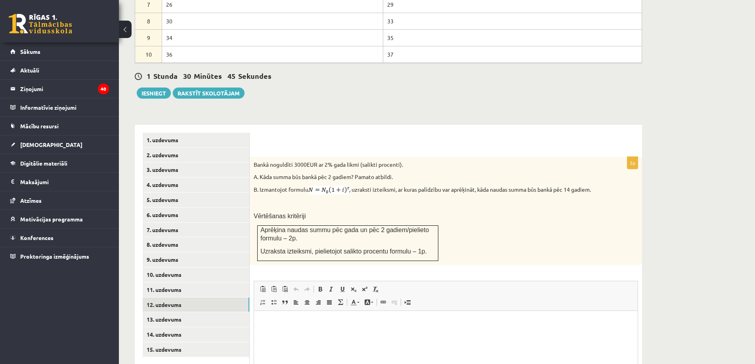
scroll to position [0, 0]
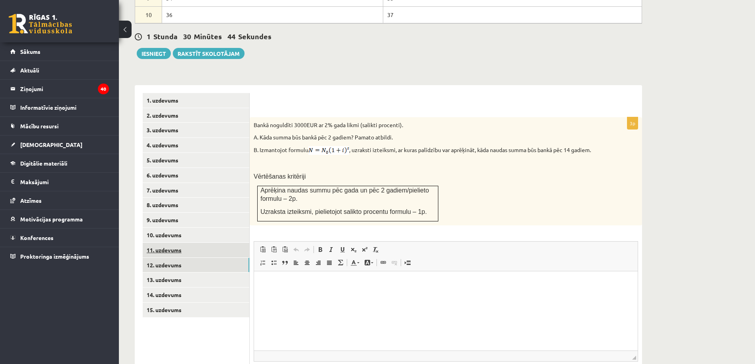
click at [168, 243] on link "11. uzdevums" at bounding box center [196, 250] width 107 height 15
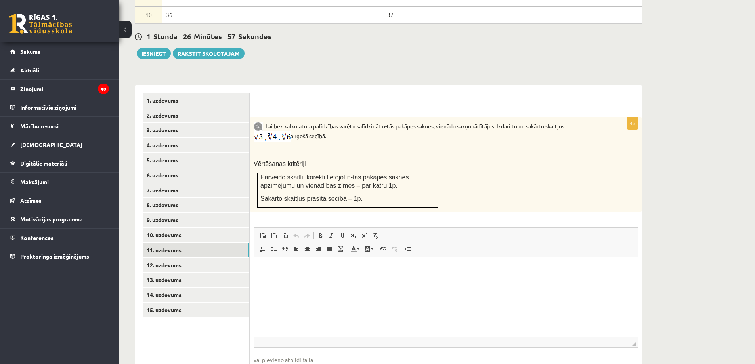
type input "**********"
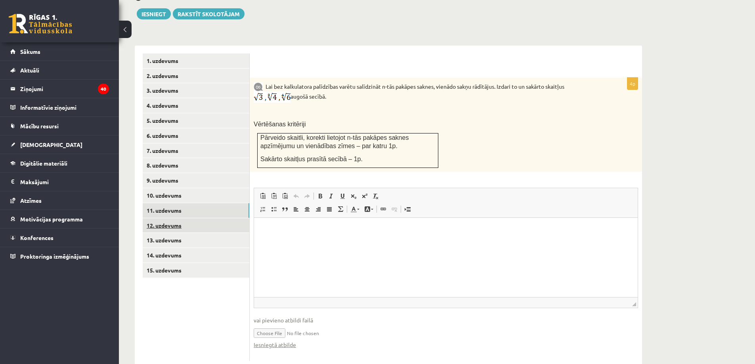
click at [185, 218] on link "12. uzdevums" at bounding box center [196, 225] width 107 height 15
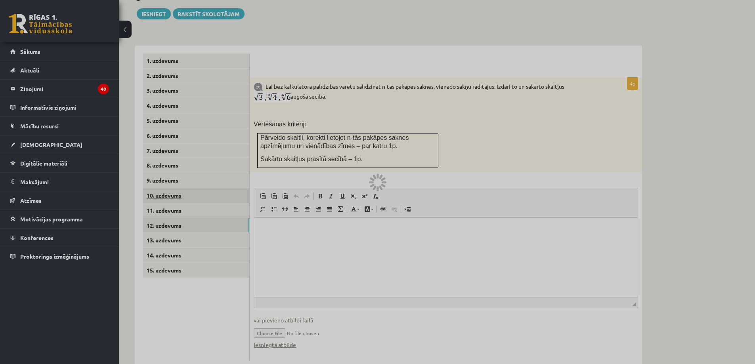
scroll to position [422, 0]
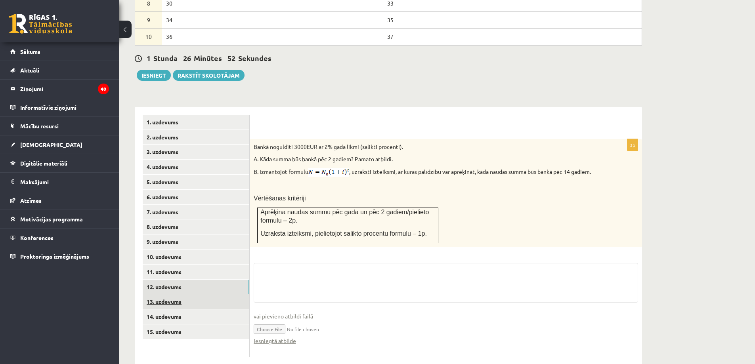
click at [187, 294] on link "13. uzdevums" at bounding box center [196, 301] width 107 height 15
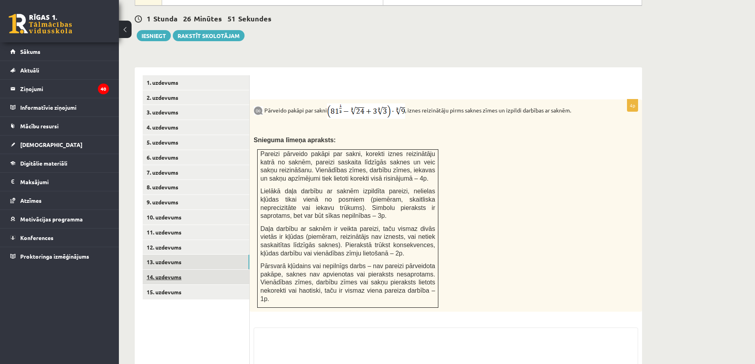
click at [172, 270] on link "14. uzdevums" at bounding box center [196, 277] width 107 height 15
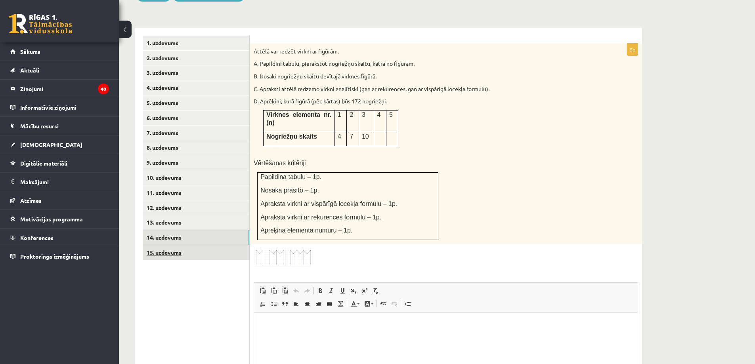
scroll to position [0, 0]
click at [167, 245] on link "15. uzdevums" at bounding box center [196, 252] width 107 height 15
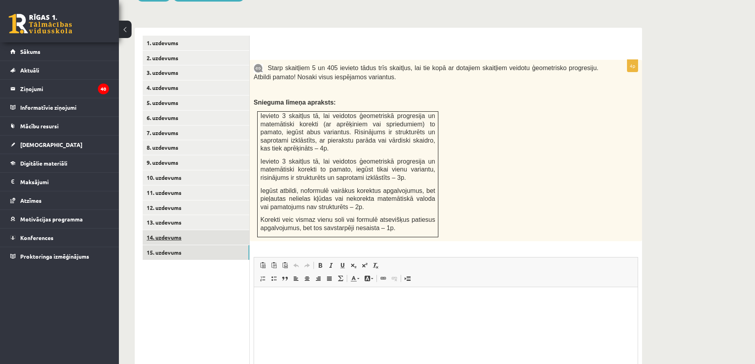
click at [185, 230] on link "14. uzdevums" at bounding box center [196, 237] width 107 height 15
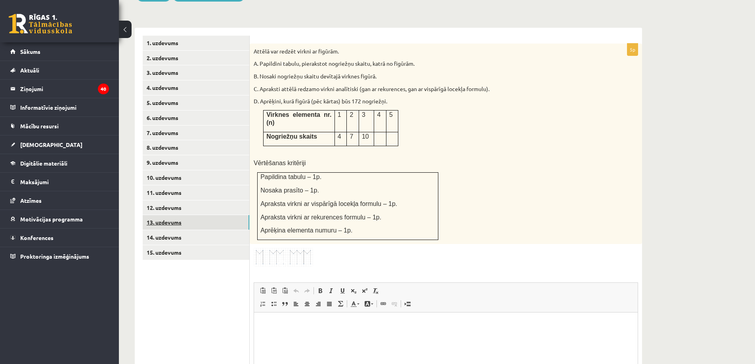
click at [198, 215] on link "13. uzdevums" at bounding box center [196, 222] width 107 height 15
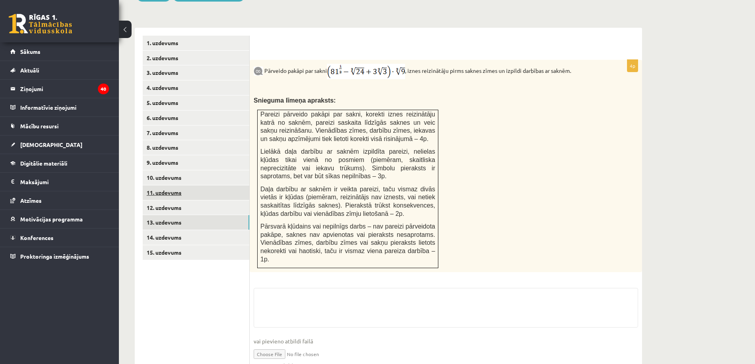
click at [187, 185] on link "11. uzdevums" at bounding box center [196, 192] width 107 height 15
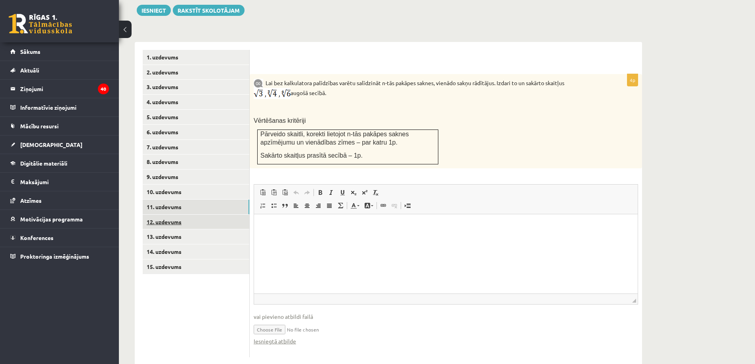
click at [181, 215] on link "12. uzdevums" at bounding box center [196, 222] width 107 height 15
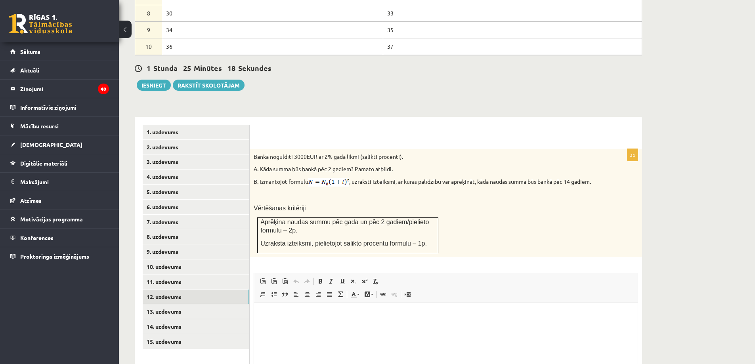
scroll to position [448, 0]
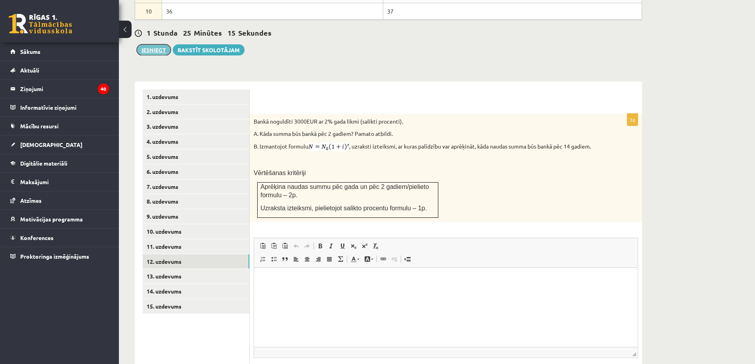
click at [159, 44] on button "Iesniegt" at bounding box center [154, 49] width 34 height 11
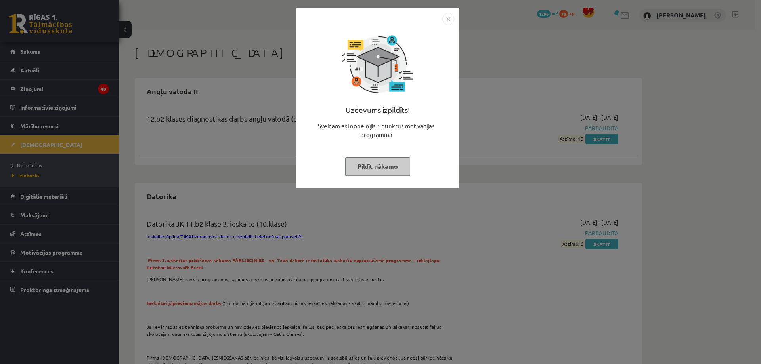
click at [444, 21] on img "Close" at bounding box center [448, 19] width 12 height 12
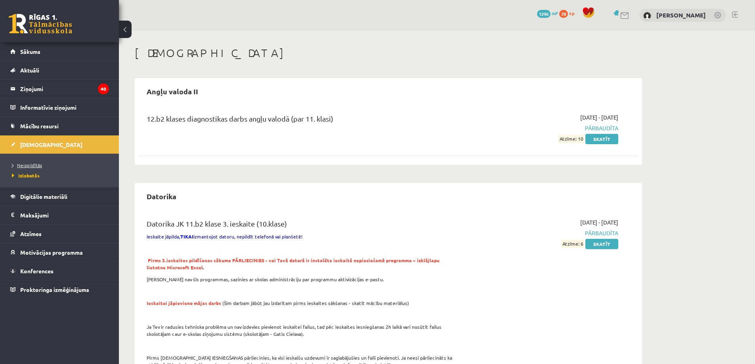
click at [33, 164] on span "Neizpildītās" at bounding box center [27, 165] width 30 height 6
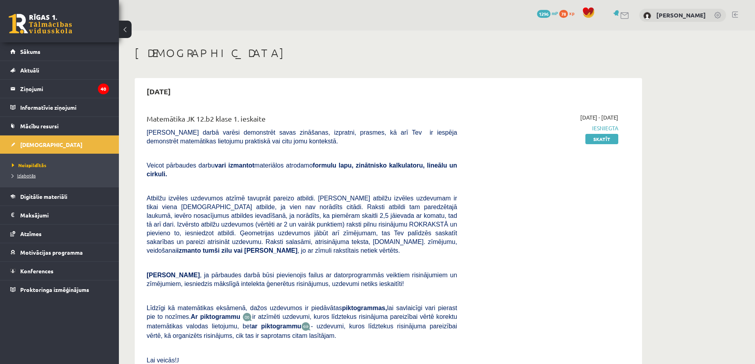
click at [32, 173] on span "Izlabotās" at bounding box center [24, 175] width 24 height 6
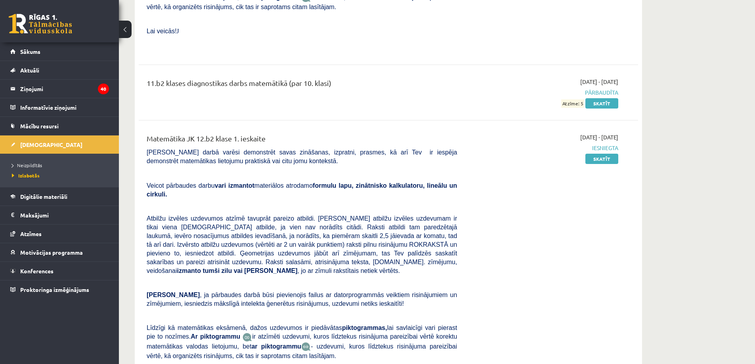
scroll to position [1981, 0]
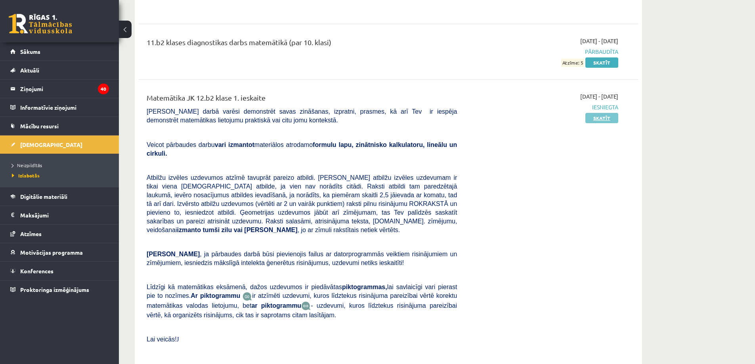
click at [602, 113] on link "Skatīt" at bounding box center [601, 118] width 33 height 10
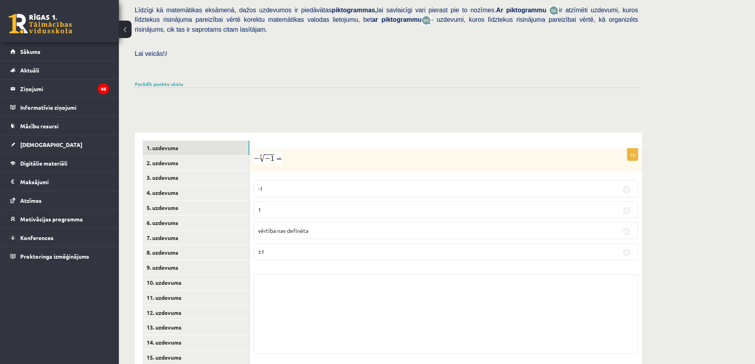
scroll to position [202, 0]
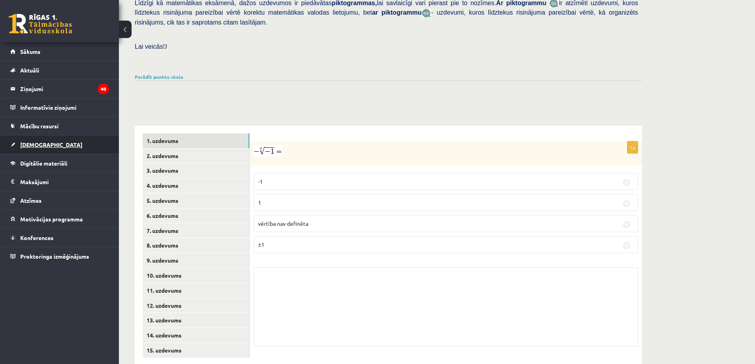
click at [36, 137] on link "[DEMOGRAPHIC_DATA]" at bounding box center [59, 144] width 99 height 18
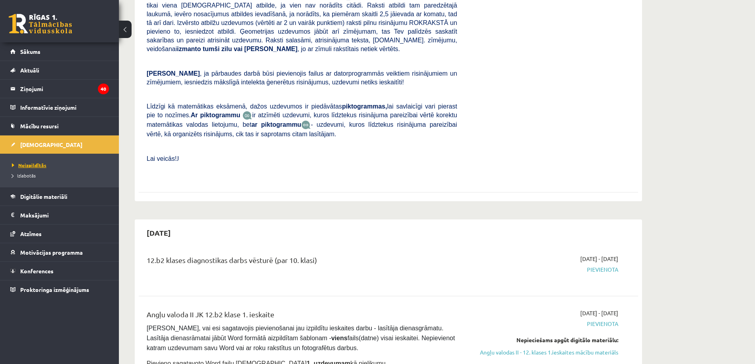
click at [33, 167] on span "Neizpildītās" at bounding box center [29, 165] width 34 height 6
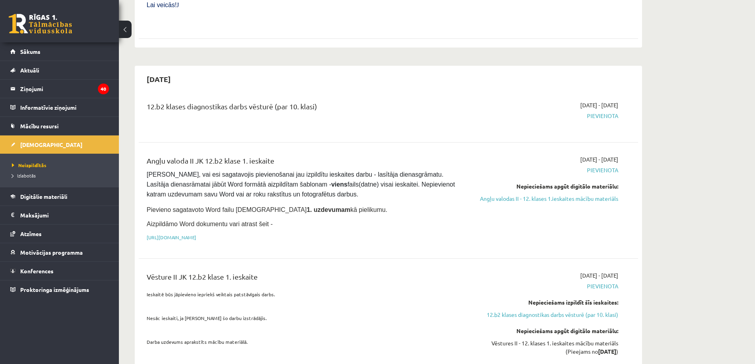
scroll to position [356, 0]
drag, startPoint x: 146, startPoint y: 139, endPoint x: 274, endPoint y: 141, distance: 128.7
click at [274, 154] on div "Angļu valoda II JK 12.b2 klase 1. ieskaite Pārliecinies, vai esi sagatavojis pi…" at bounding box center [302, 199] width 322 height 90
click at [274, 154] on div "Angļu valoda II JK 12.b2 klase 1. ieskaite" at bounding box center [302, 161] width 310 height 15
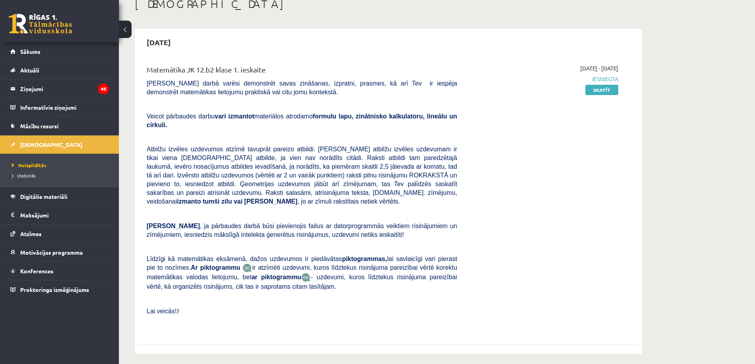
scroll to position [40, 0]
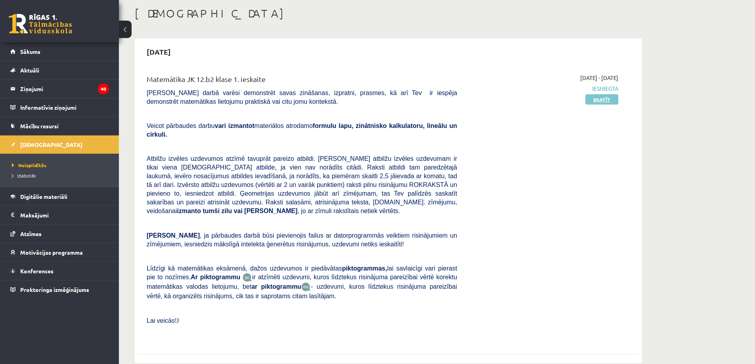
click at [602, 102] on link "Skatīt" at bounding box center [601, 99] width 33 height 10
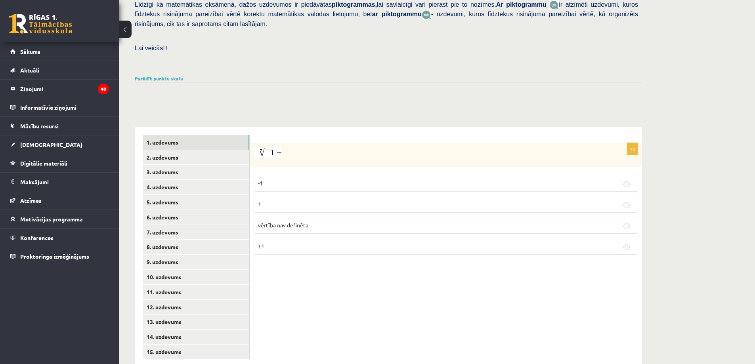
scroll to position [202, 0]
click at [160, 74] on link "Parādīt punktu skalu" at bounding box center [159, 77] width 48 height 6
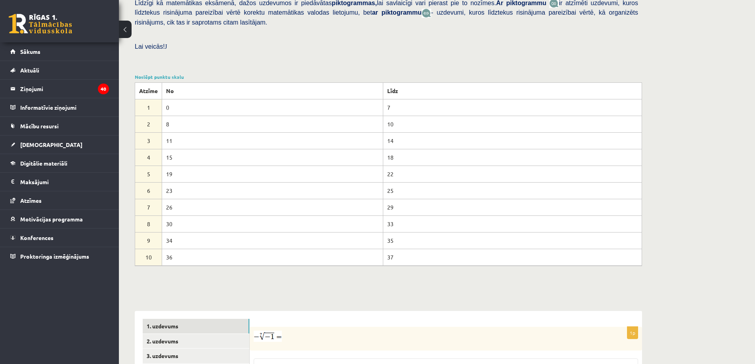
drag, startPoint x: 166, startPoint y: 188, endPoint x: 178, endPoint y: 188, distance: 11.9
click at [178, 199] on td "26" at bounding box center [272, 207] width 221 height 17
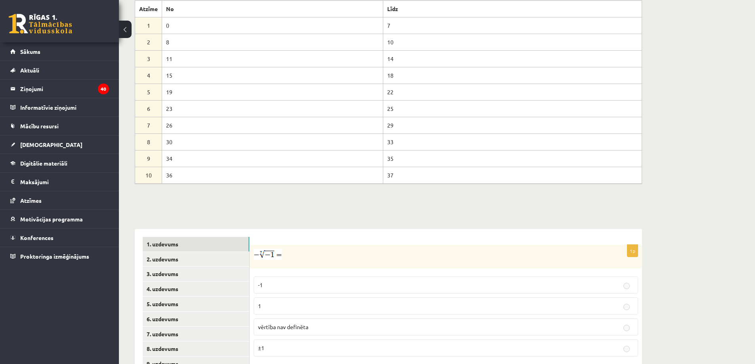
scroll to position [360, 0]
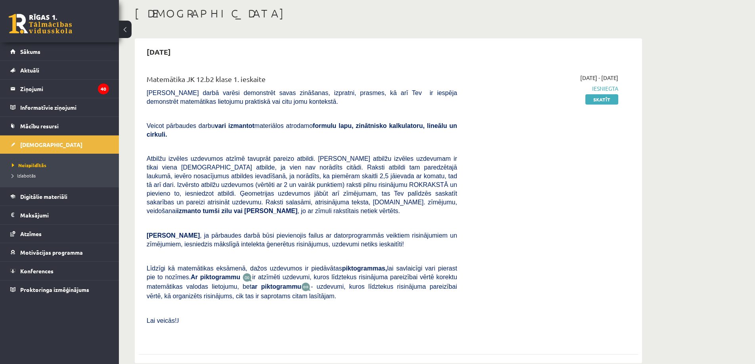
scroll to position [40, 0]
click at [33, 160] on li "Neizpildītās" at bounding box center [61, 165] width 99 height 10
click at [33, 164] on span "Neizpildītās" at bounding box center [29, 165] width 34 height 6
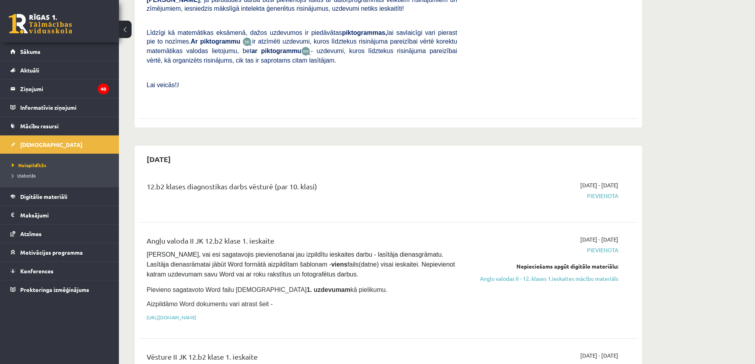
scroll to position [277, 0]
